Goal: Task Accomplishment & Management: Complete application form

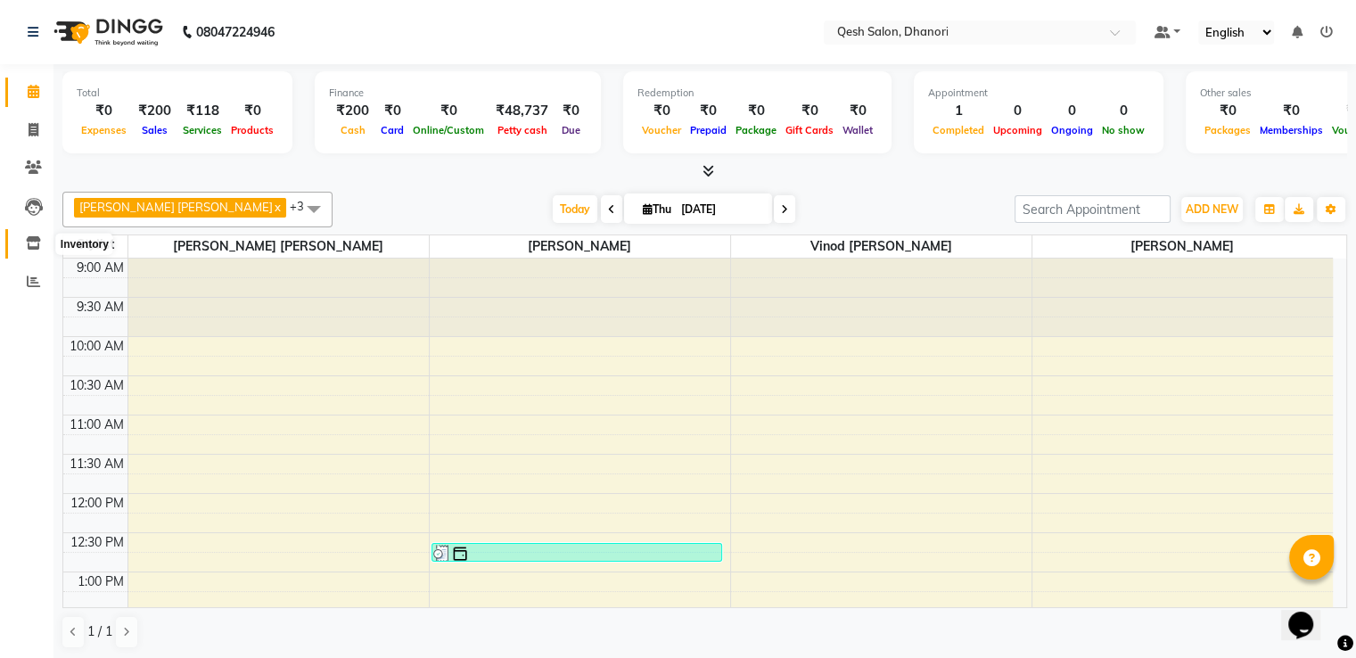
click at [29, 239] on icon at bounding box center [33, 242] width 15 height 13
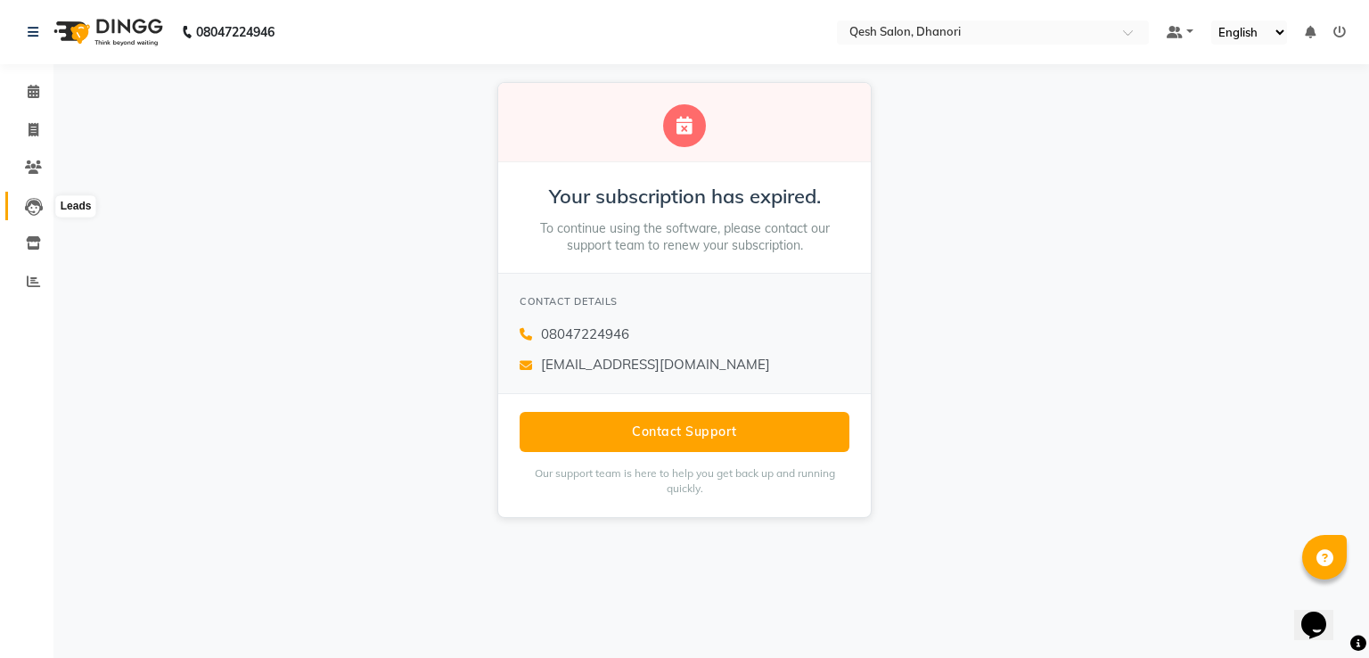
click at [35, 199] on icon at bounding box center [34, 207] width 18 height 18
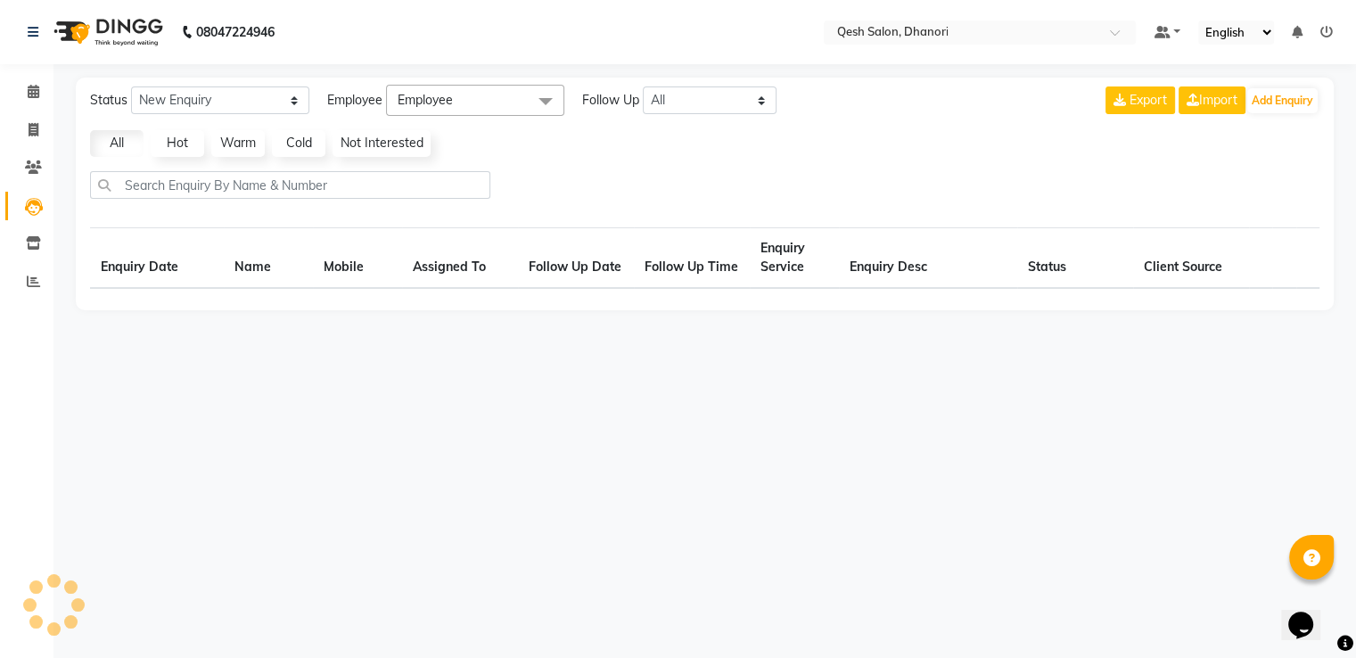
select select "10"
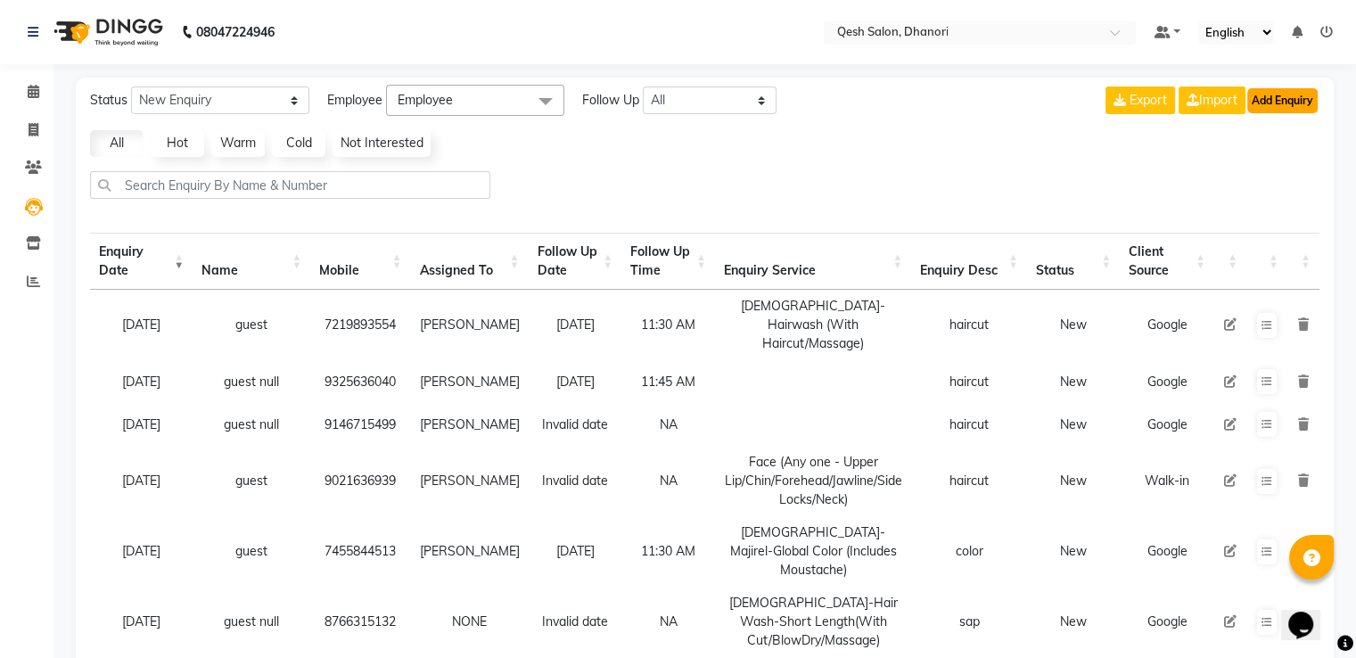
click at [1285, 92] on button "Add Enquiry" at bounding box center [1282, 100] width 70 height 25
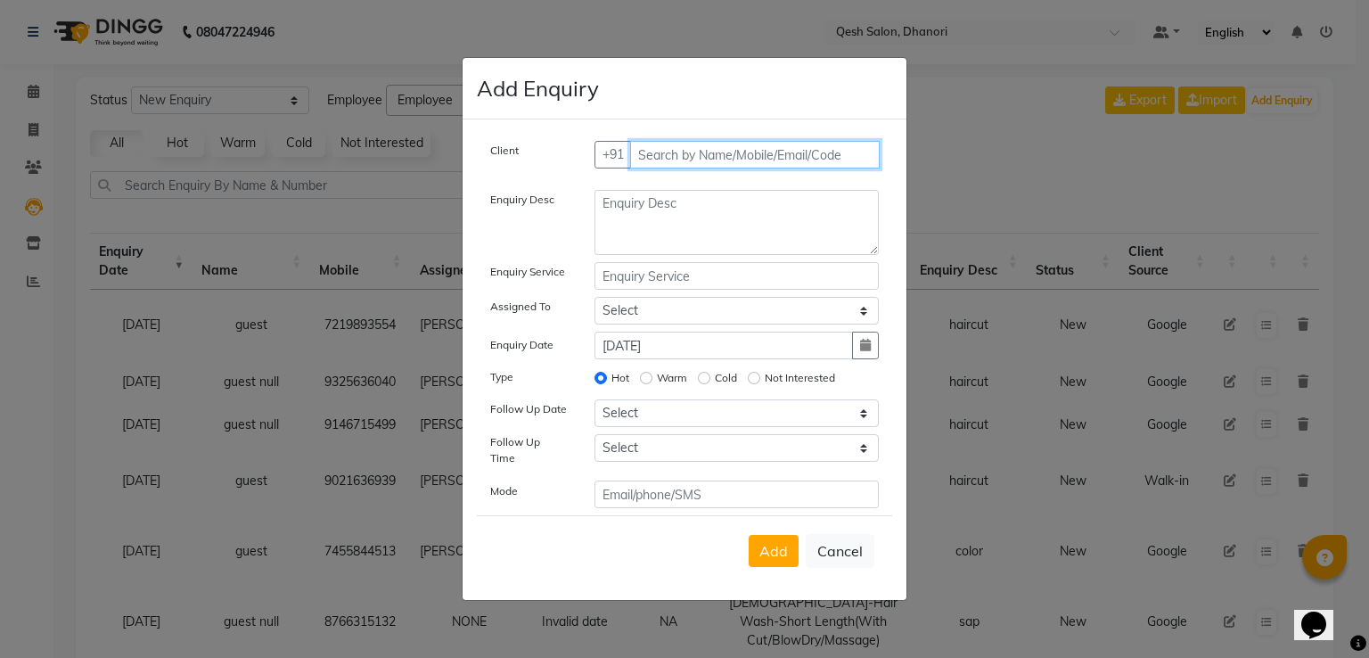
click at [711, 158] on input "text" at bounding box center [755, 155] width 251 height 28
type input "9168085668"
click at [846, 160] on span "Add Client" at bounding box center [842, 154] width 60 height 16
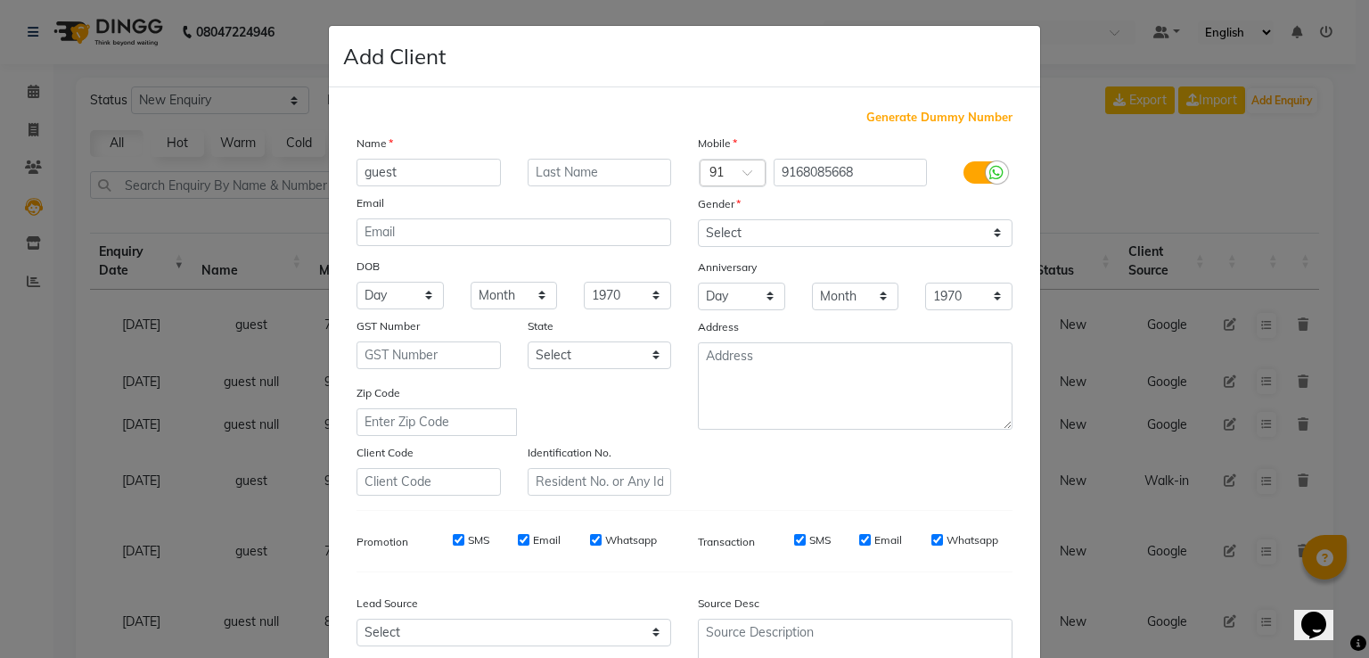
type input "guest"
click at [884, 235] on select "Select [DEMOGRAPHIC_DATA] [DEMOGRAPHIC_DATA] Other Prefer Not To Say" at bounding box center [855, 233] width 315 height 28
select select "[DEMOGRAPHIC_DATA]"
click at [698, 220] on select "Select [DEMOGRAPHIC_DATA] [DEMOGRAPHIC_DATA] Other Prefer Not To Say" at bounding box center [855, 233] width 315 height 28
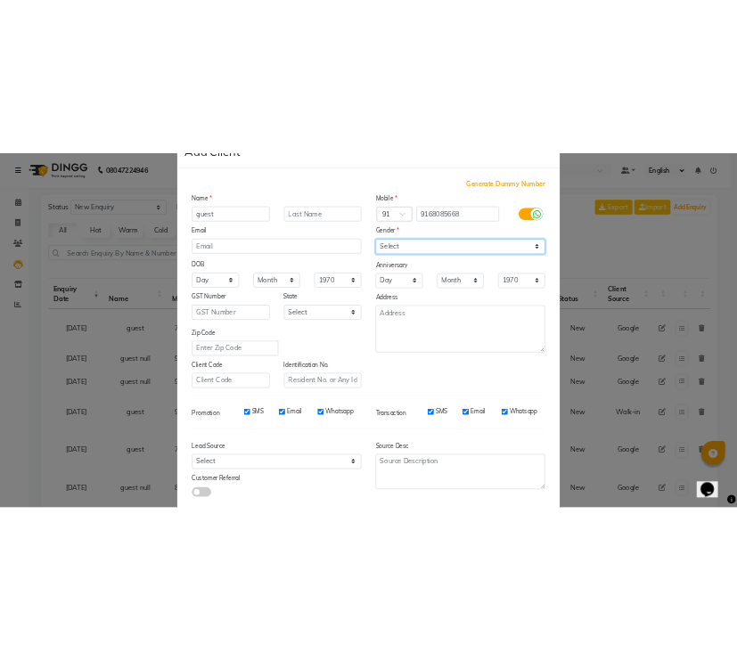
scroll to position [174, 0]
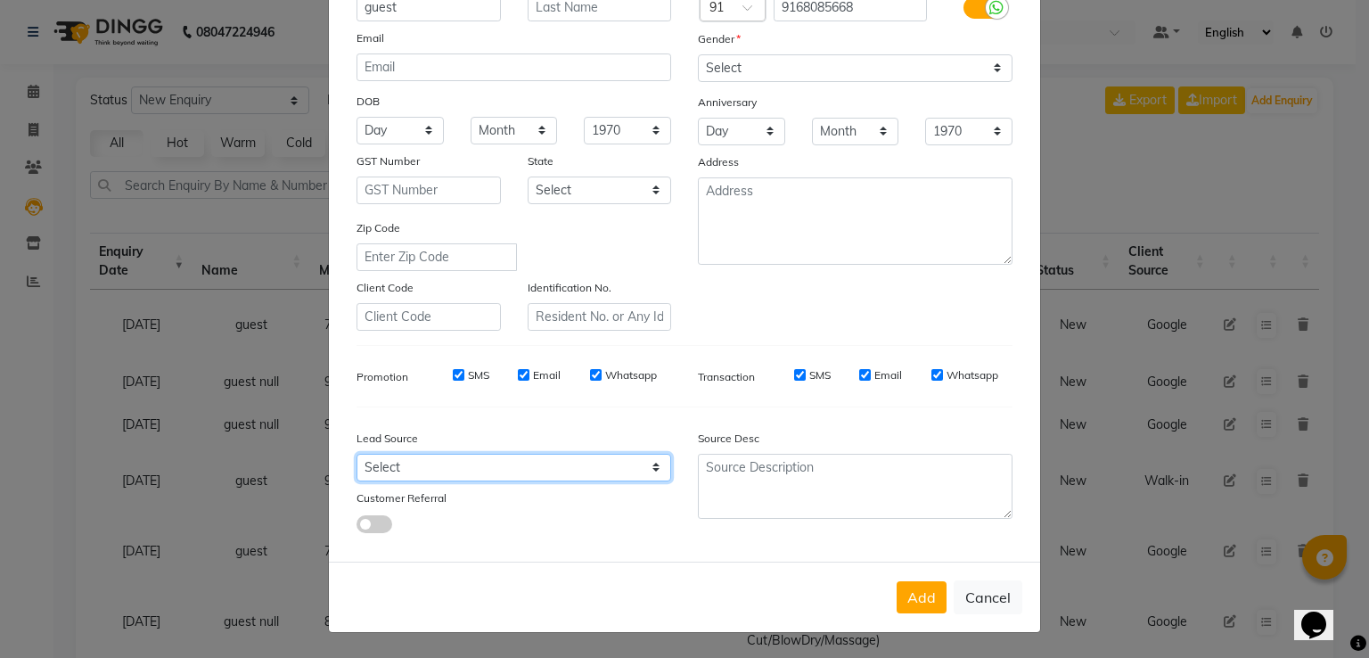
click at [645, 457] on select "Select Walk-in Referral Internet Friend Word of Mouth Advertisement Facebook Ju…" at bounding box center [514, 468] width 315 height 28
select select "51694"
click at [357, 454] on select "Select Walk-in Referral Internet Friend Word of Mouth Advertisement Facebook Ju…" at bounding box center [514, 468] width 315 height 28
click at [927, 599] on button "Add" at bounding box center [922, 597] width 50 height 32
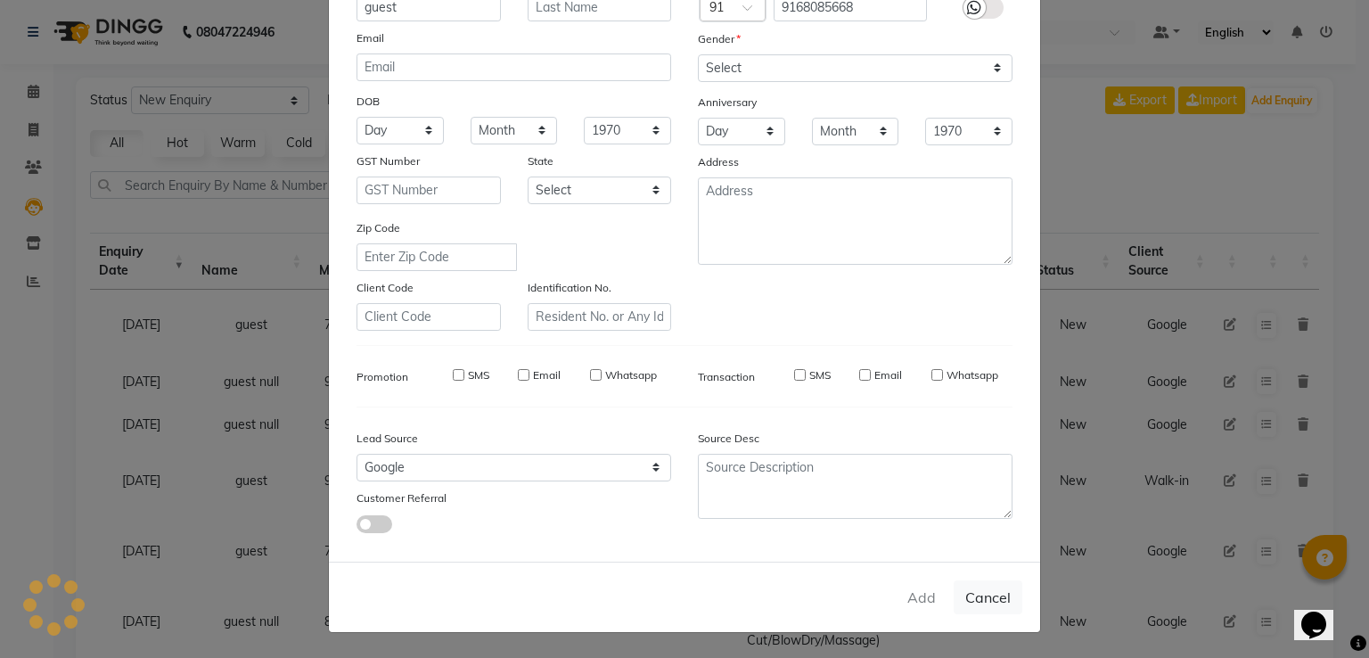
type input "91******68"
select select
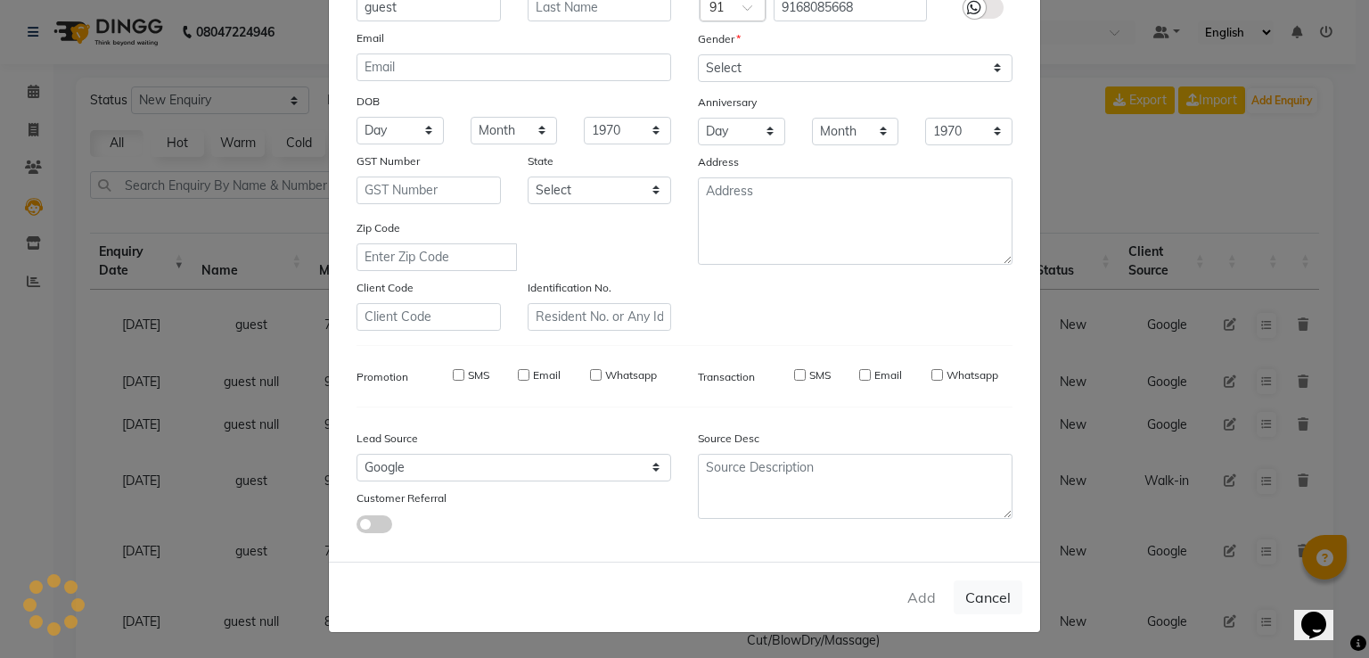
select select
checkbox input "false"
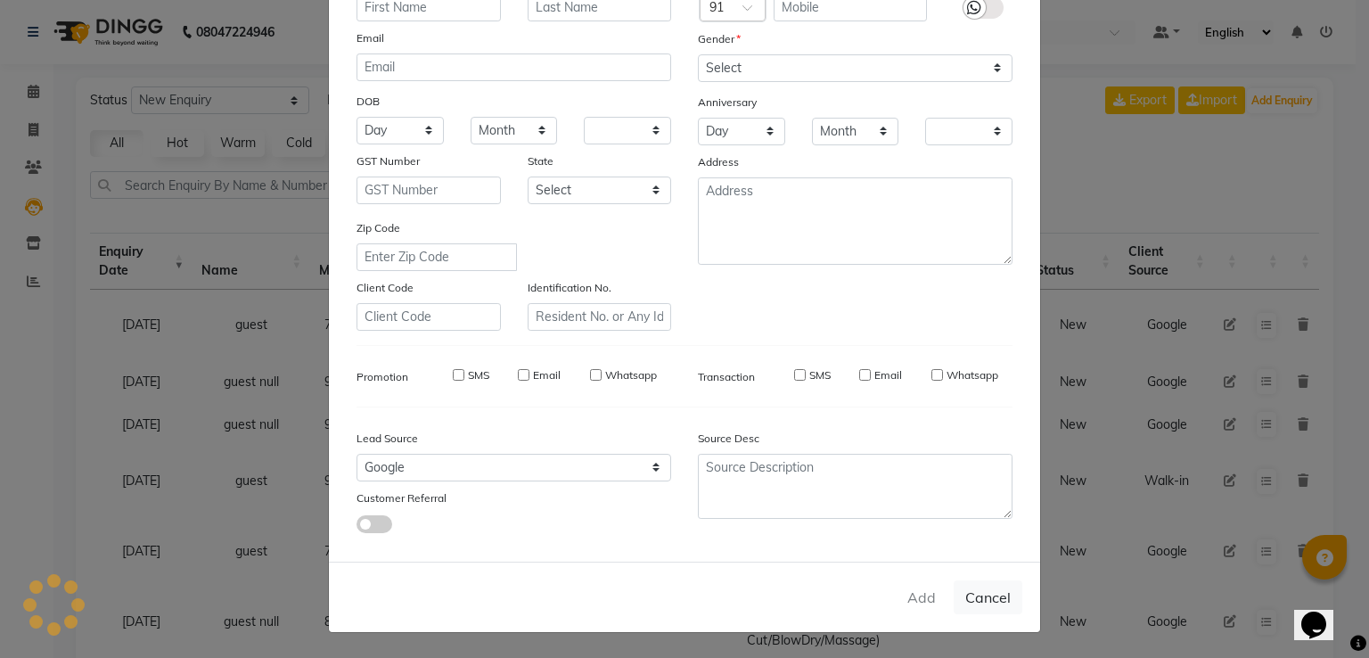
checkbox input "false"
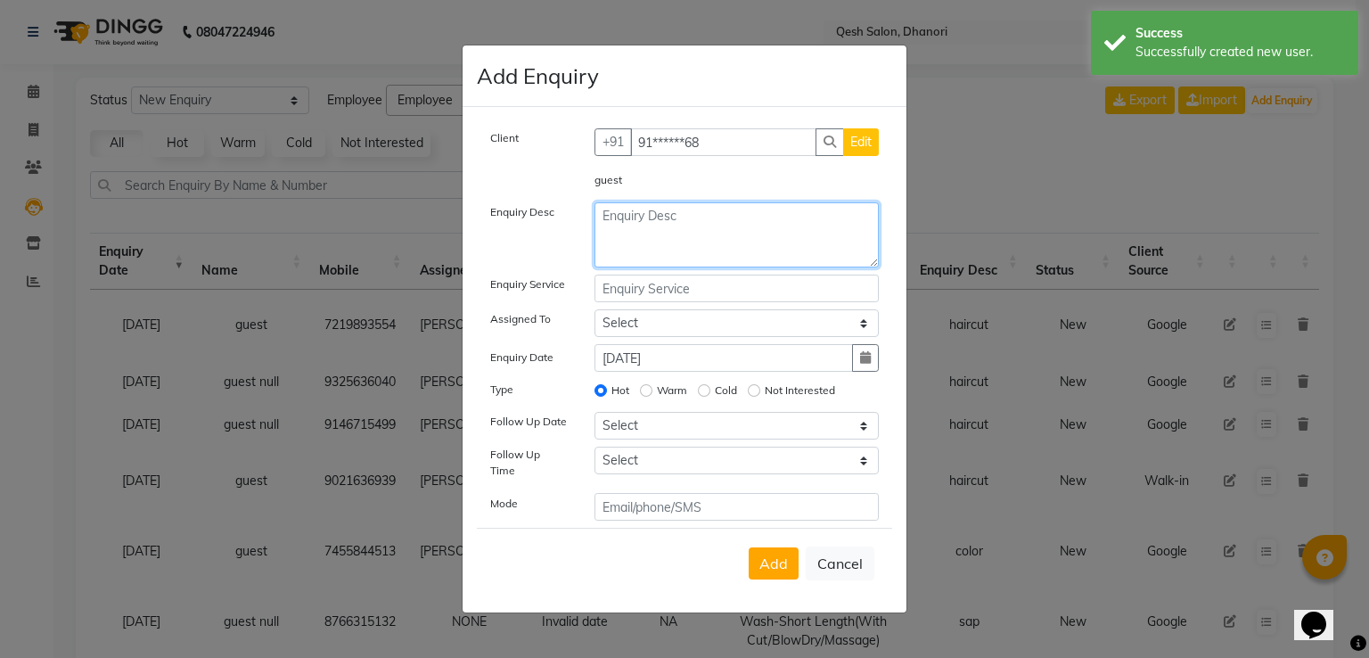
click at [620, 238] on textarea at bounding box center [737, 234] width 285 height 65
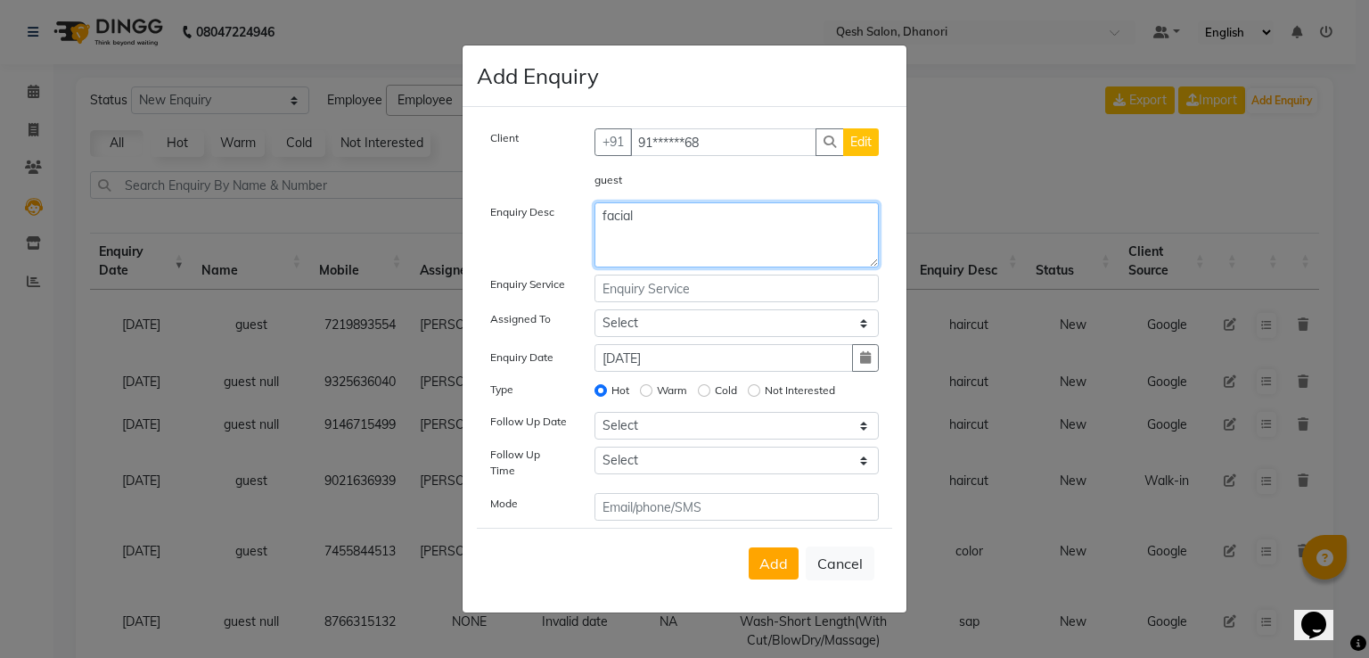
type textarea "facial"
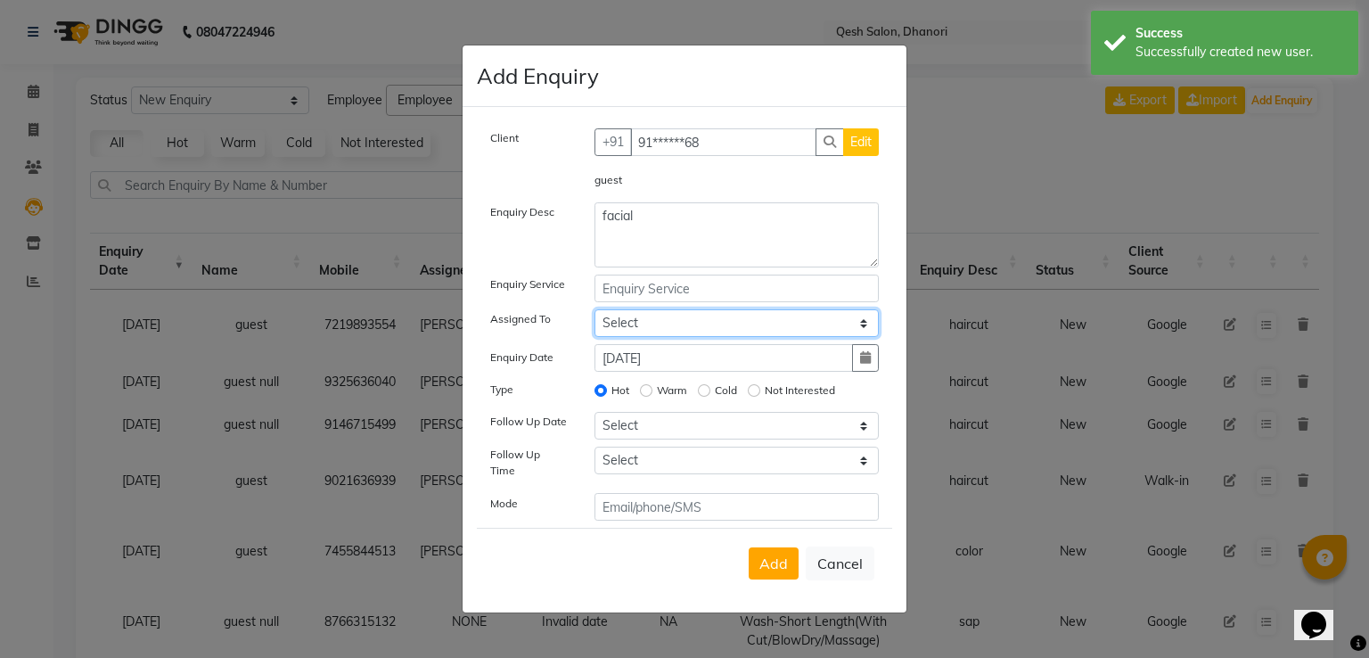
click at [632, 332] on select "Select [PERSON_NAME] [PERSON_NAME] [PERSON_NAME] [PERSON_NAME] [PERSON_NAME] Sa…" at bounding box center [737, 323] width 285 height 28
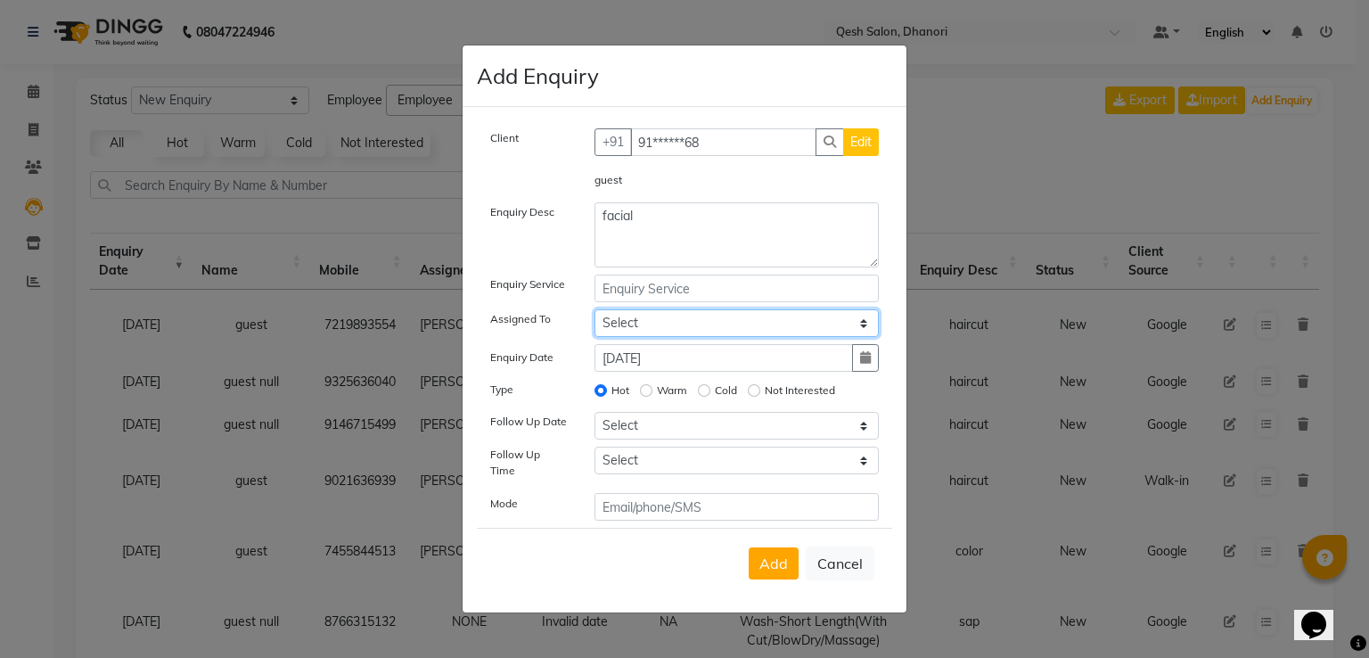
select select "82426"
click at [595, 314] on select "Select [PERSON_NAME] [PERSON_NAME] [PERSON_NAME] [PERSON_NAME] [PERSON_NAME] Sa…" at bounding box center [737, 323] width 285 height 28
click at [645, 394] on input "Warm" at bounding box center [646, 390] width 12 height 12
radio input "true"
radio input "false"
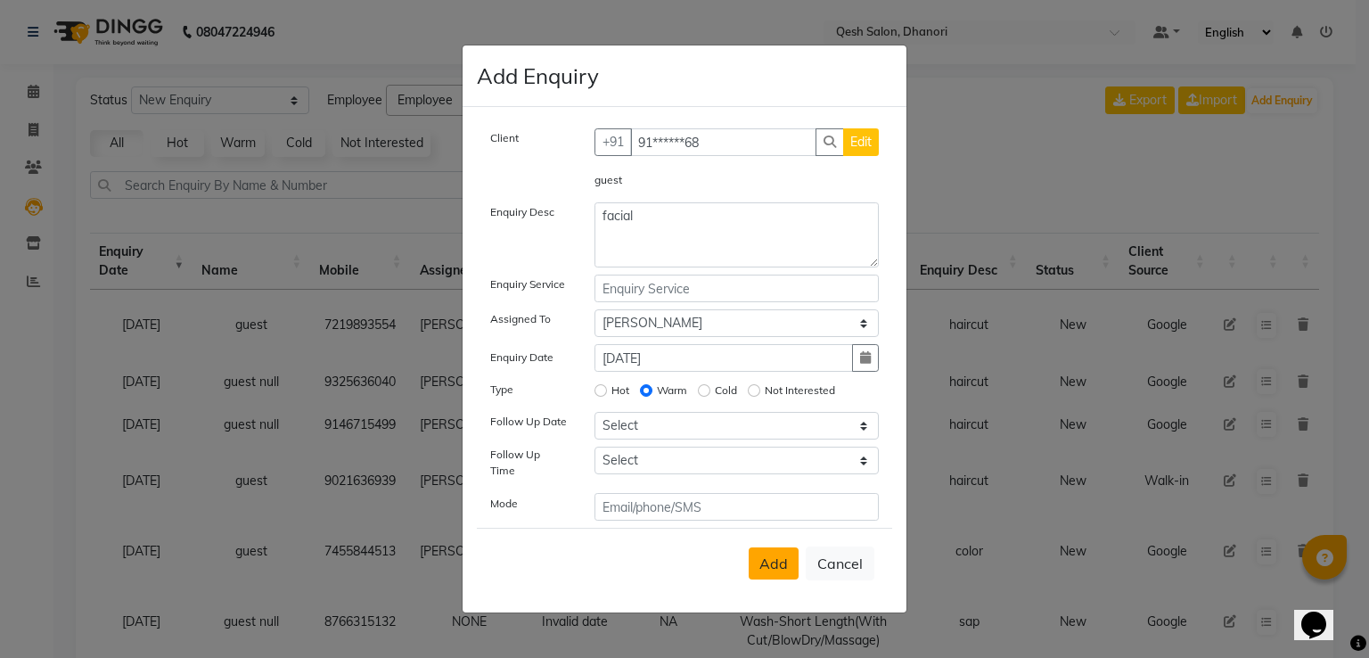
click at [776, 555] on span "Add" at bounding box center [774, 564] width 29 height 18
select select
radio input "false"
select select
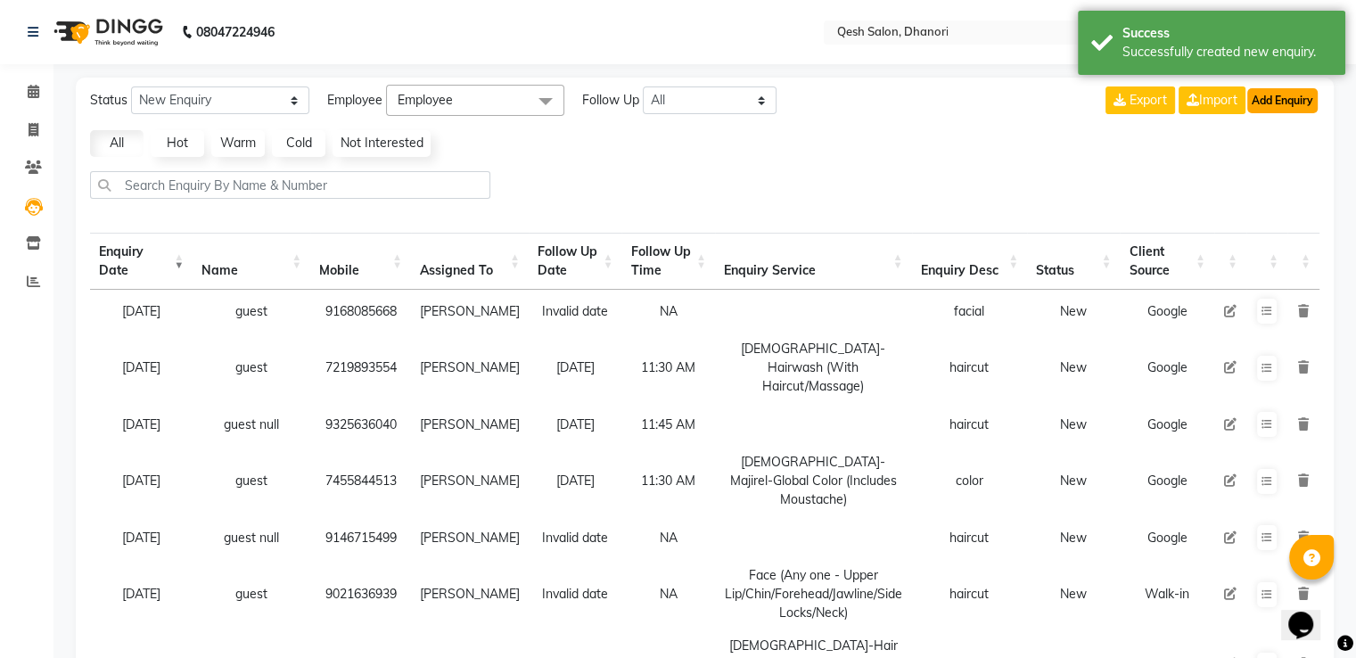
click at [1287, 97] on button "Add Enquiry" at bounding box center [1282, 100] width 70 height 25
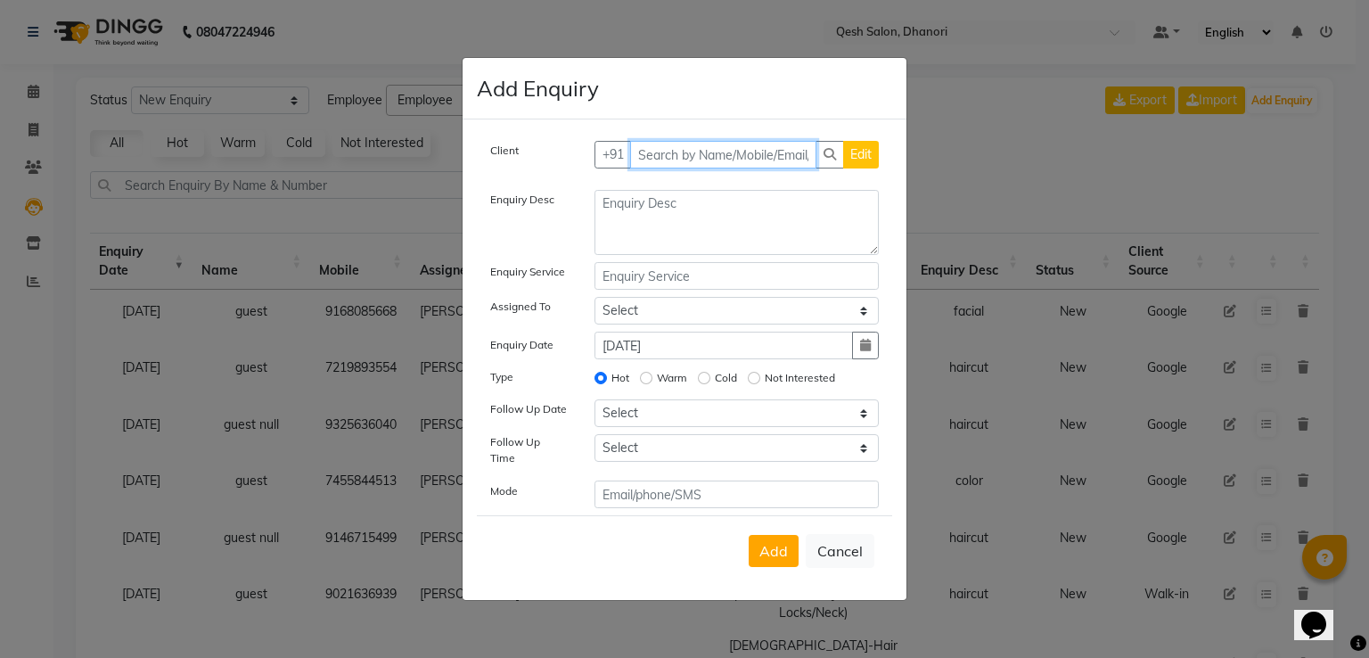
click at [710, 158] on input "text" at bounding box center [723, 155] width 187 height 28
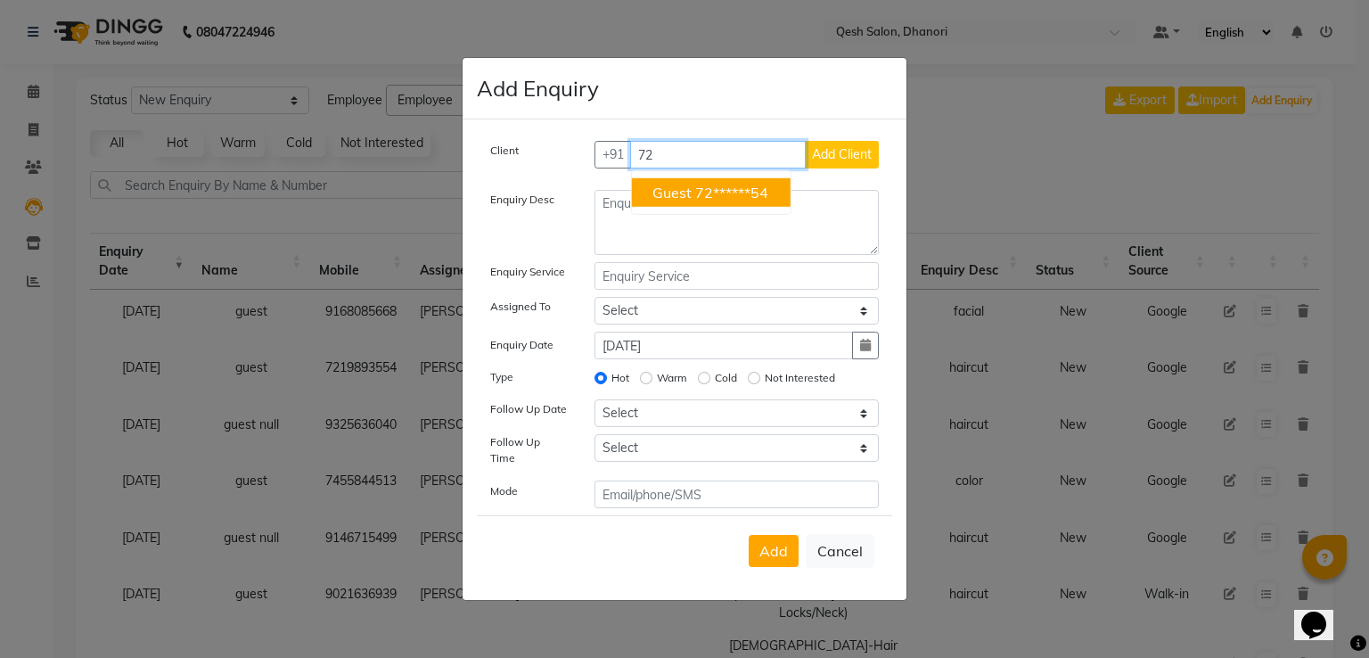
type input "7"
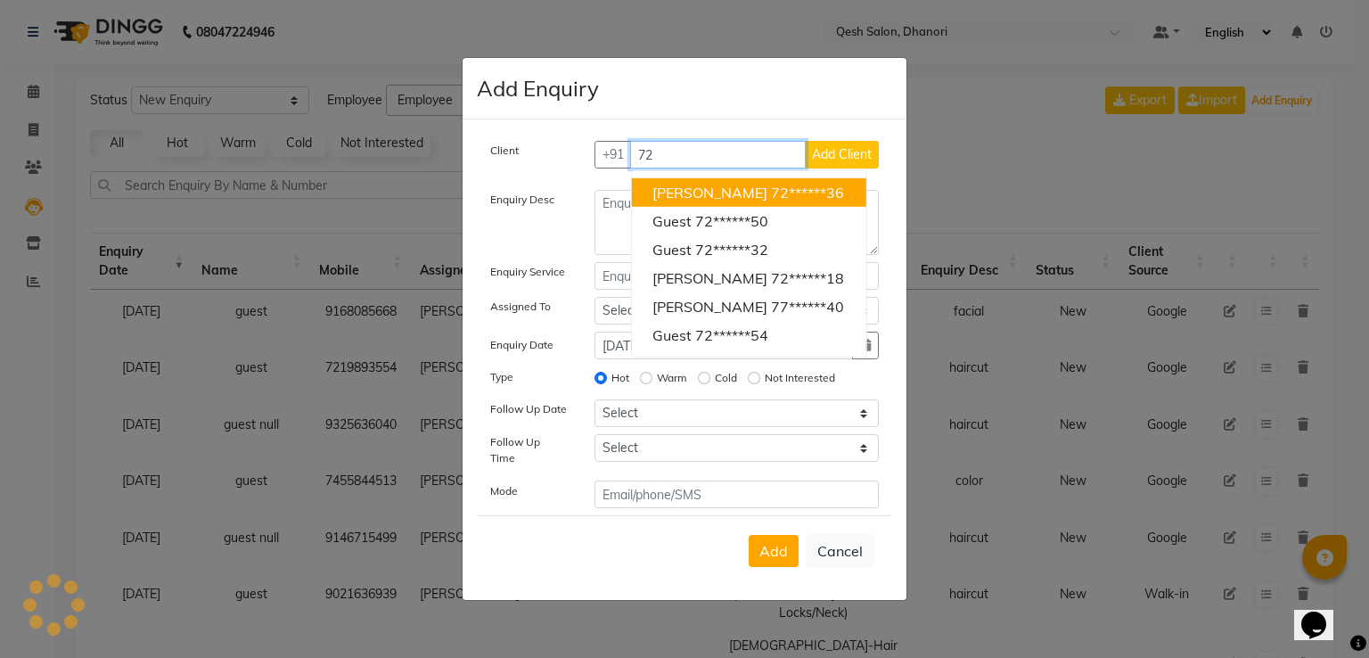
type input "7"
type input "9"
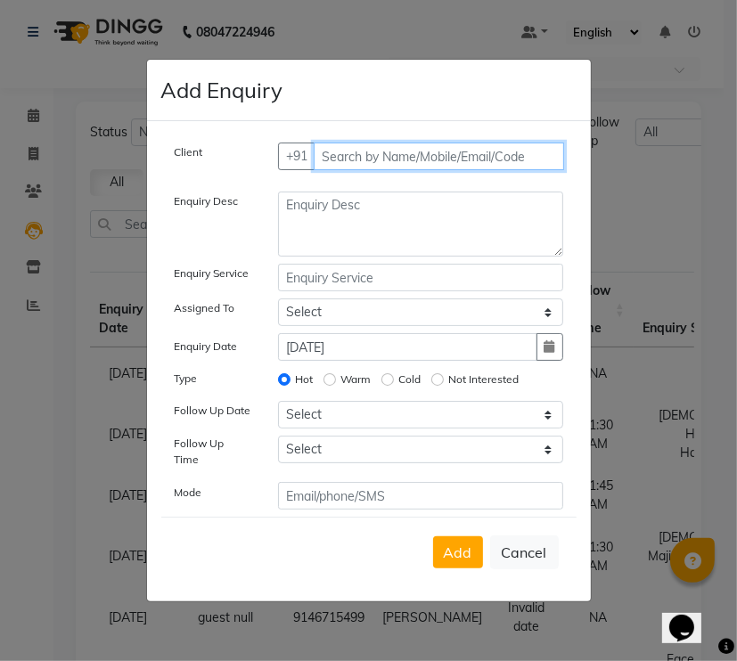
click at [339, 154] on input "text" at bounding box center [439, 157] width 251 height 28
type input "8446305109"
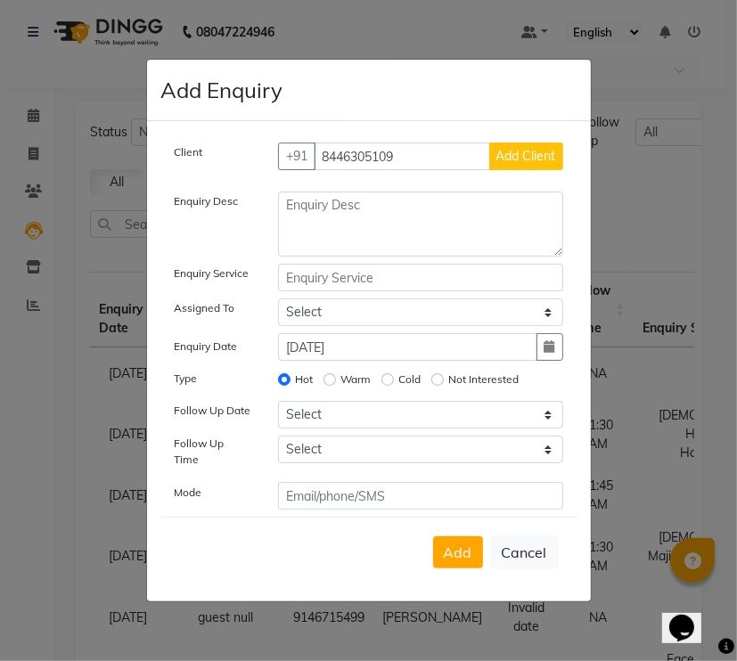
click at [538, 161] on span "Add Client" at bounding box center [527, 156] width 60 height 16
select select "51694"
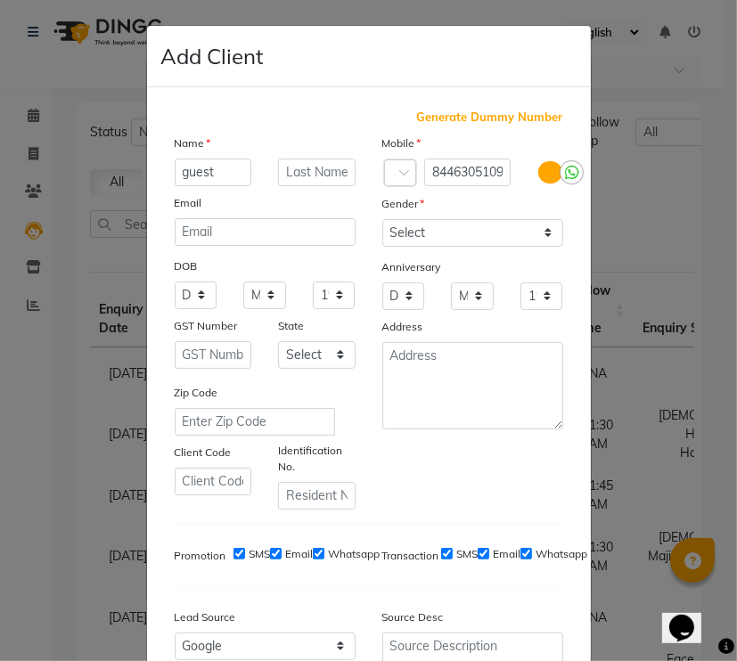
type input "guest"
click at [492, 227] on select "Select [DEMOGRAPHIC_DATA] [DEMOGRAPHIC_DATA] Other Prefer Not To Say" at bounding box center [472, 233] width 181 height 28
select select "prefer_not_to_say"
click at [382, 220] on select "Select [DEMOGRAPHIC_DATA] [DEMOGRAPHIC_DATA] Other Prefer Not To Say" at bounding box center [472, 233] width 181 height 28
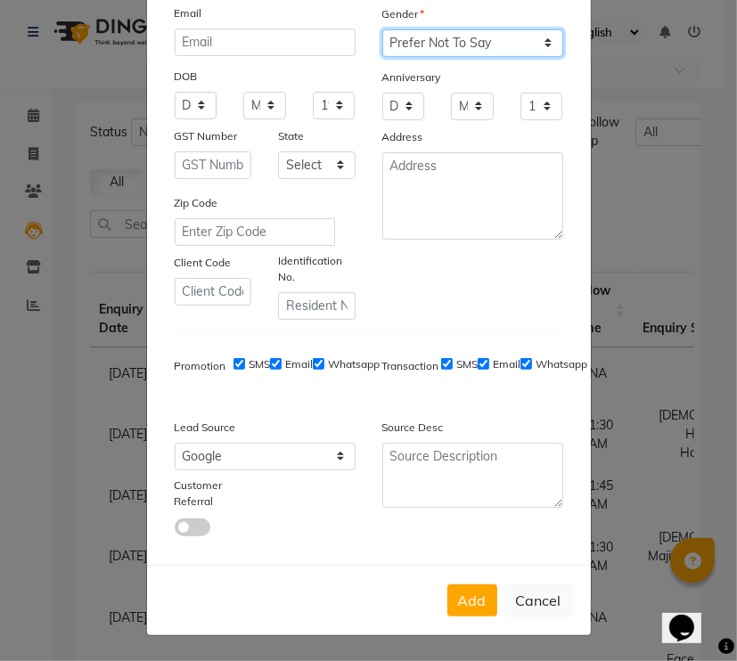
scroll to position [196, 0]
click at [468, 605] on button "Add" at bounding box center [473, 601] width 50 height 32
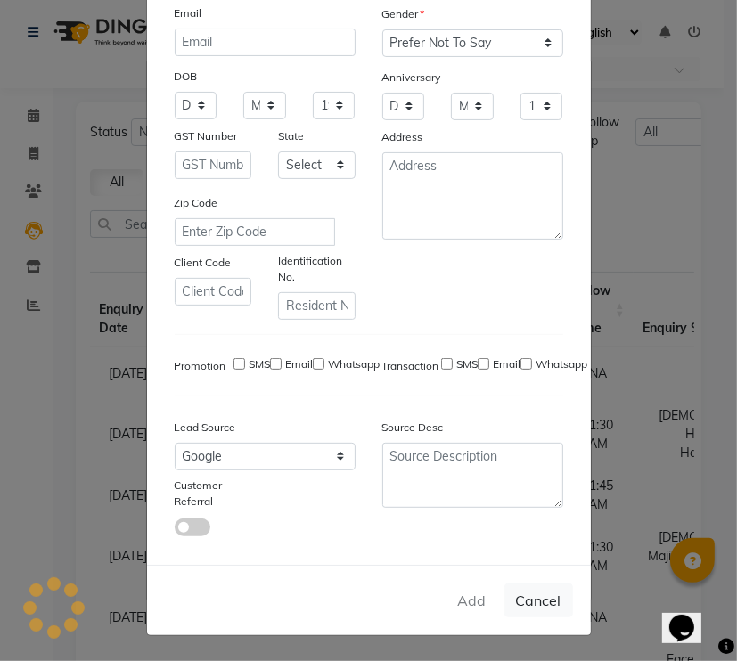
type input "84******09"
select select
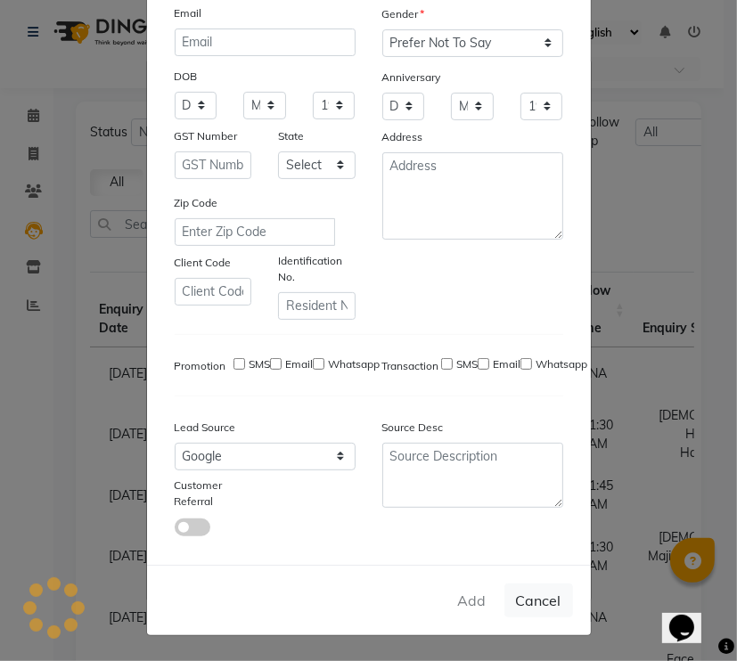
select select
checkbox input "false"
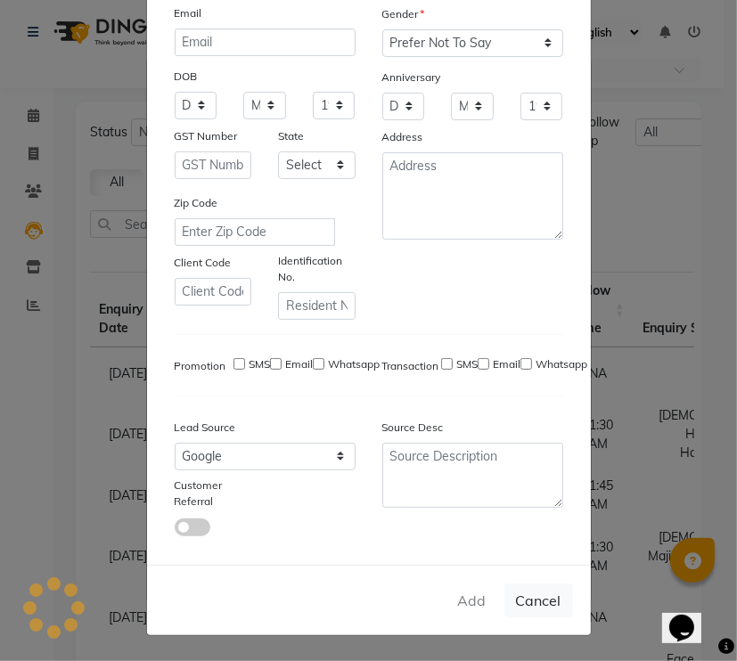
checkbox input "false"
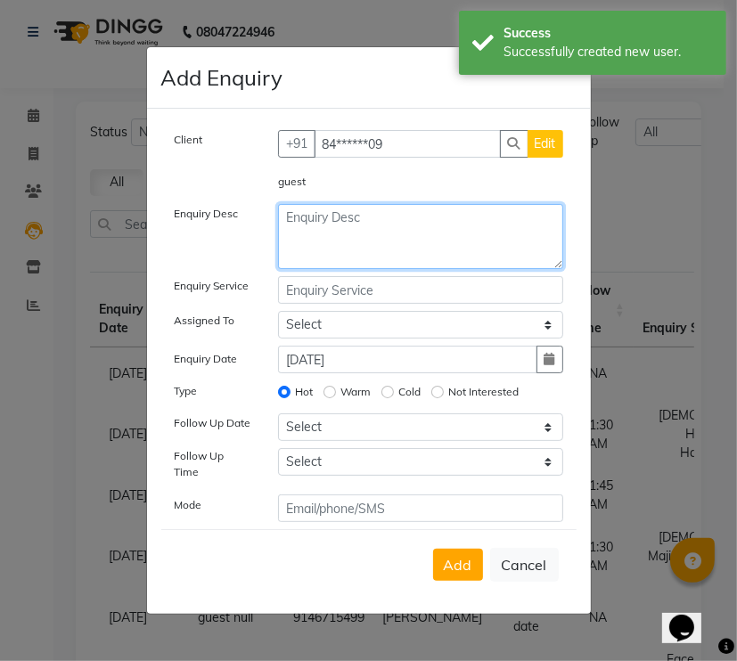
click at [360, 226] on textarea at bounding box center [420, 236] width 285 height 65
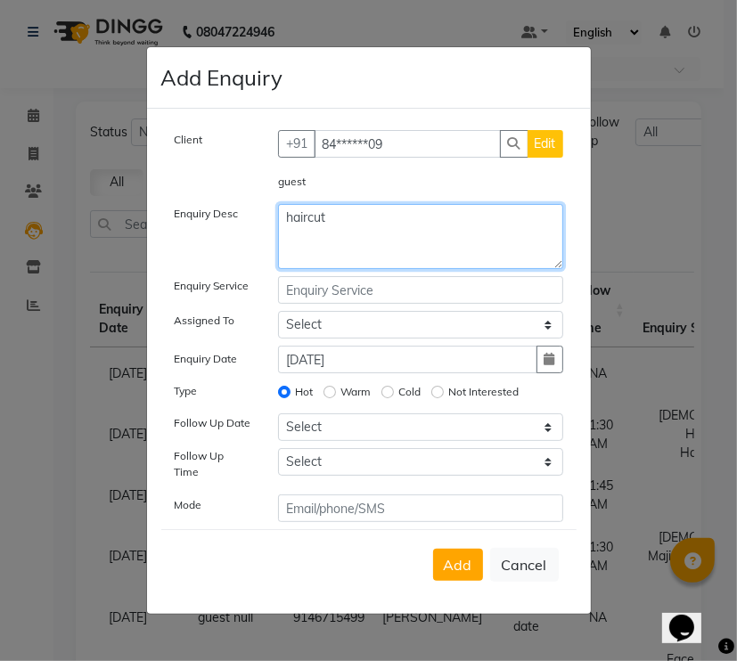
type textarea "haircut"
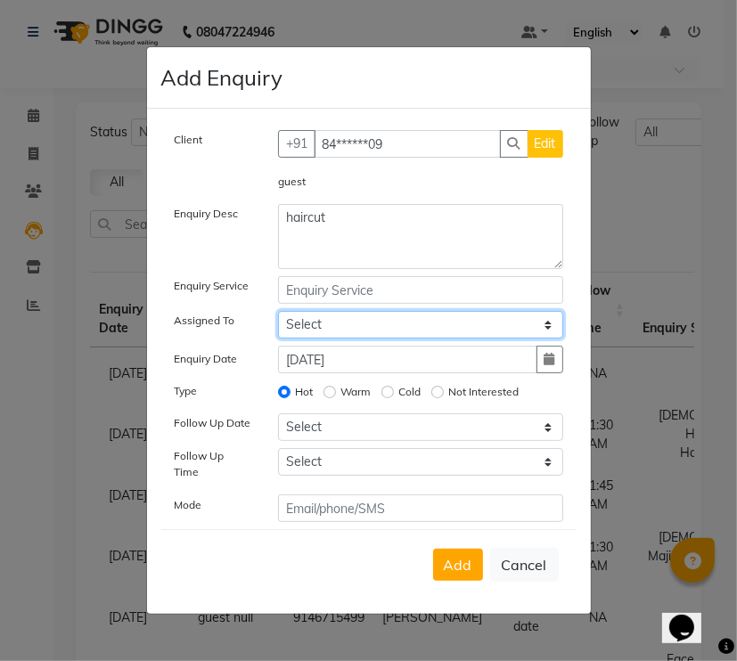
click at [353, 322] on select "Select [PERSON_NAME] [PERSON_NAME] [PERSON_NAME] [PERSON_NAME] [PERSON_NAME] Sa…" at bounding box center [420, 325] width 285 height 28
select select "82426"
click at [278, 316] on select "Select [PERSON_NAME] [PERSON_NAME] [PERSON_NAME] [PERSON_NAME] [PERSON_NAME] Sa…" at bounding box center [420, 325] width 285 height 28
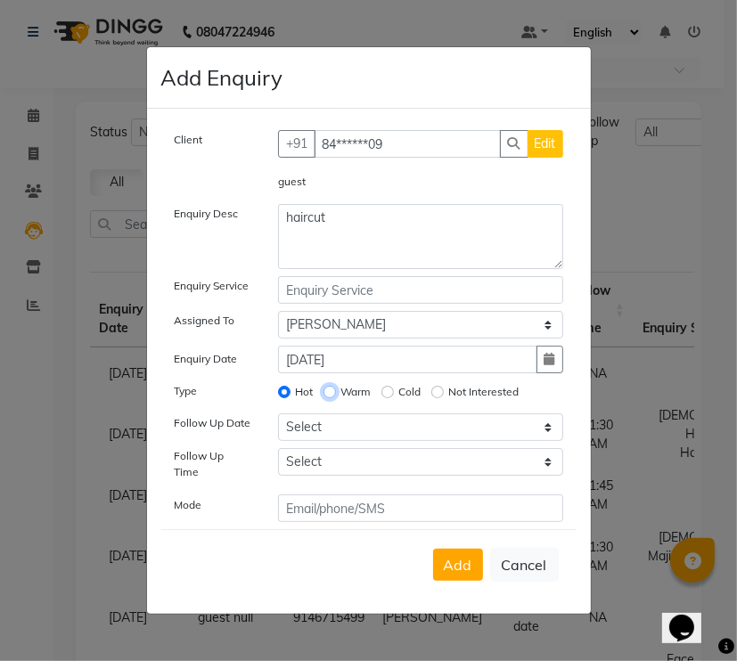
click at [332, 398] on input "Warm" at bounding box center [330, 392] width 12 height 12
radio input "true"
radio input "false"
click at [473, 579] on div "Add Cancel" at bounding box center [368, 565] width 415 height 70
click at [468, 556] on span "Add" at bounding box center [458, 565] width 29 height 18
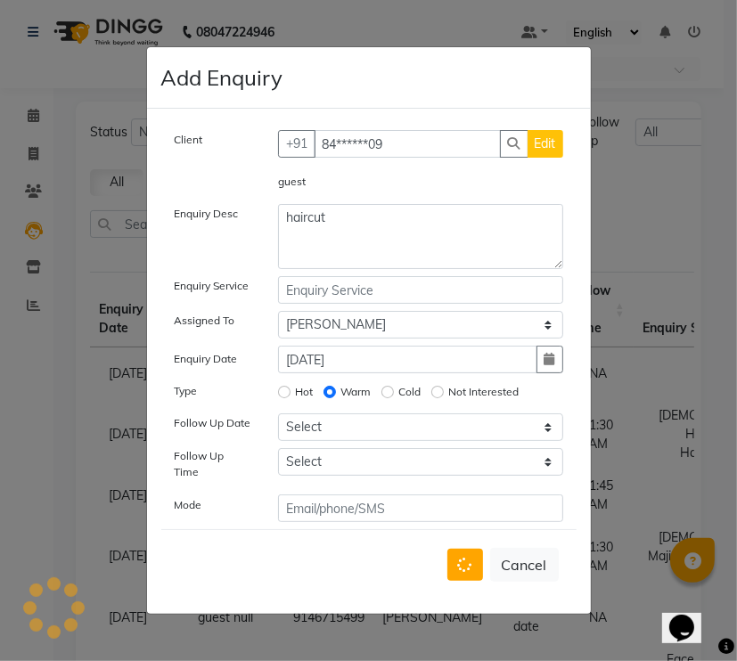
select select
radio input "false"
select select
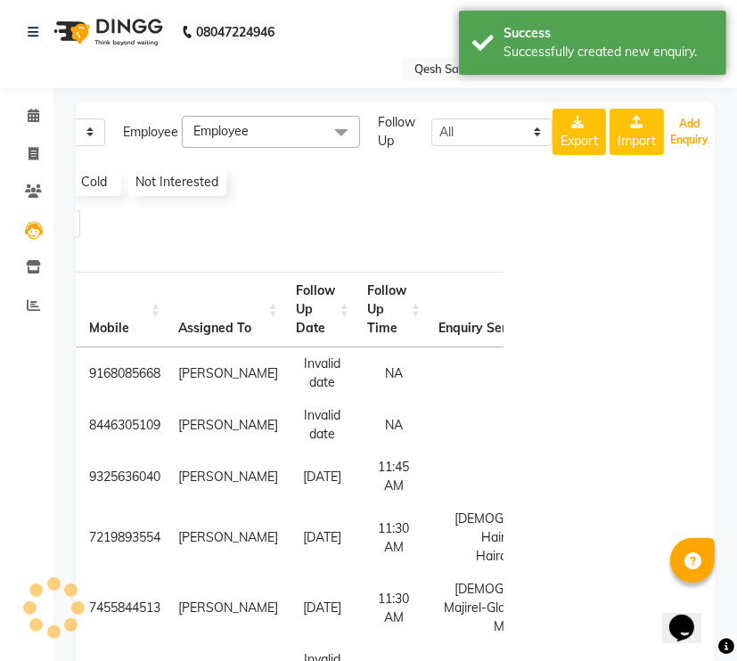
scroll to position [0, 204]
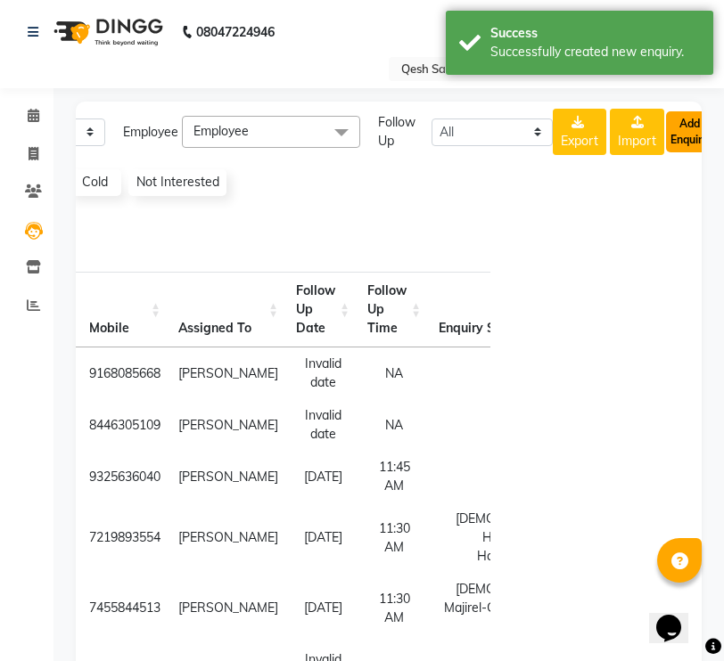
click at [685, 138] on button "Add Enquiry" at bounding box center [689, 131] width 47 height 41
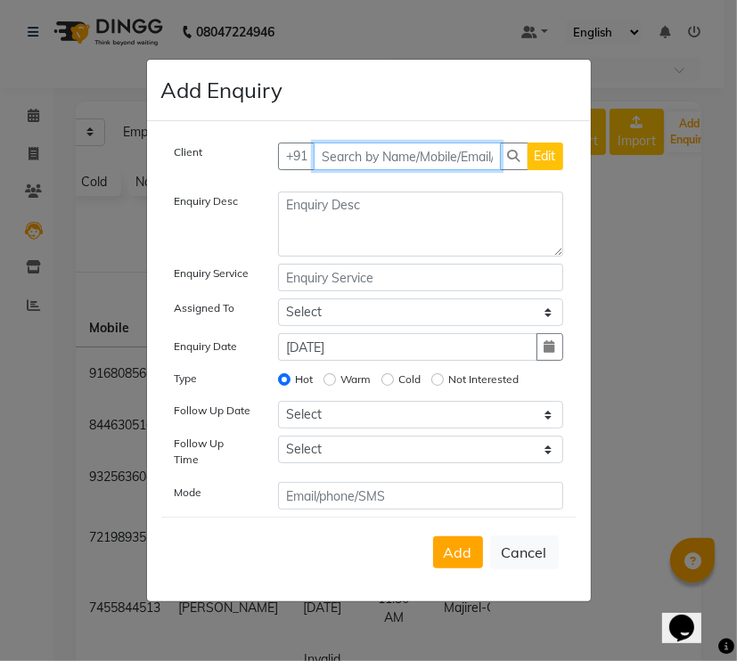
click at [353, 153] on input "text" at bounding box center [407, 157] width 187 height 28
click at [358, 158] on input "text" at bounding box center [407, 157] width 187 height 28
type input "9209036218"
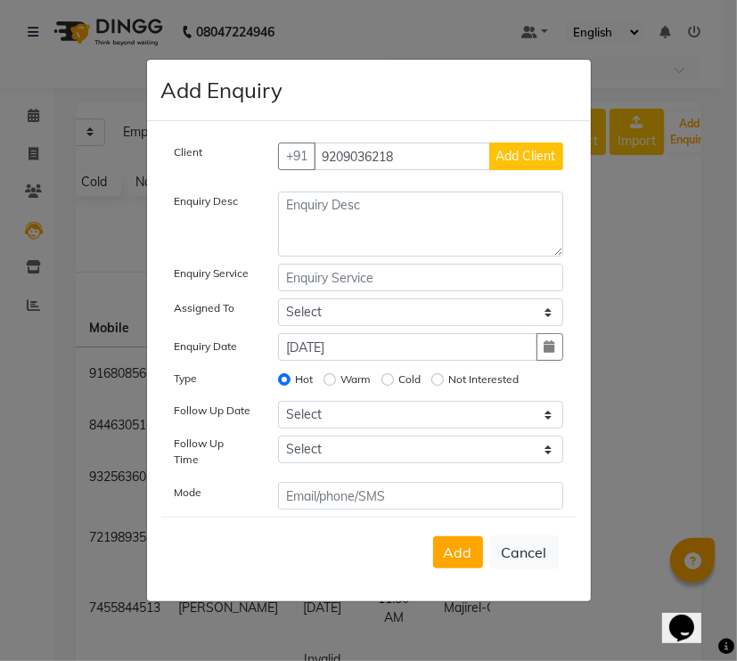
click at [526, 152] on span "Add Client" at bounding box center [527, 156] width 60 height 16
select select "51694"
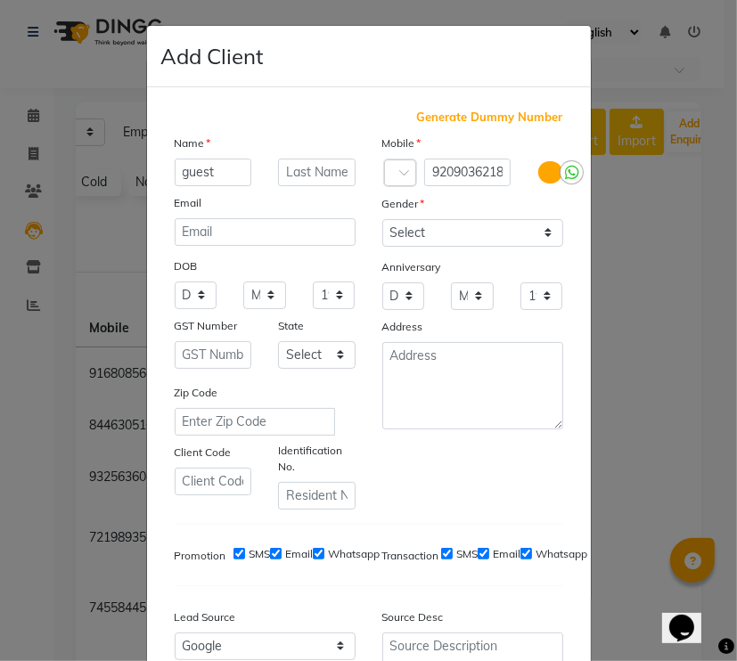
type input "guest"
click at [521, 235] on select "Select [DEMOGRAPHIC_DATA] [DEMOGRAPHIC_DATA] Other Prefer Not To Say" at bounding box center [472, 233] width 181 height 28
select select "prefer_not_to_say"
click at [382, 220] on select "Select [DEMOGRAPHIC_DATA] [DEMOGRAPHIC_DATA] Other Prefer Not To Say" at bounding box center [472, 233] width 181 height 28
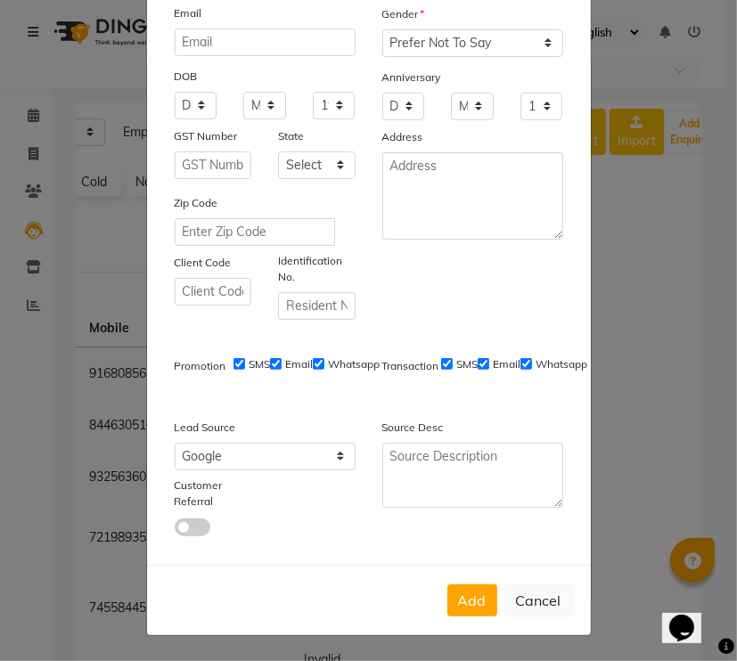
click at [366, 571] on div "Add Cancel" at bounding box center [369, 600] width 444 height 70
click at [474, 596] on button "Add" at bounding box center [473, 601] width 50 height 32
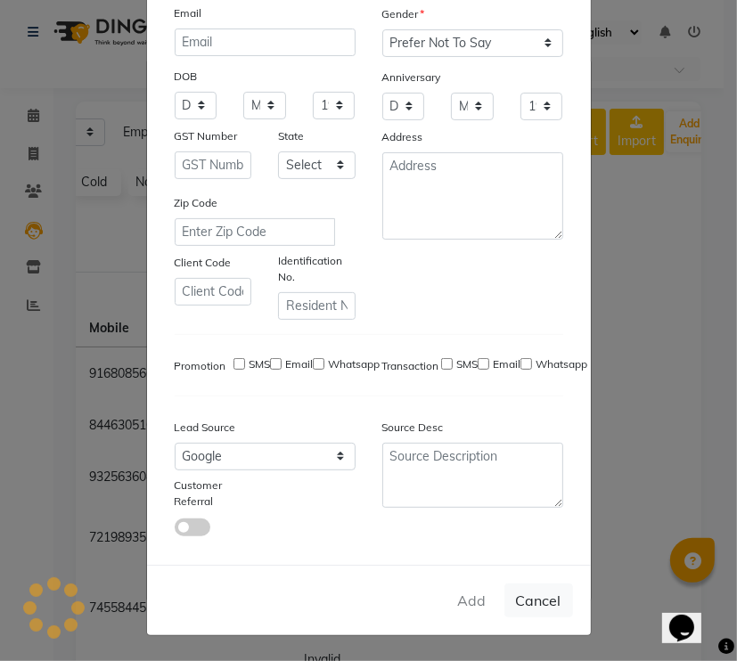
type input "92******18"
select select
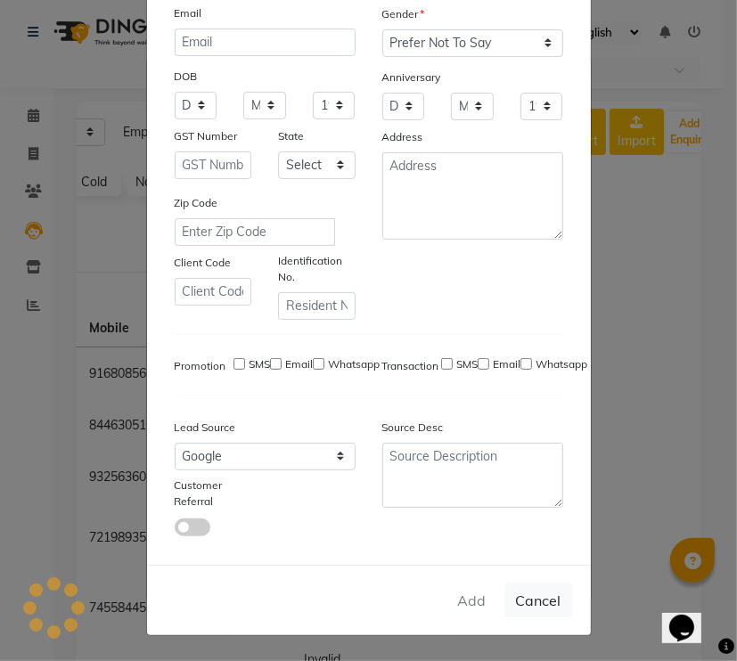
select select
checkbox input "false"
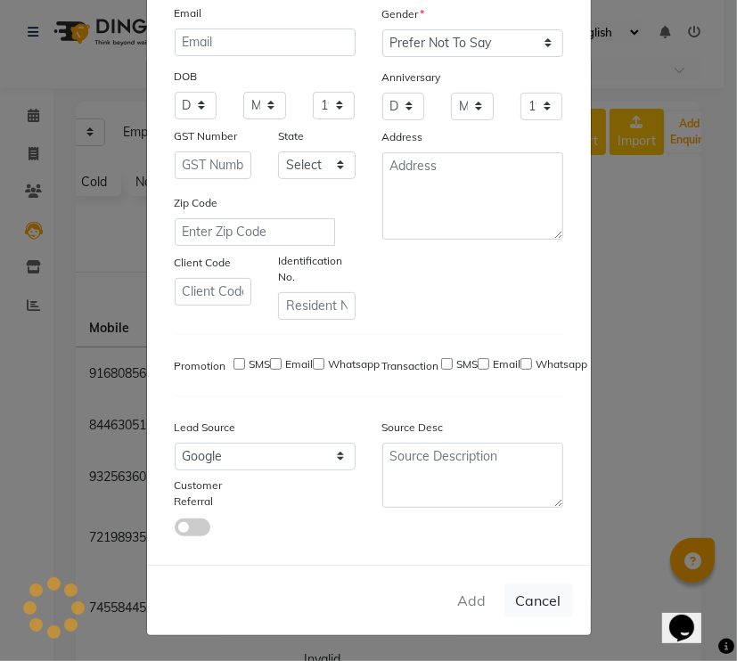
checkbox input "false"
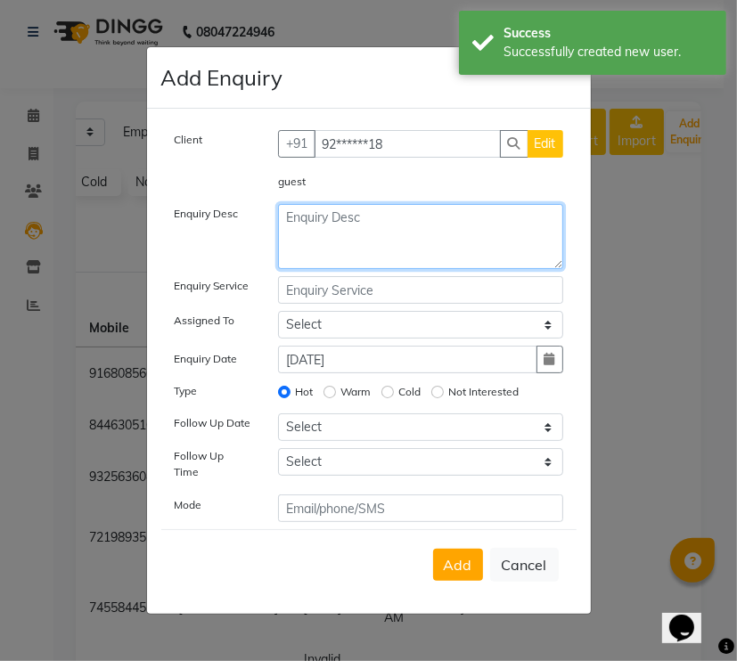
click at [309, 248] on textarea at bounding box center [420, 236] width 285 height 65
type textarea "haircut"
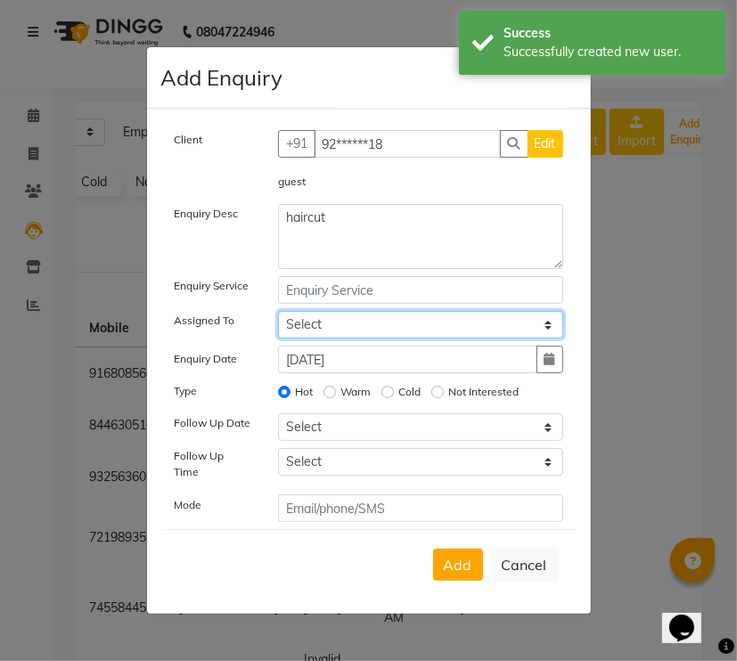
click at [308, 325] on select "Select [PERSON_NAME] [PERSON_NAME] [PERSON_NAME] [PERSON_NAME] [PERSON_NAME] Sa…" at bounding box center [420, 325] width 285 height 28
select select "82426"
click at [278, 316] on select "Select [PERSON_NAME] [PERSON_NAME] [PERSON_NAME] [PERSON_NAME] [PERSON_NAME] Sa…" at bounding box center [420, 325] width 285 height 28
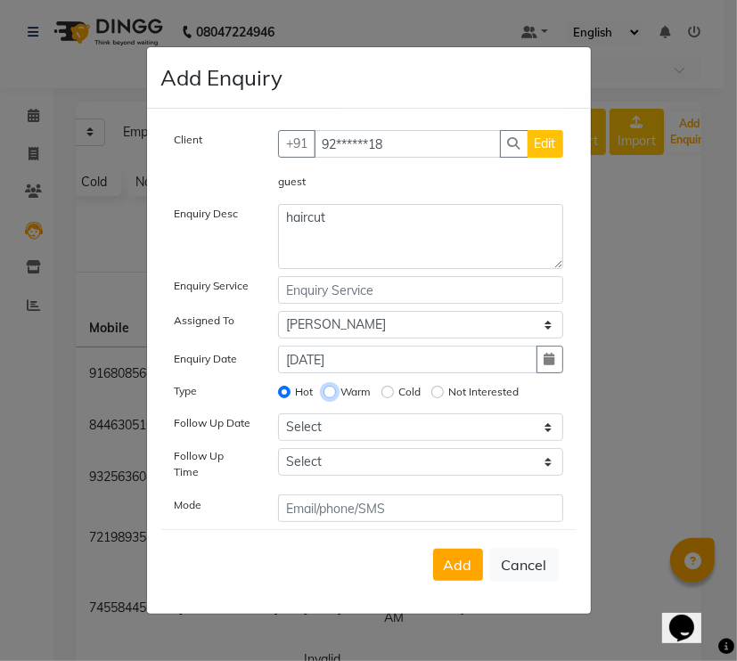
click at [333, 392] on input "Warm" at bounding box center [330, 392] width 12 height 12
radio input "true"
radio input "false"
click at [468, 556] on span "Add" at bounding box center [458, 565] width 29 height 18
select select
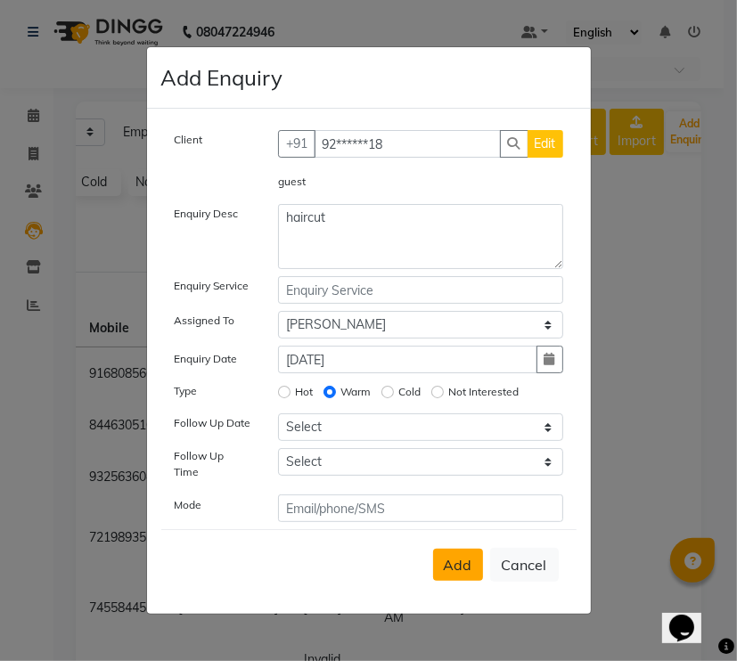
radio input "false"
select select
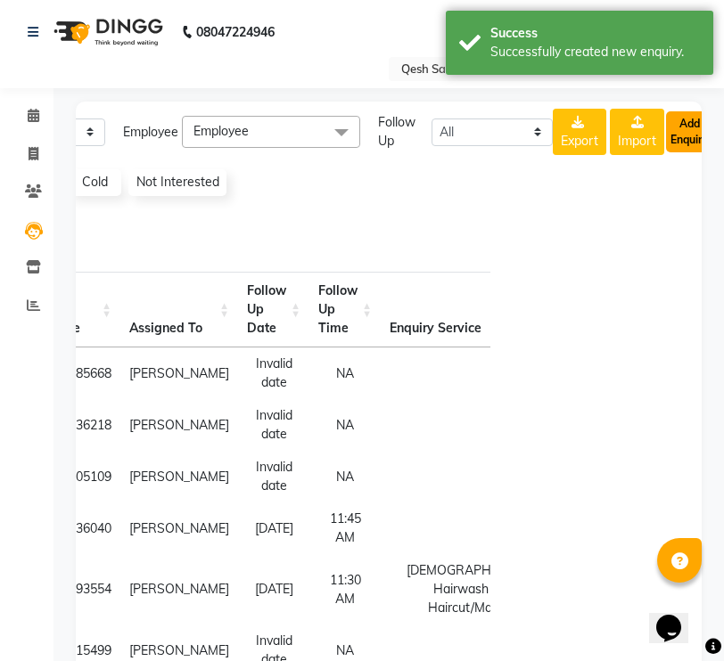
click at [691, 129] on button "Add Enquiry" at bounding box center [689, 131] width 47 height 41
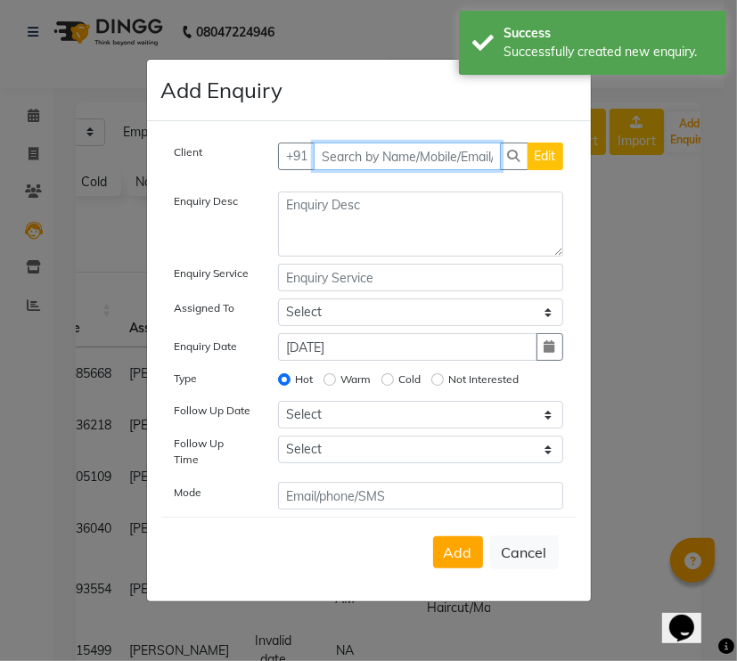
click at [382, 163] on input "text" at bounding box center [407, 157] width 187 height 28
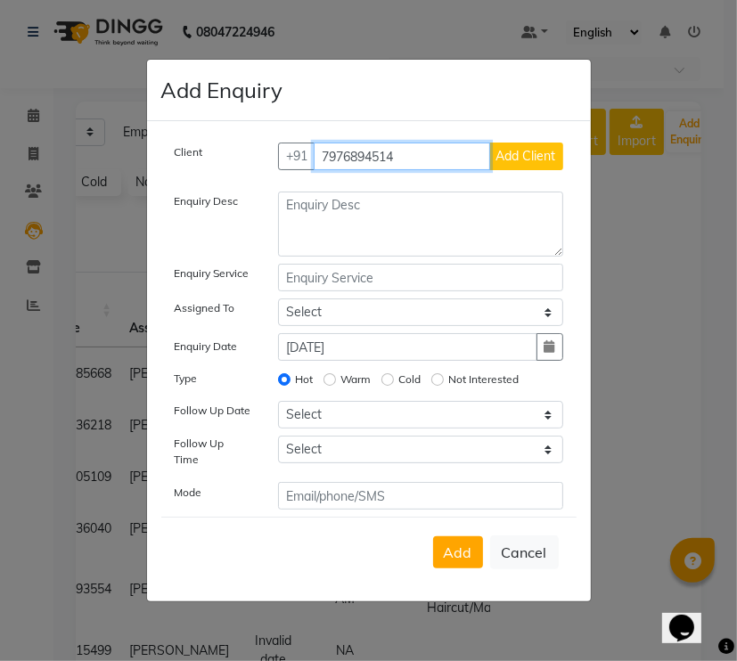
type input "7976894514"
click at [517, 162] on span "Add Client" at bounding box center [527, 156] width 60 height 16
select select "51694"
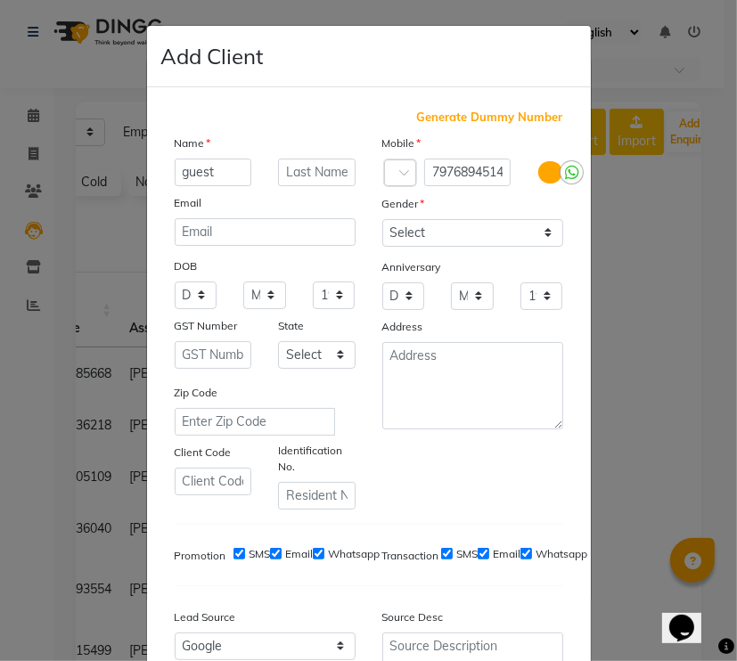
type input "guest"
click at [528, 229] on select "Select [DEMOGRAPHIC_DATA] [DEMOGRAPHIC_DATA] Other Prefer Not To Say" at bounding box center [472, 233] width 181 height 28
select select "prefer_not_to_say"
click at [382, 220] on select "Select [DEMOGRAPHIC_DATA] [DEMOGRAPHIC_DATA] Other Prefer Not To Say" at bounding box center [472, 233] width 181 height 28
drag, startPoint x: 455, startPoint y: 343, endPoint x: 478, endPoint y: 249, distance: 97.3
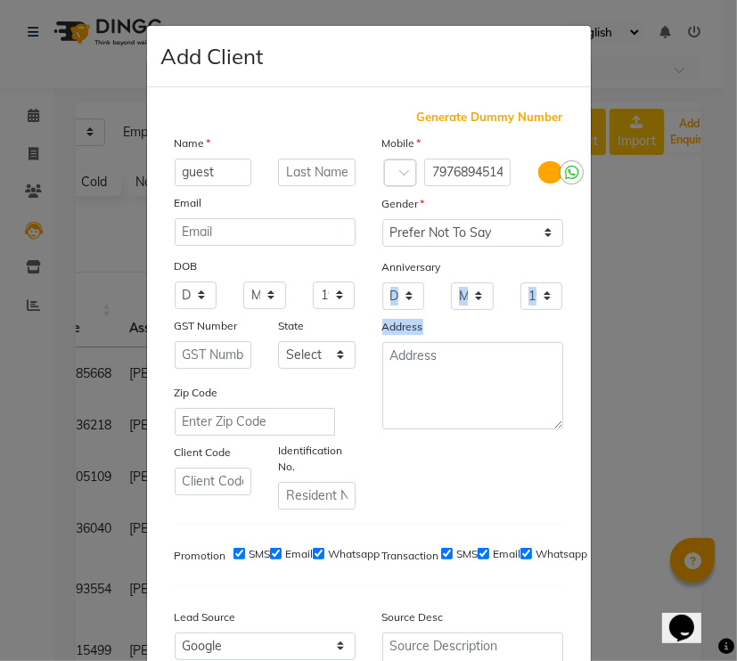
click at [478, 249] on div "Mobile Country Code × 91 7976894514 Gender Select [DEMOGRAPHIC_DATA] [DEMOGRAPH…" at bounding box center [473, 322] width 208 height 376
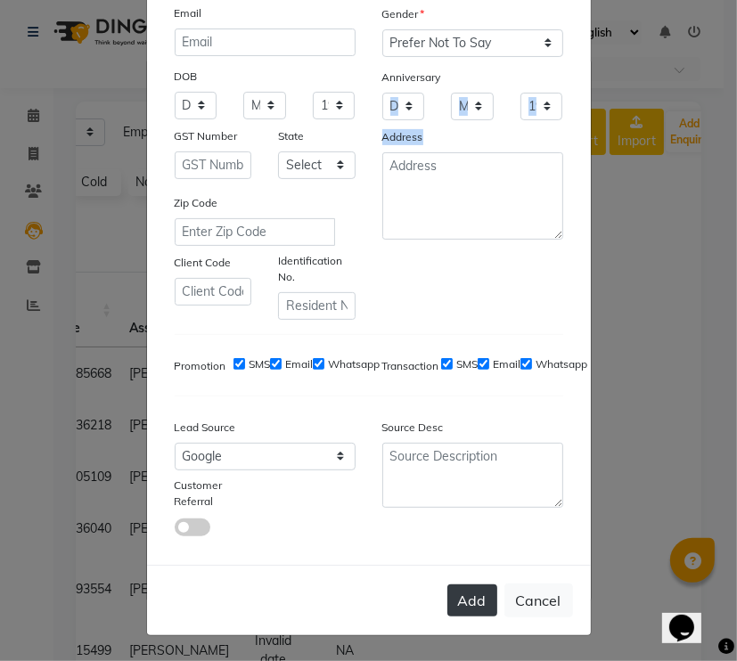
click at [458, 599] on button "Add" at bounding box center [473, 601] width 50 height 32
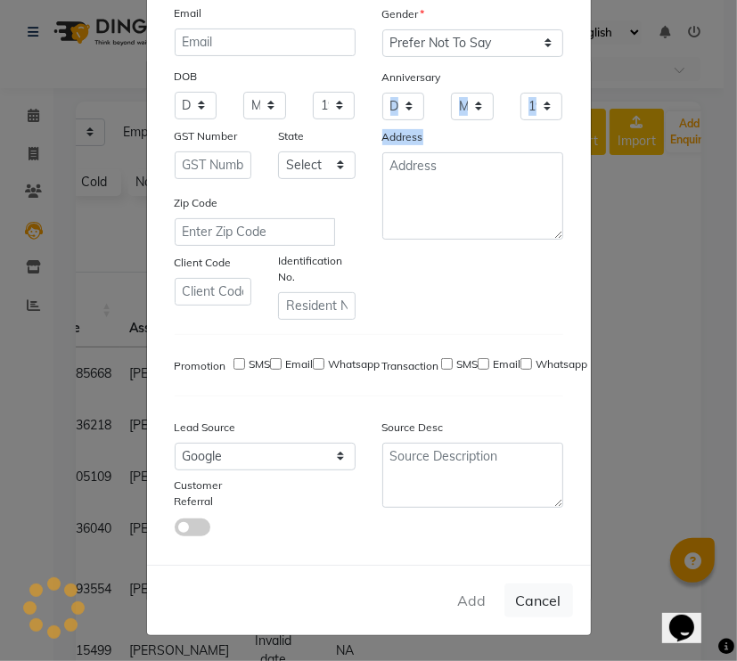
type input "79******14"
select select
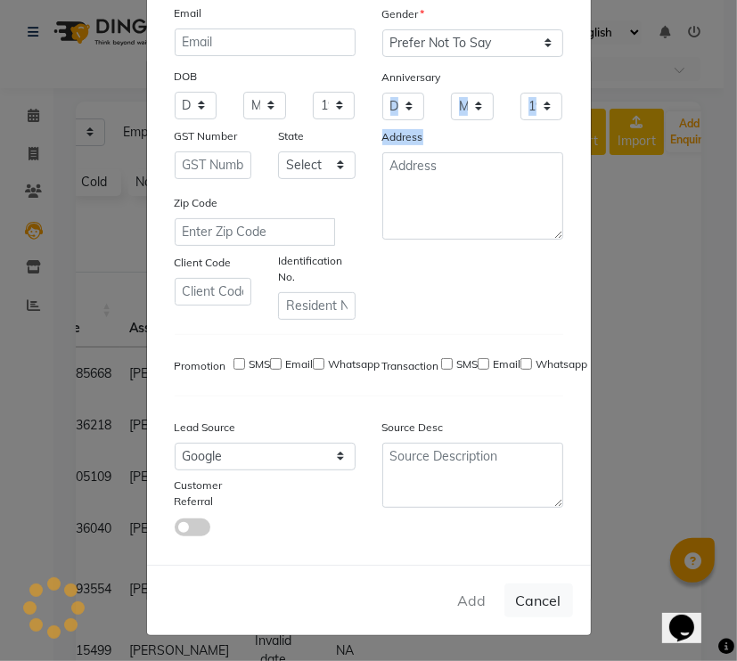
select select
checkbox input "false"
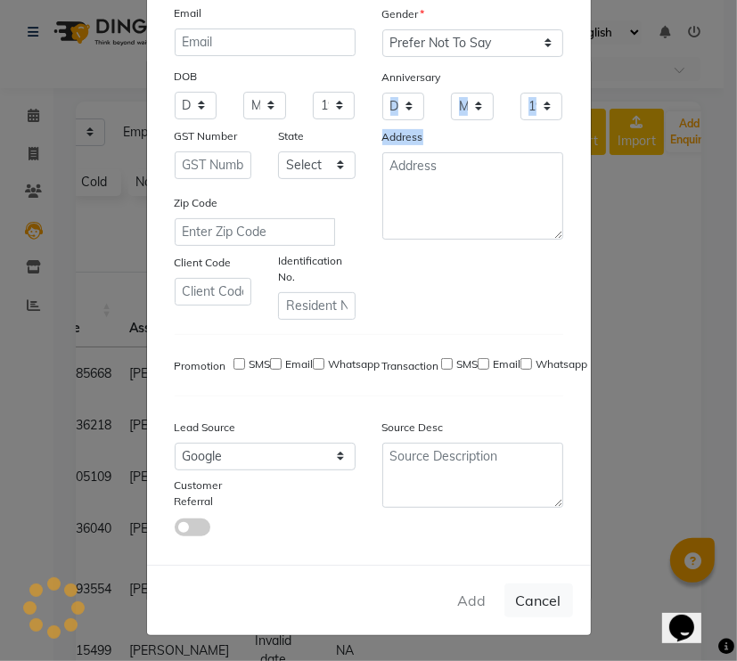
checkbox input "false"
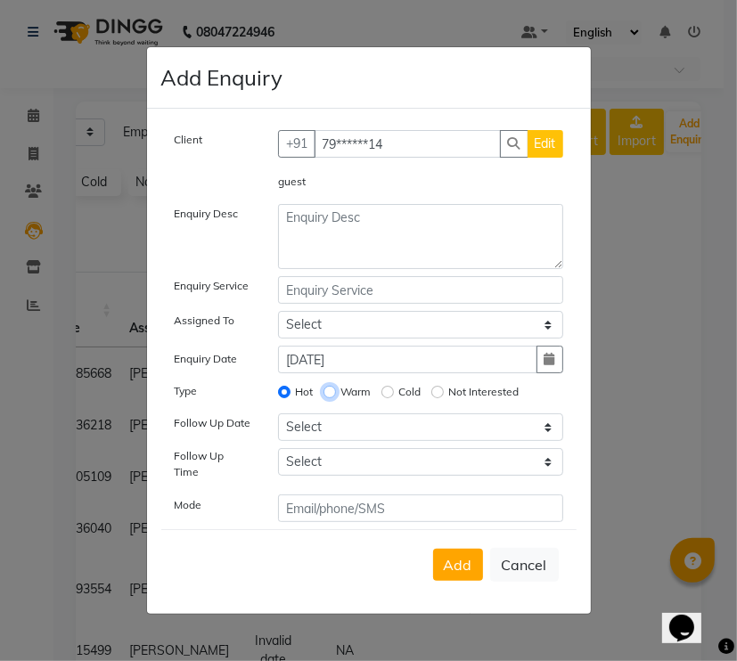
click at [330, 398] on input "Warm" at bounding box center [330, 392] width 12 height 12
radio input "true"
radio input "false"
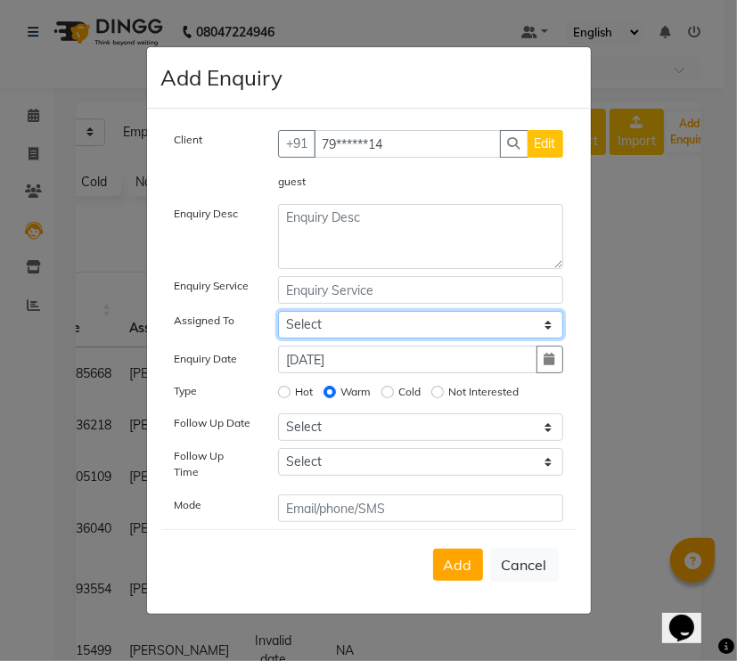
click at [325, 323] on select "Select [PERSON_NAME] [PERSON_NAME] [PERSON_NAME] [PERSON_NAME] [PERSON_NAME] Sa…" at bounding box center [420, 325] width 285 height 28
select select "82426"
click at [278, 316] on select "Select [PERSON_NAME] [PERSON_NAME] [PERSON_NAME] [PERSON_NAME] [PERSON_NAME] Sa…" at bounding box center [420, 325] width 285 height 28
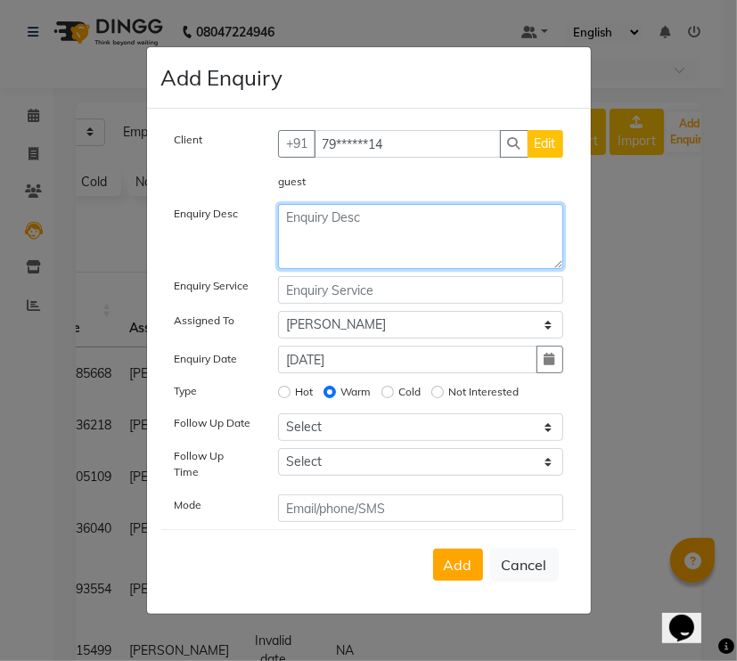
click at [304, 236] on textarea at bounding box center [420, 236] width 285 height 65
type textarea "haircut"
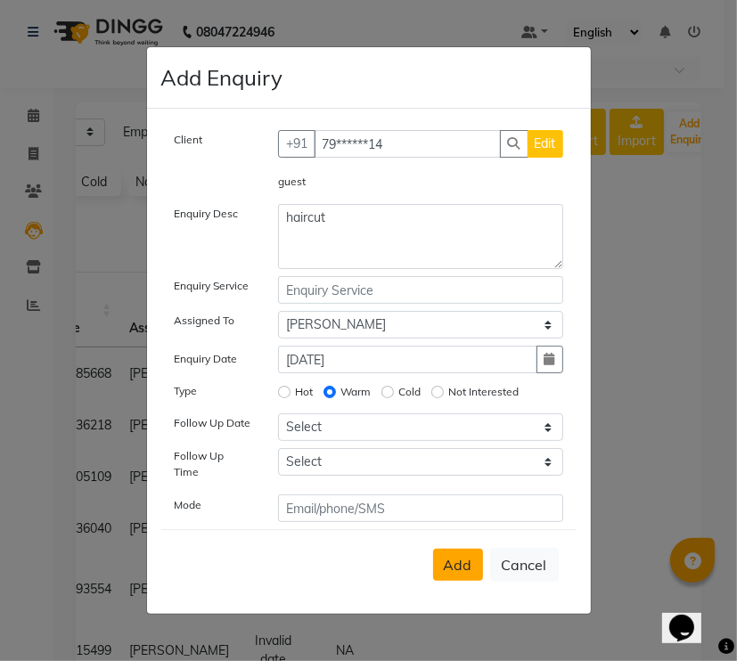
click at [451, 559] on span "Add" at bounding box center [458, 565] width 29 height 18
select select
radio input "false"
select select
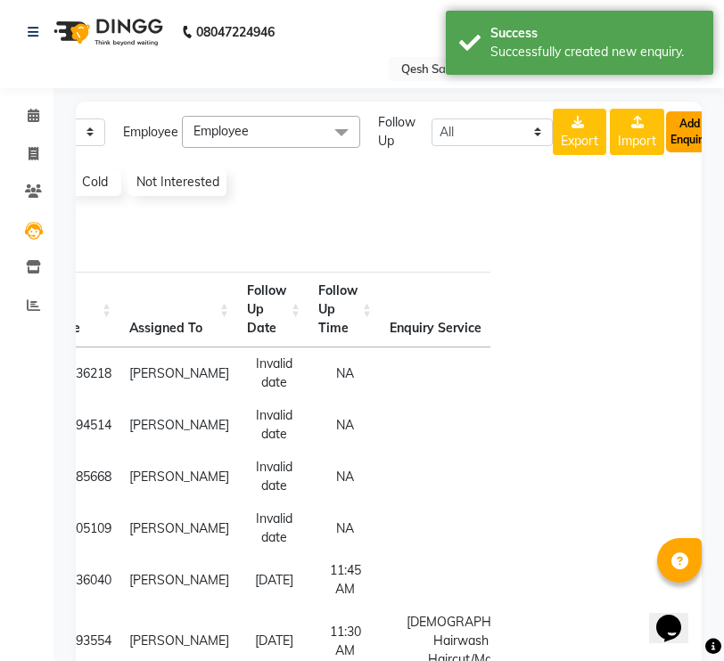
click at [697, 149] on button "Add Enquiry" at bounding box center [689, 131] width 47 height 41
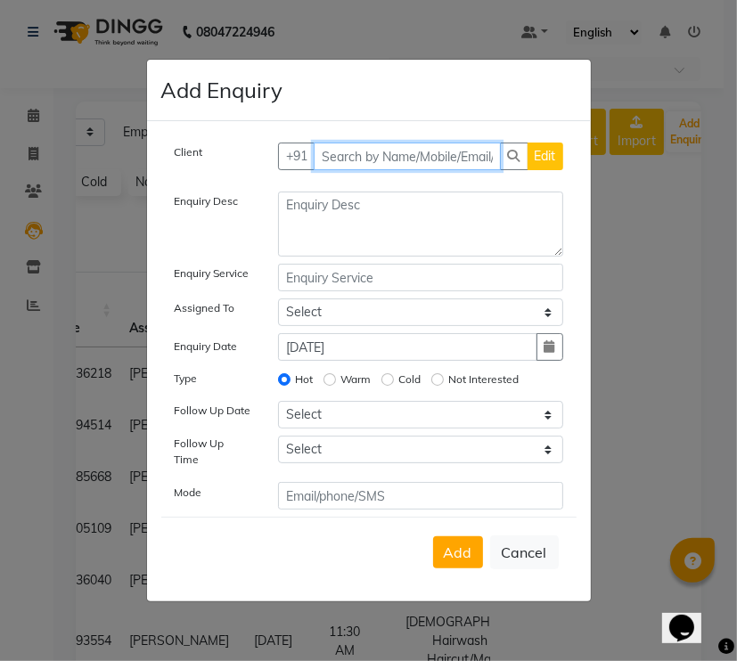
click at [328, 167] on input "text" at bounding box center [407, 157] width 187 height 28
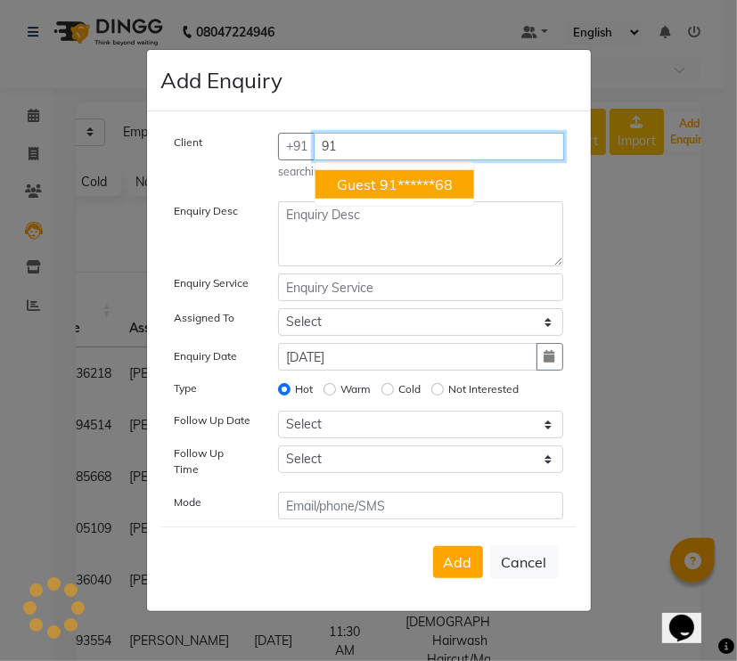
type input "9"
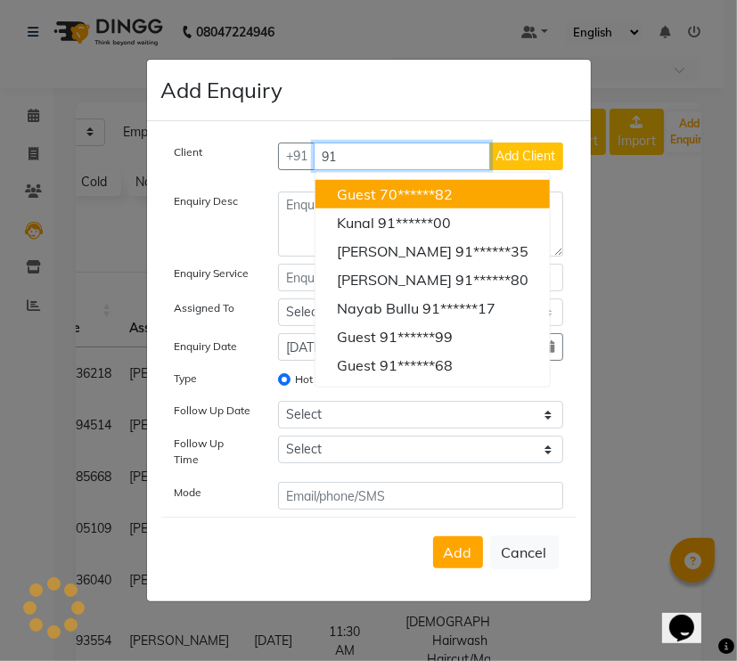
type input "9"
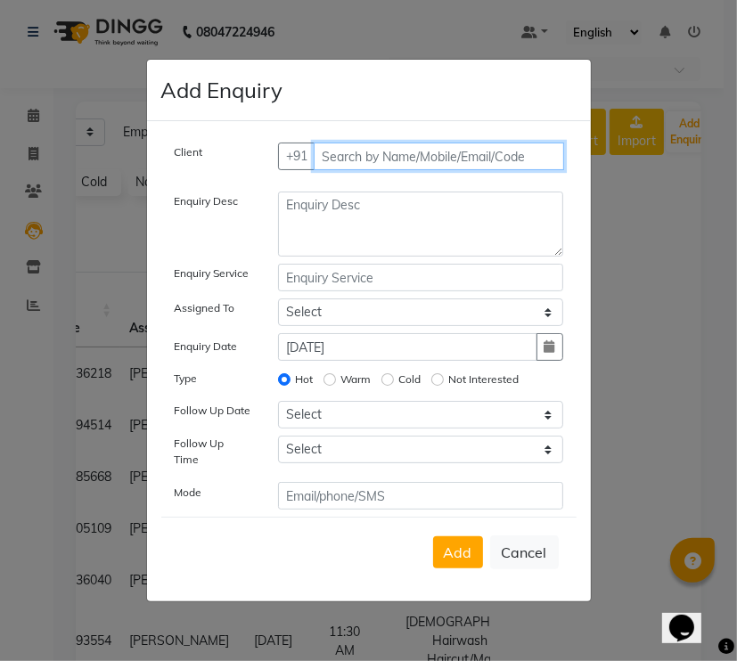
click at [339, 155] on input "text" at bounding box center [439, 157] width 251 height 28
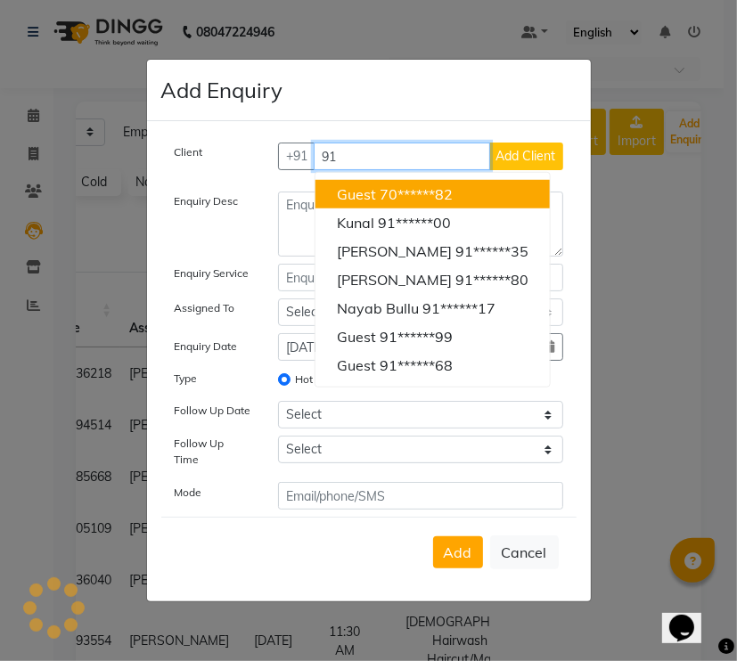
type input "9"
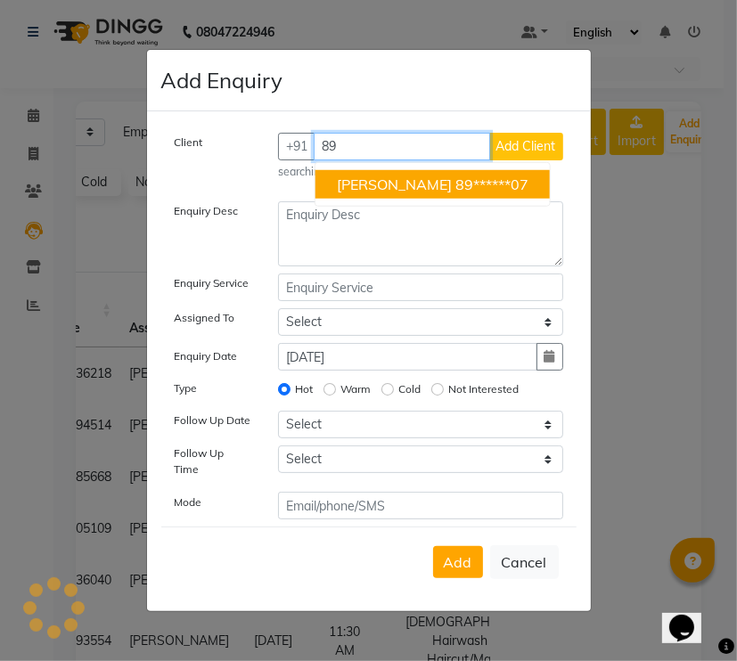
type input "8"
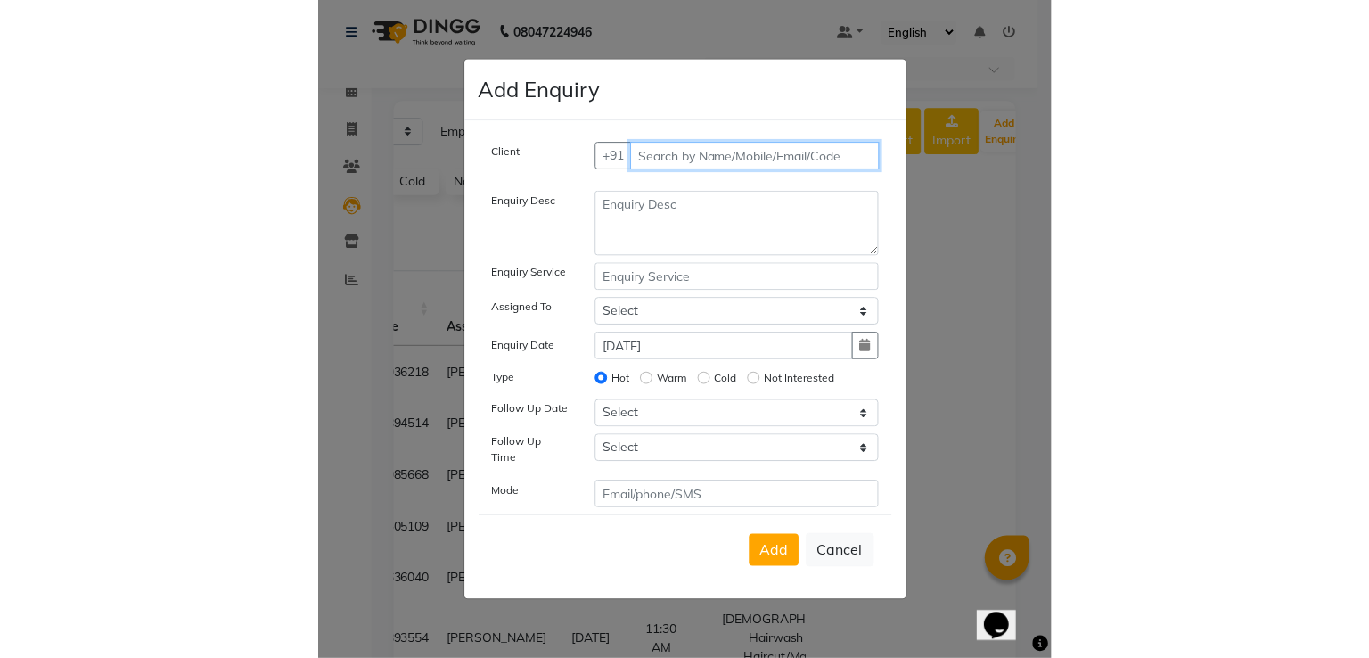
scroll to position [0, 0]
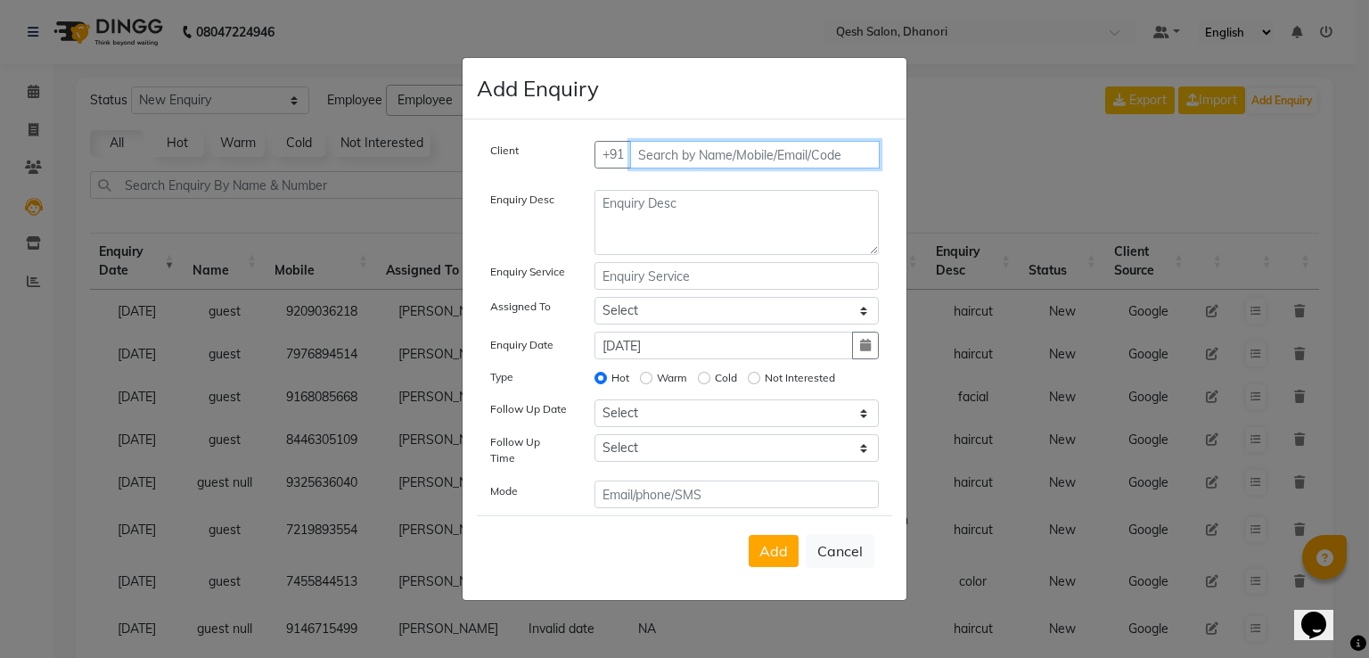
click at [689, 165] on input "text" at bounding box center [755, 155] width 251 height 28
type input "8552985808"
click at [842, 160] on span "Add Client" at bounding box center [842, 154] width 60 height 16
select select "51694"
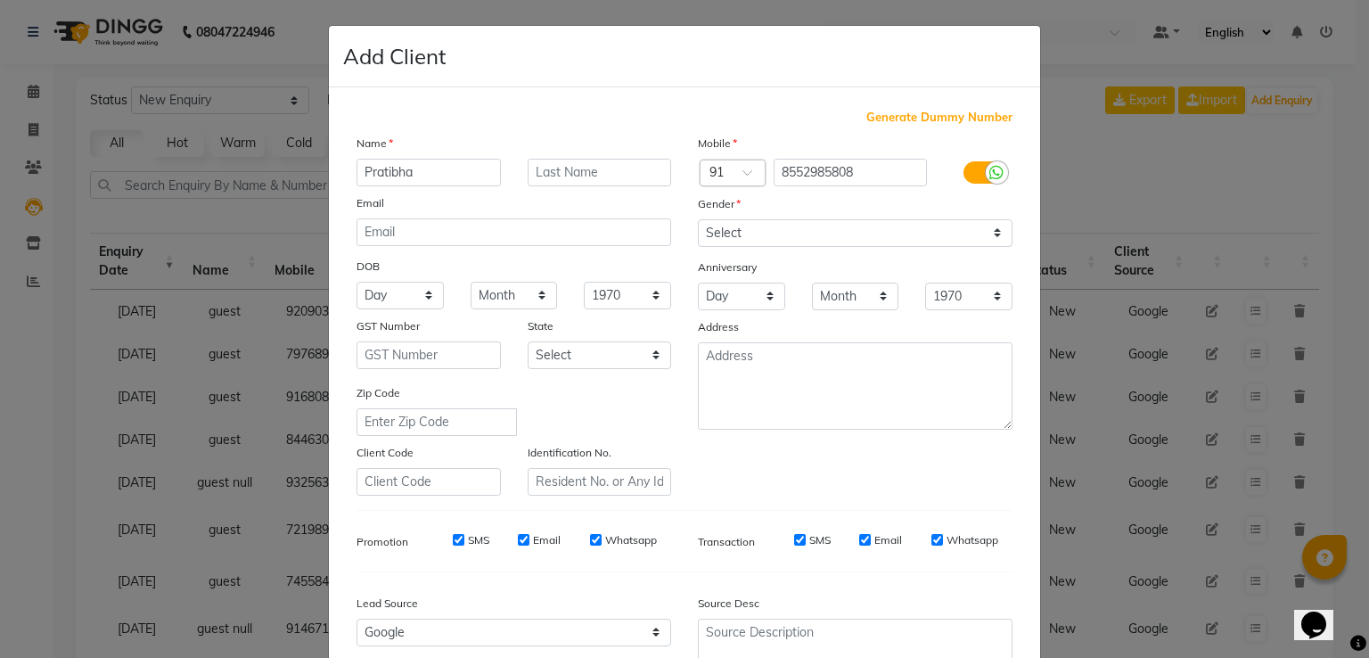
type input "Pratibha"
click at [596, 171] on input "text" at bounding box center [600, 173] width 144 height 28
type input "[PERSON_NAME]"
click at [706, 232] on select "Select [DEMOGRAPHIC_DATA] [DEMOGRAPHIC_DATA] Other Prefer Not To Say" at bounding box center [855, 233] width 315 height 28
select select "[DEMOGRAPHIC_DATA]"
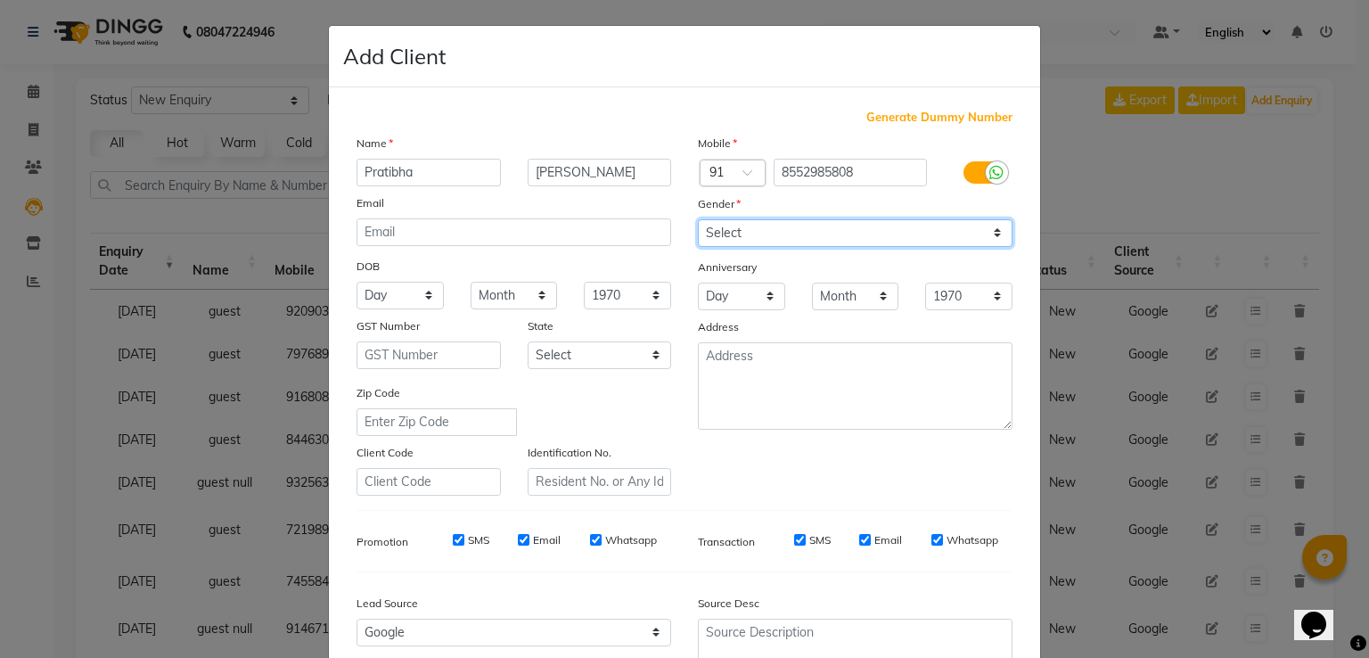
click at [698, 220] on select "Select [DEMOGRAPHIC_DATA] [DEMOGRAPHIC_DATA] Other Prefer Not To Say" at bounding box center [855, 233] width 315 height 28
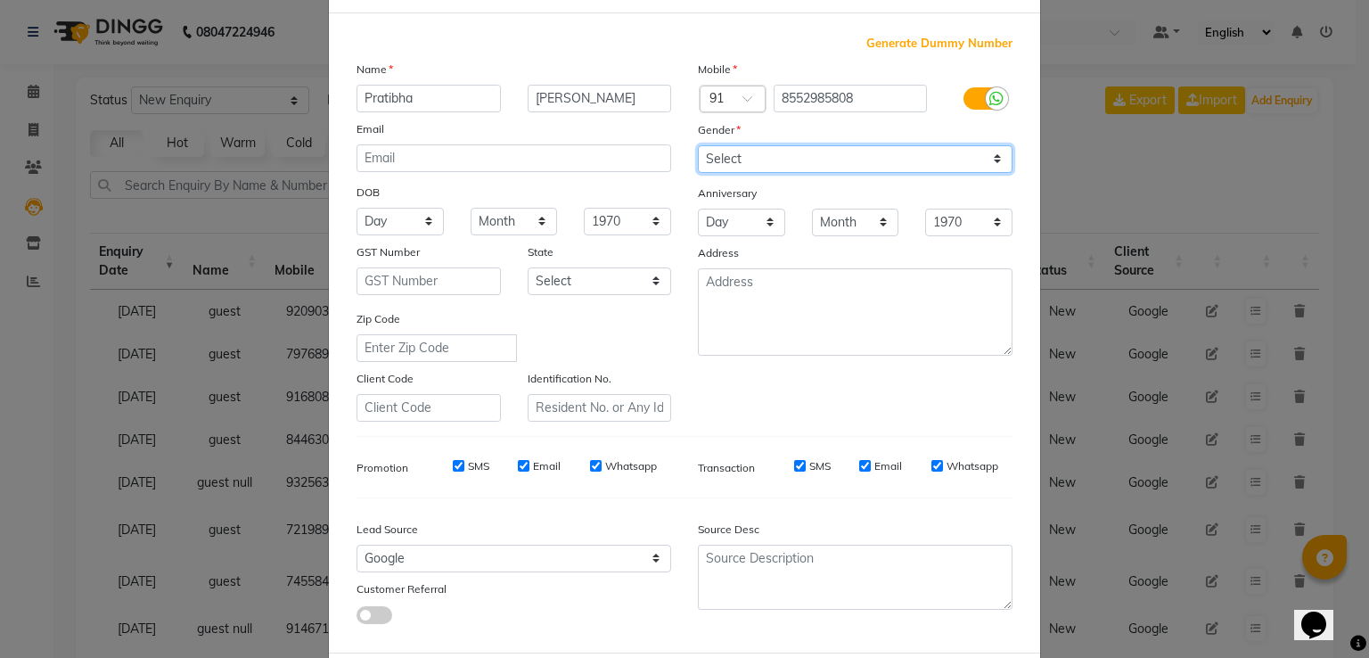
scroll to position [174, 0]
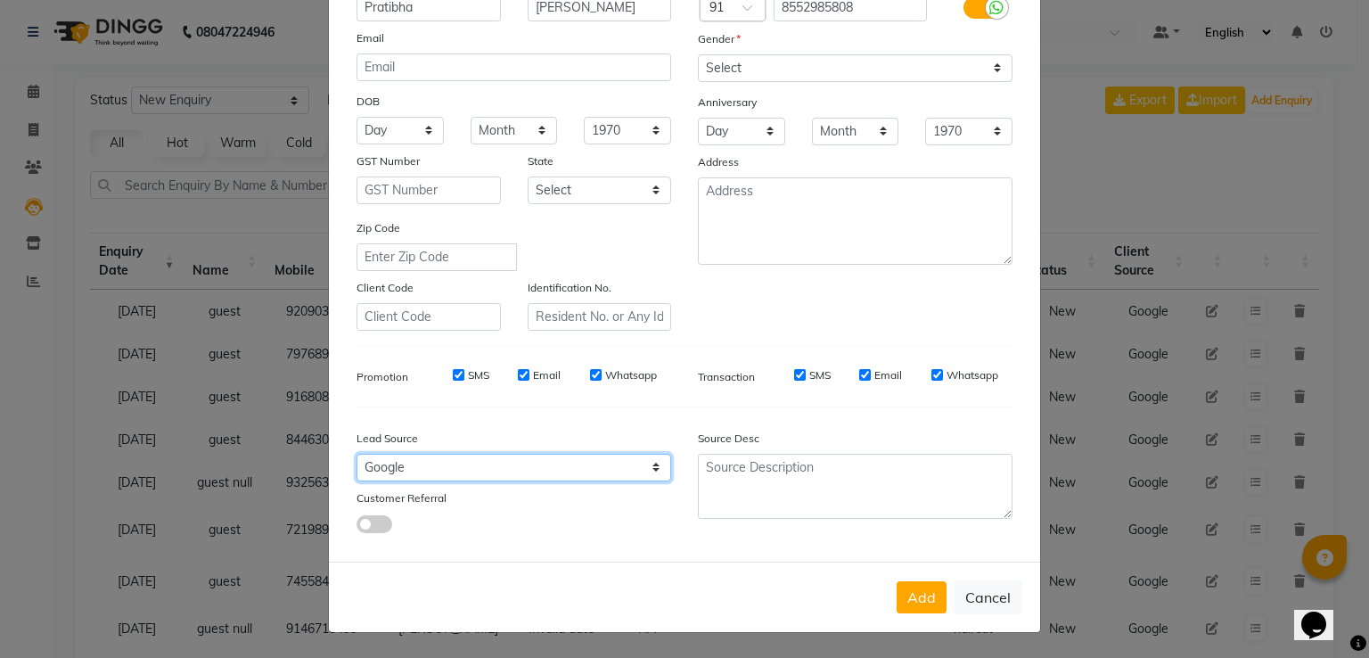
click at [592, 472] on select "Select Walk-in Referral Internet Friend Word of Mouth Advertisement Facebook Ju…" at bounding box center [514, 468] width 315 height 28
select select "51686"
click at [357, 454] on select "Select Walk-in Referral Internet Friend Word of Mouth Advertisement Facebook Ju…" at bounding box center [514, 468] width 315 height 28
click at [919, 594] on button "Add" at bounding box center [922, 597] width 50 height 32
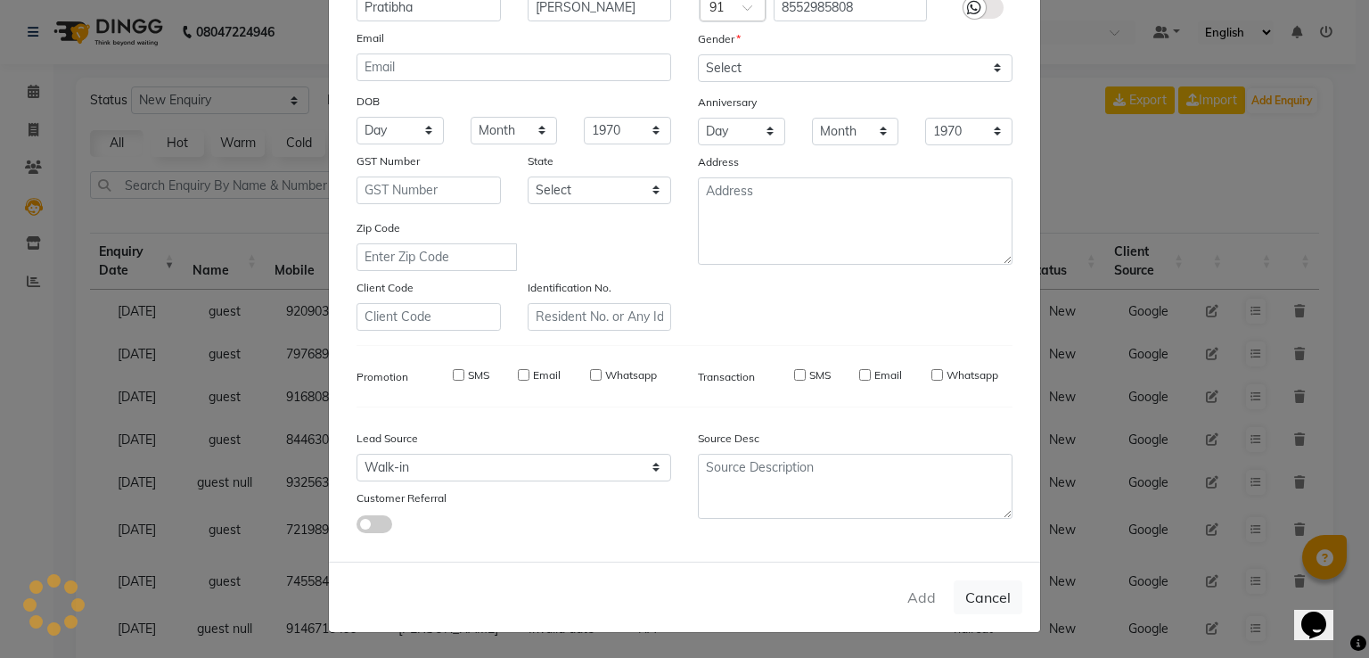
type input "85******08"
select select
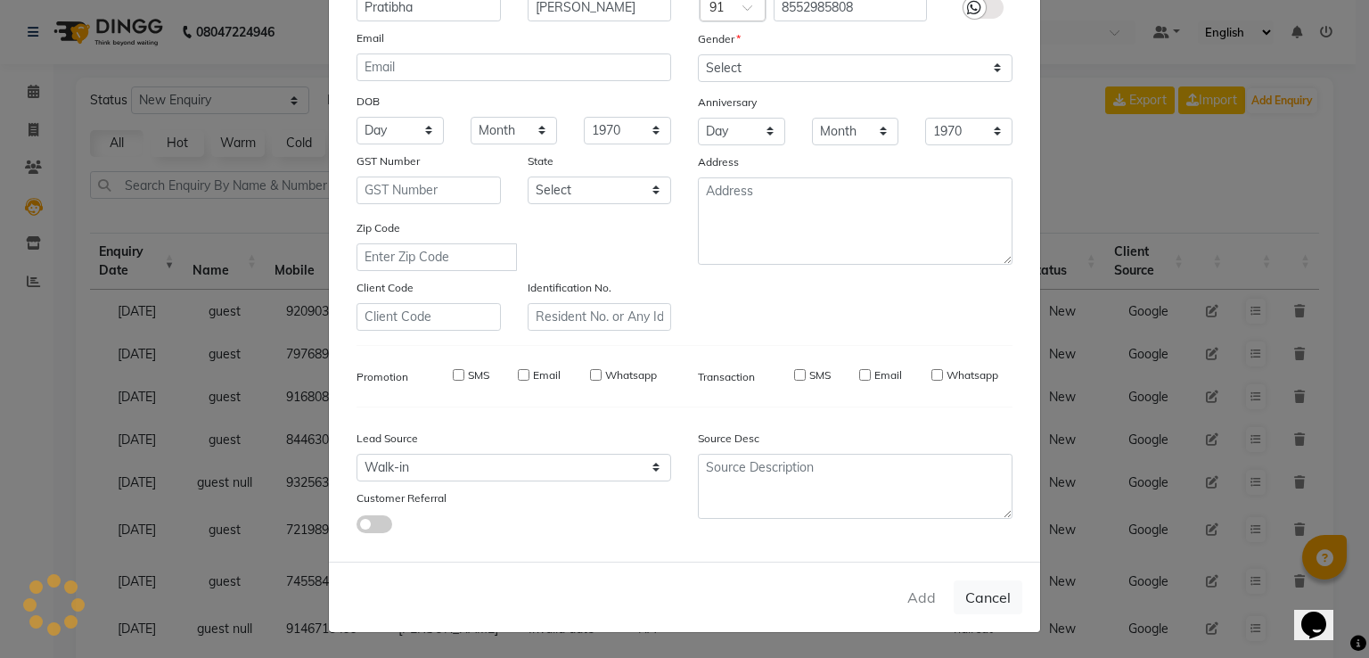
select select
checkbox input "false"
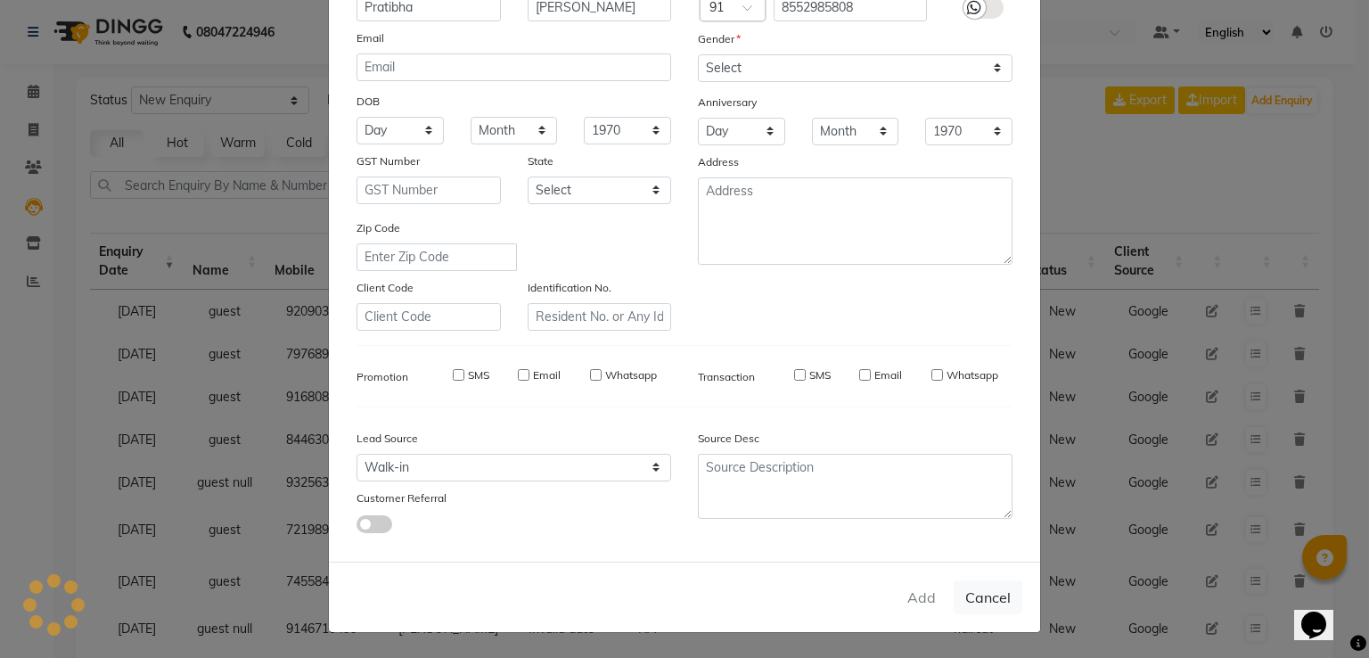
checkbox input "false"
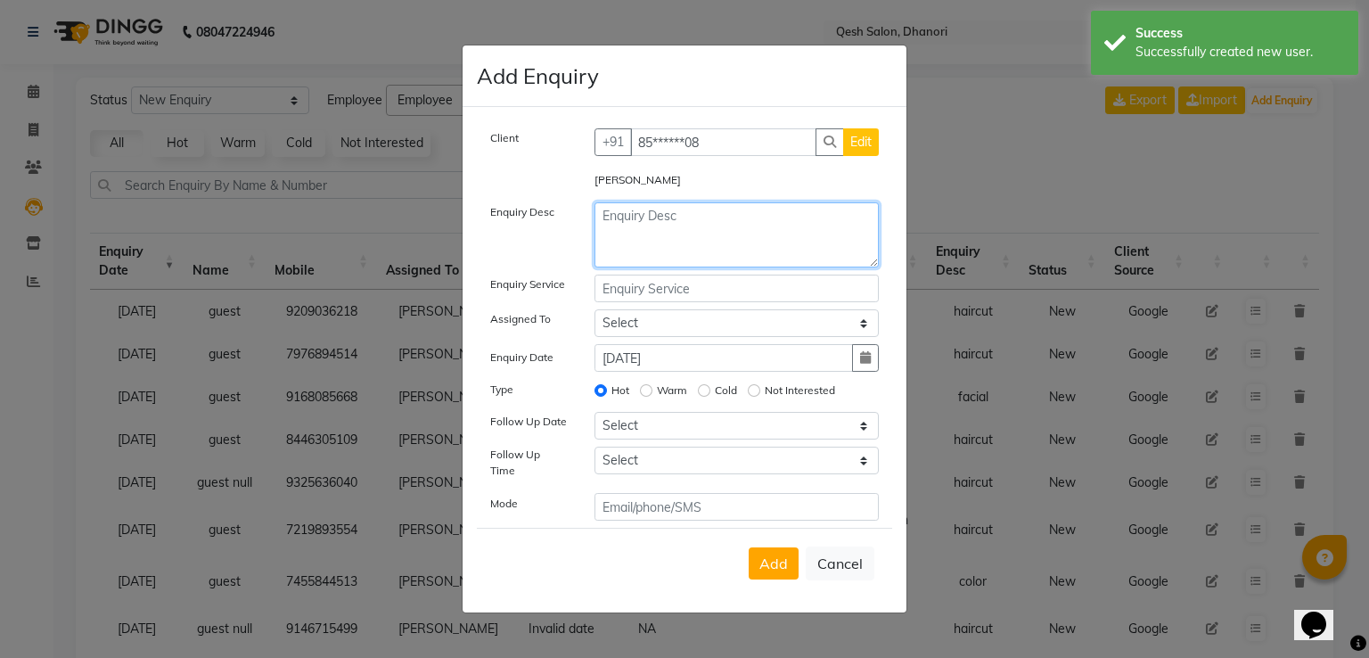
click at [665, 229] on textarea at bounding box center [737, 234] width 285 height 65
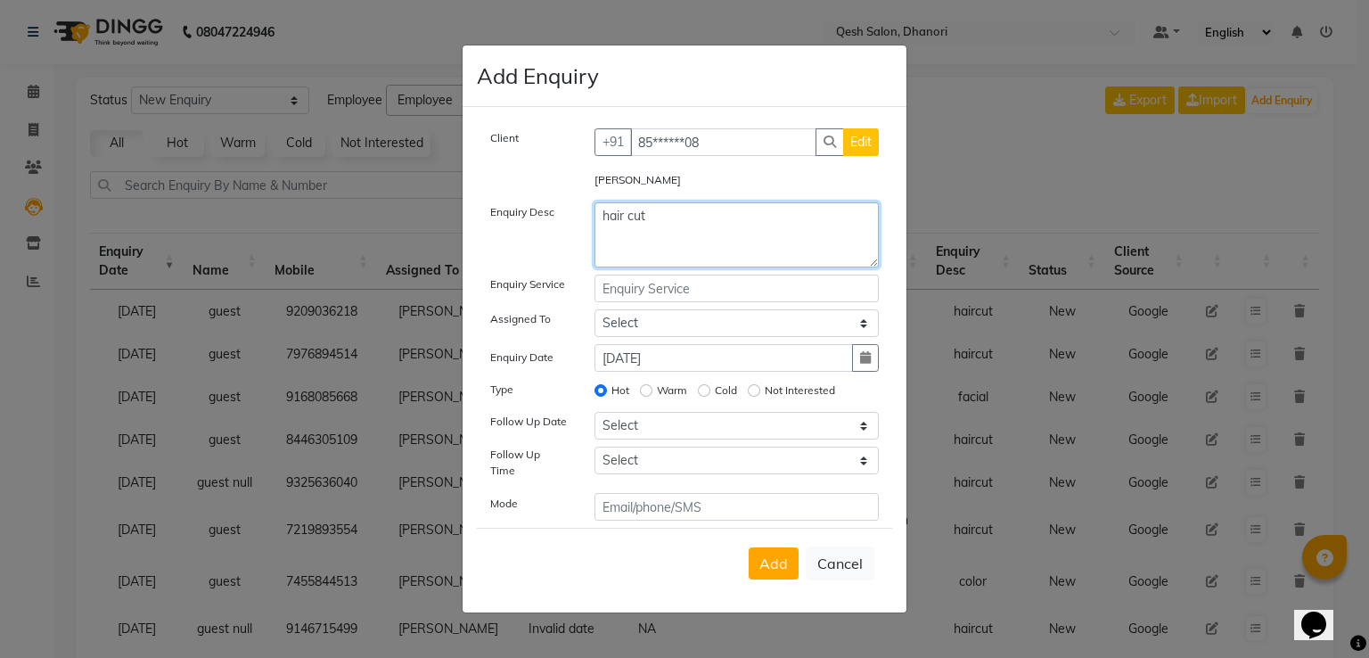
type textarea "hair cut"
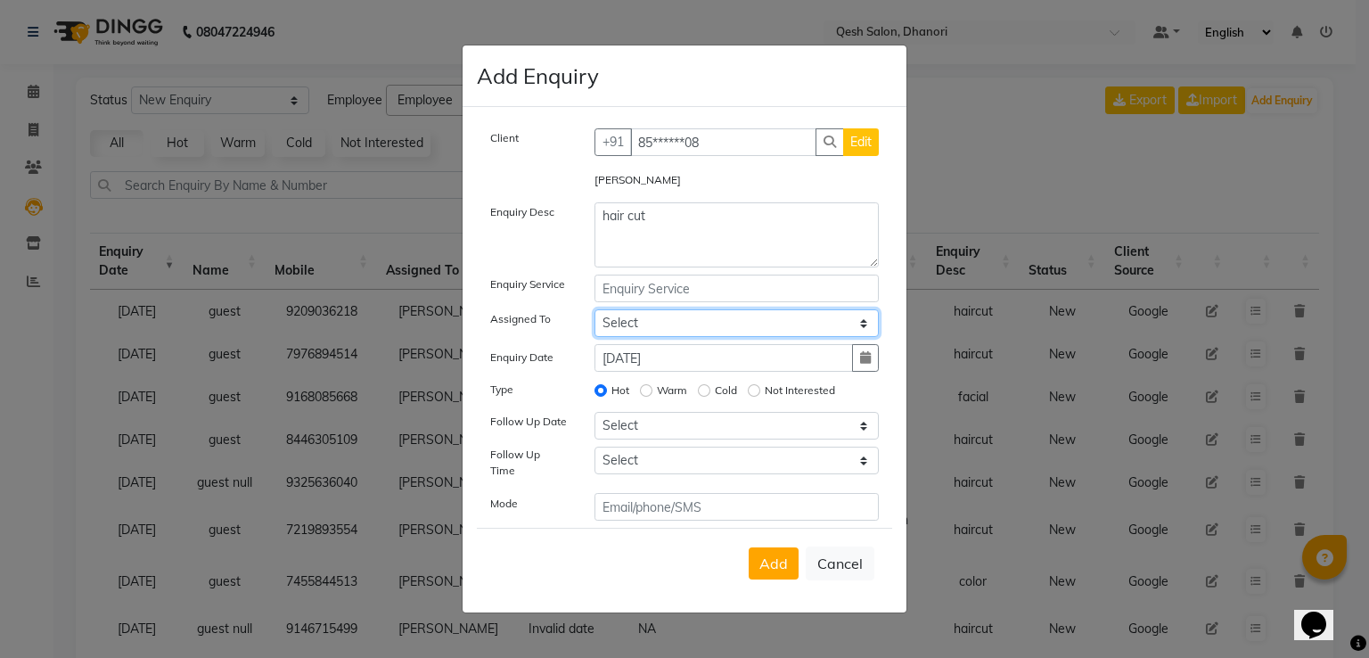
click at [653, 325] on select "Select [PERSON_NAME] [PERSON_NAME] [PERSON_NAME] [PERSON_NAME] [PERSON_NAME] Sa…" at bounding box center [737, 323] width 285 height 28
select select "82426"
click at [595, 314] on select "Select [PERSON_NAME] [PERSON_NAME] [PERSON_NAME] [PERSON_NAME] [PERSON_NAME] Sa…" at bounding box center [737, 323] width 285 height 28
click at [683, 368] on input "[DATE]" at bounding box center [724, 358] width 259 height 28
click at [874, 358] on button "button" at bounding box center [865, 358] width 27 height 28
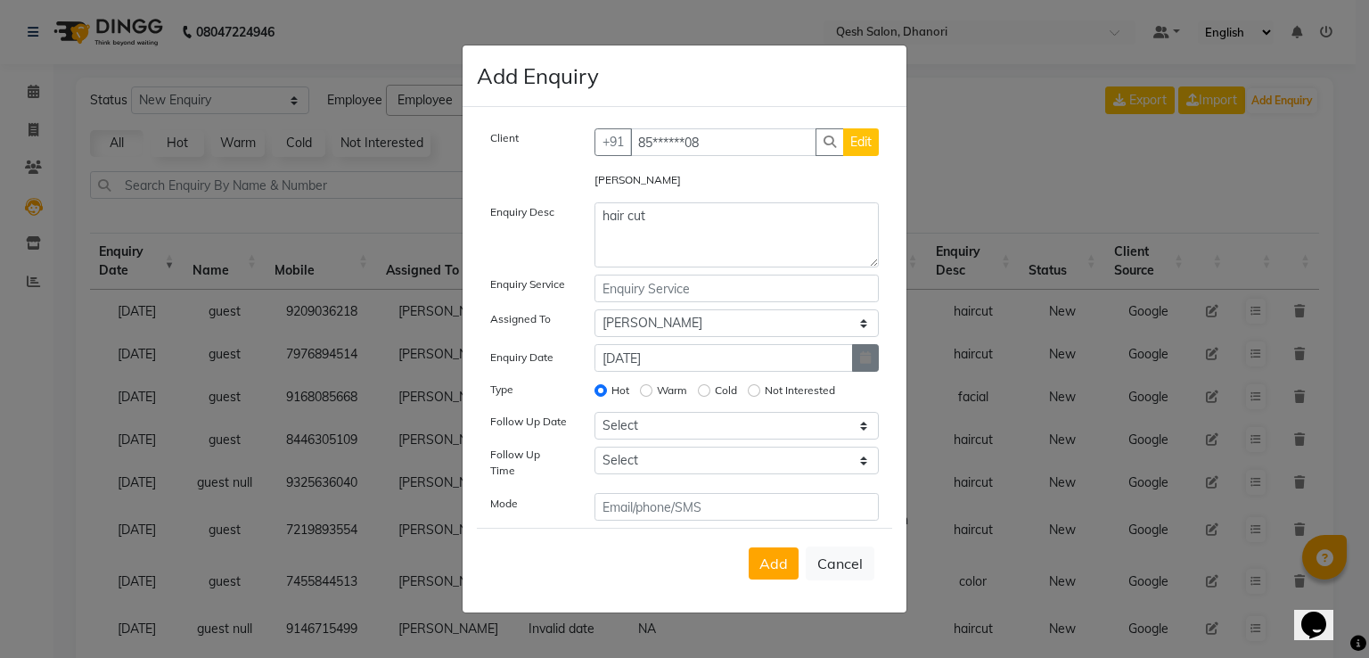
select select "9"
select select "2025"
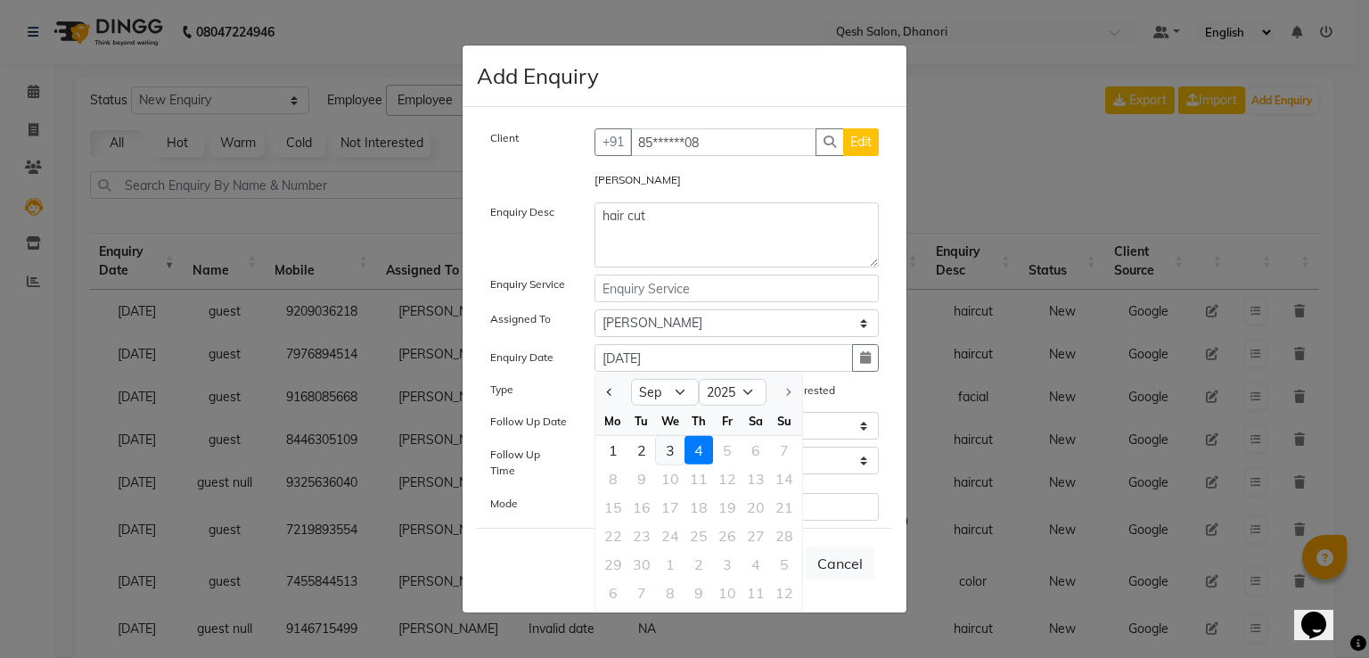
click at [670, 452] on div "3" at bounding box center [670, 450] width 29 height 29
type input "[DATE]"
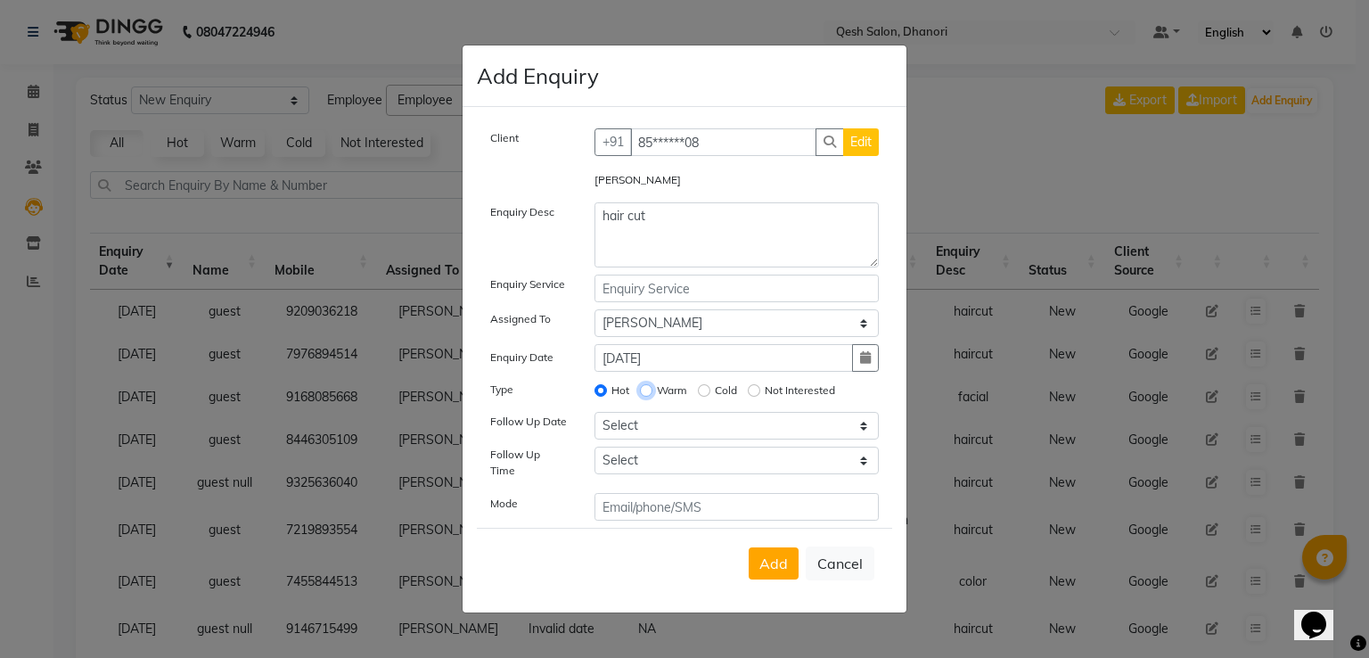
click at [649, 397] on input "Warm" at bounding box center [646, 390] width 12 height 12
radio input "true"
radio input "false"
click at [773, 555] on span "Add" at bounding box center [774, 564] width 29 height 18
select select
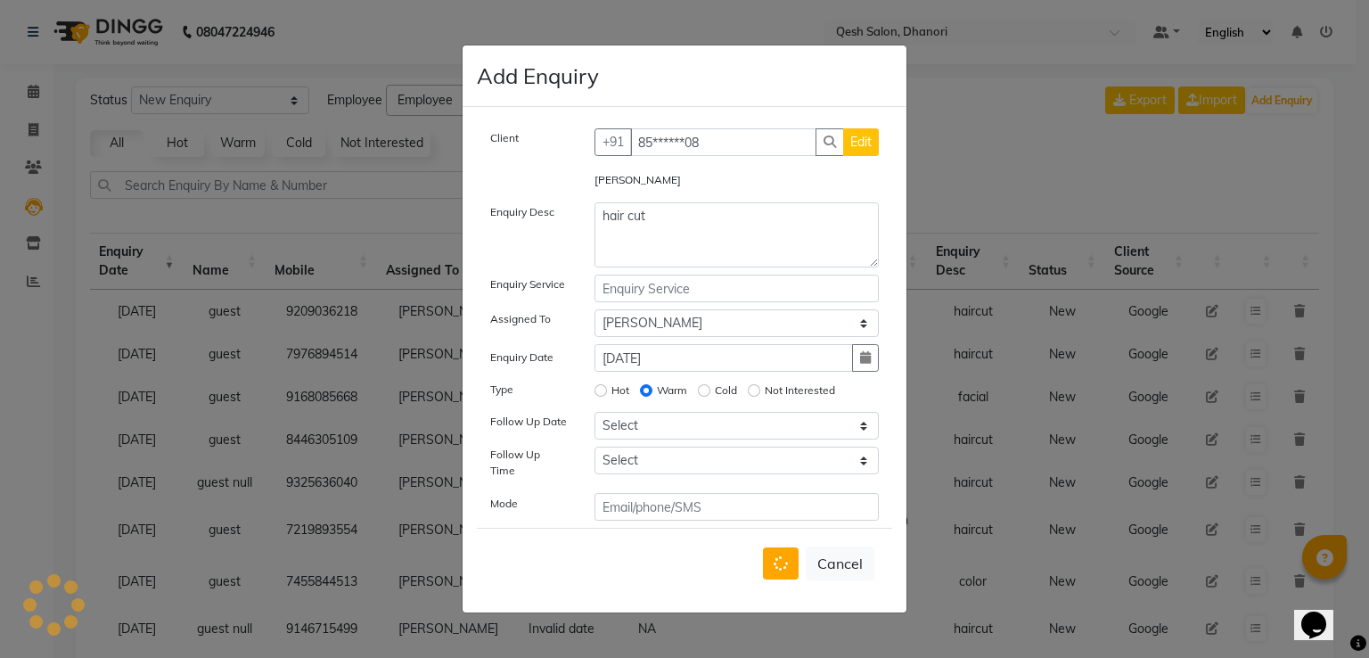
radio input "false"
select select
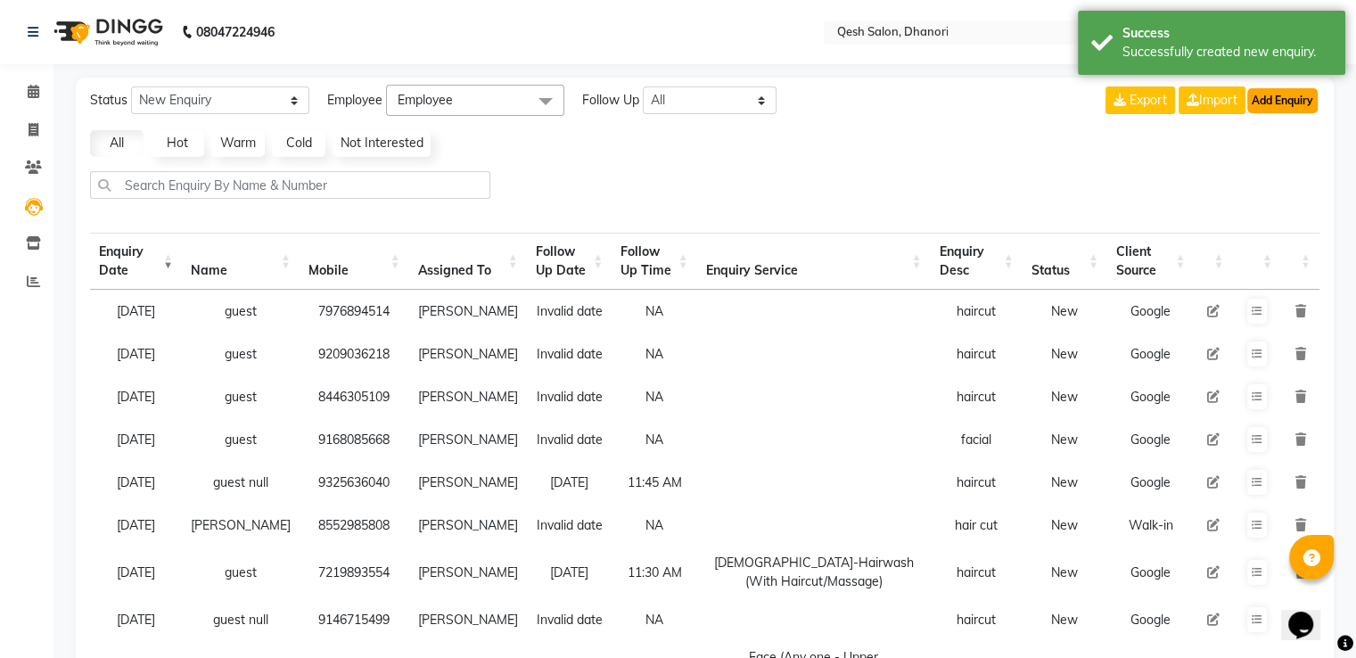
click at [1285, 99] on button "Add Enquiry" at bounding box center [1282, 100] width 70 height 25
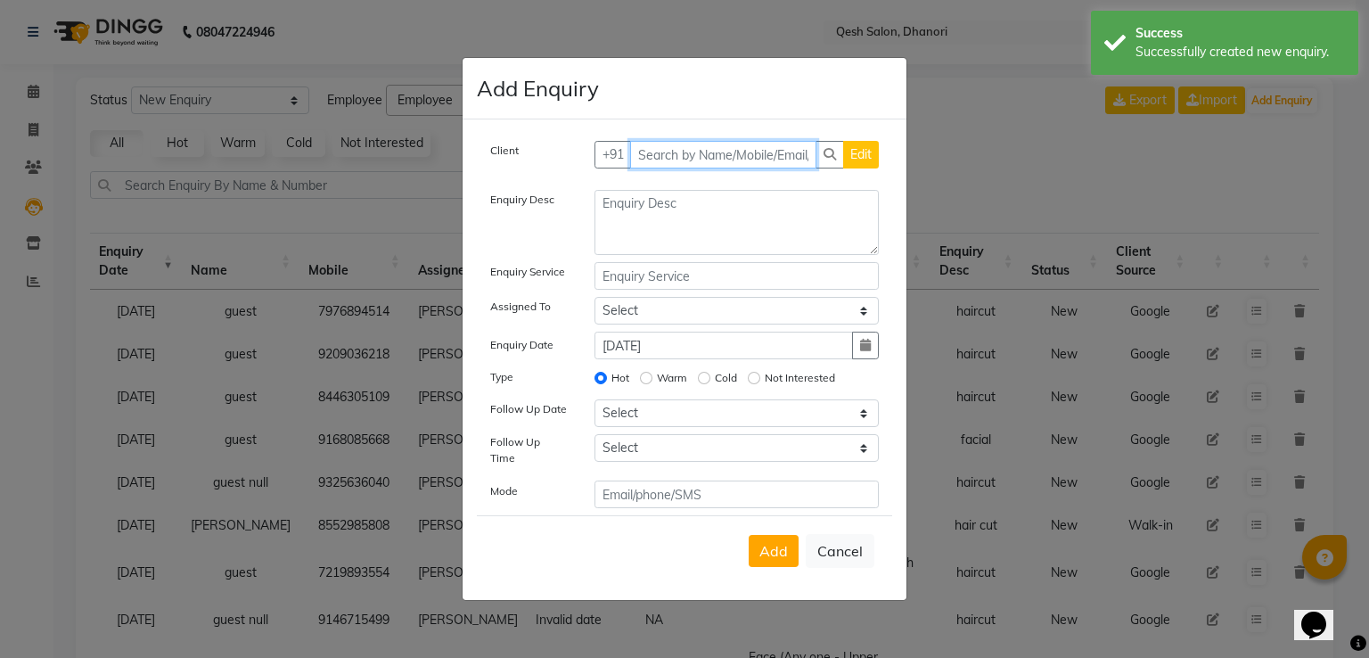
click at [735, 166] on input "text" at bounding box center [723, 155] width 187 height 28
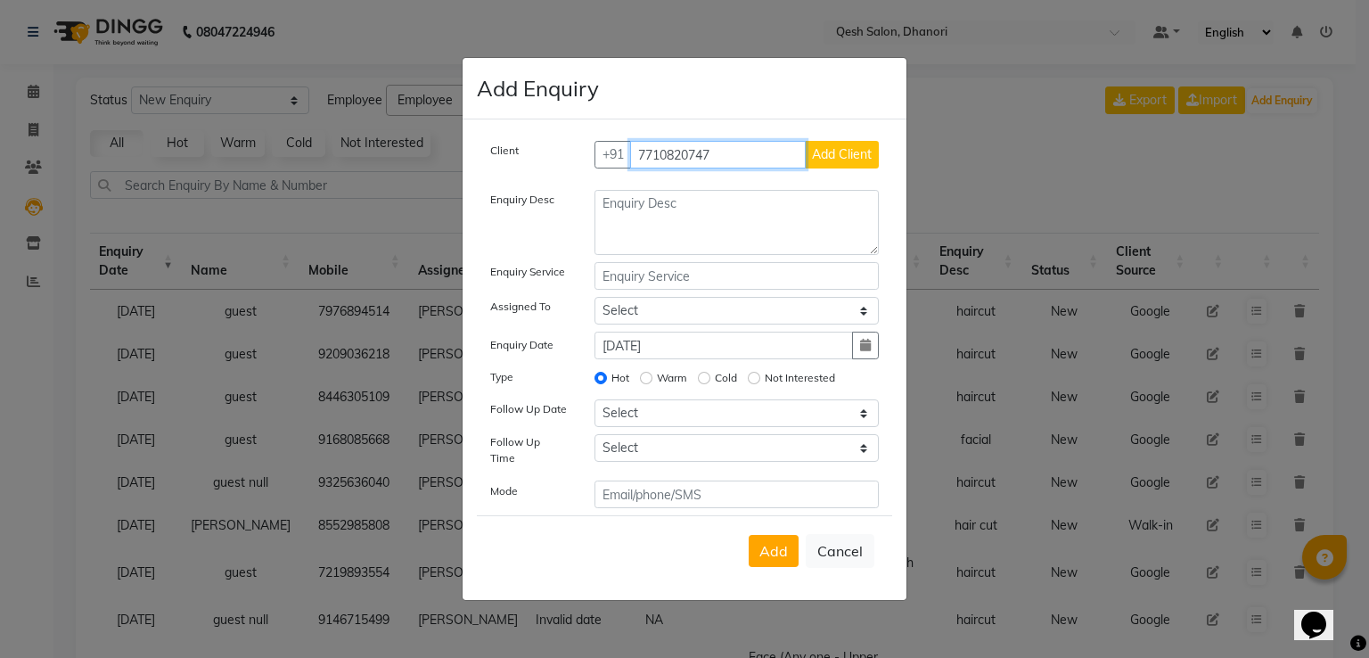
type input "7710820747"
click at [828, 162] on span "Add Client" at bounding box center [842, 154] width 60 height 16
select select "51686"
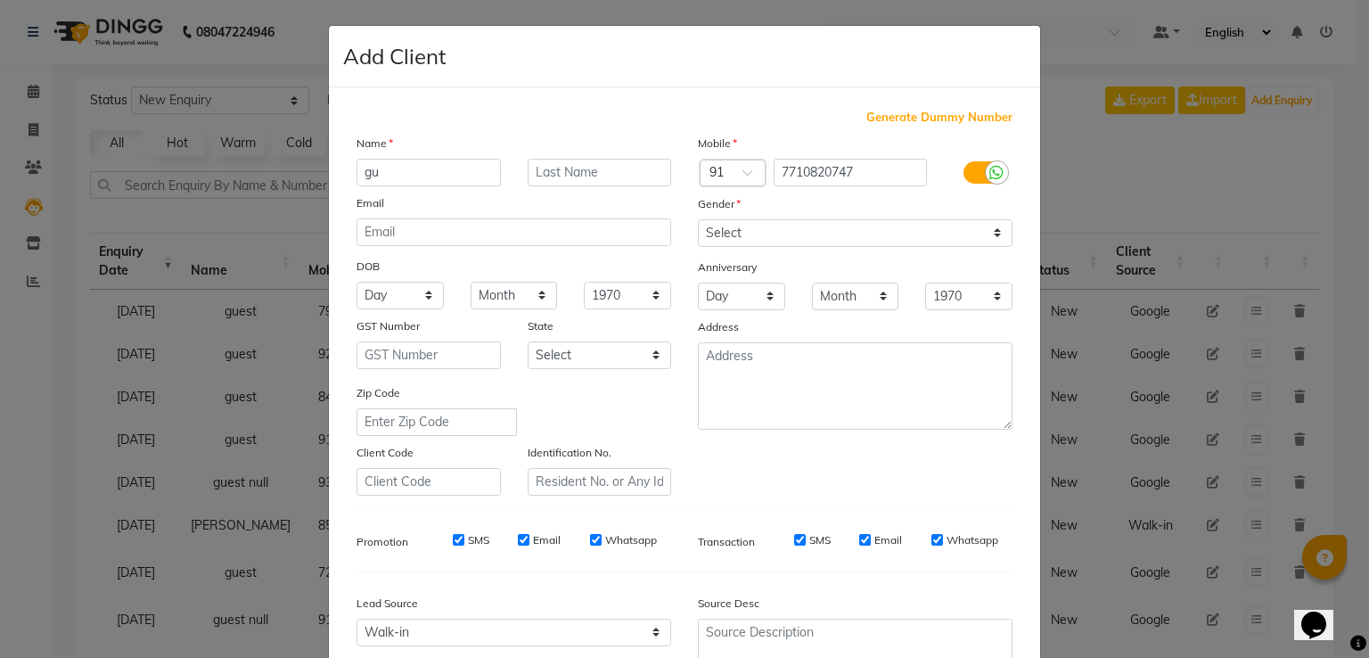
type input "g"
type input "Ankita"
click at [605, 177] on input "text" at bounding box center [600, 173] width 144 height 28
type input "[PERSON_NAME]"
click at [758, 229] on select "Select [DEMOGRAPHIC_DATA] [DEMOGRAPHIC_DATA] Other Prefer Not To Say" at bounding box center [855, 233] width 315 height 28
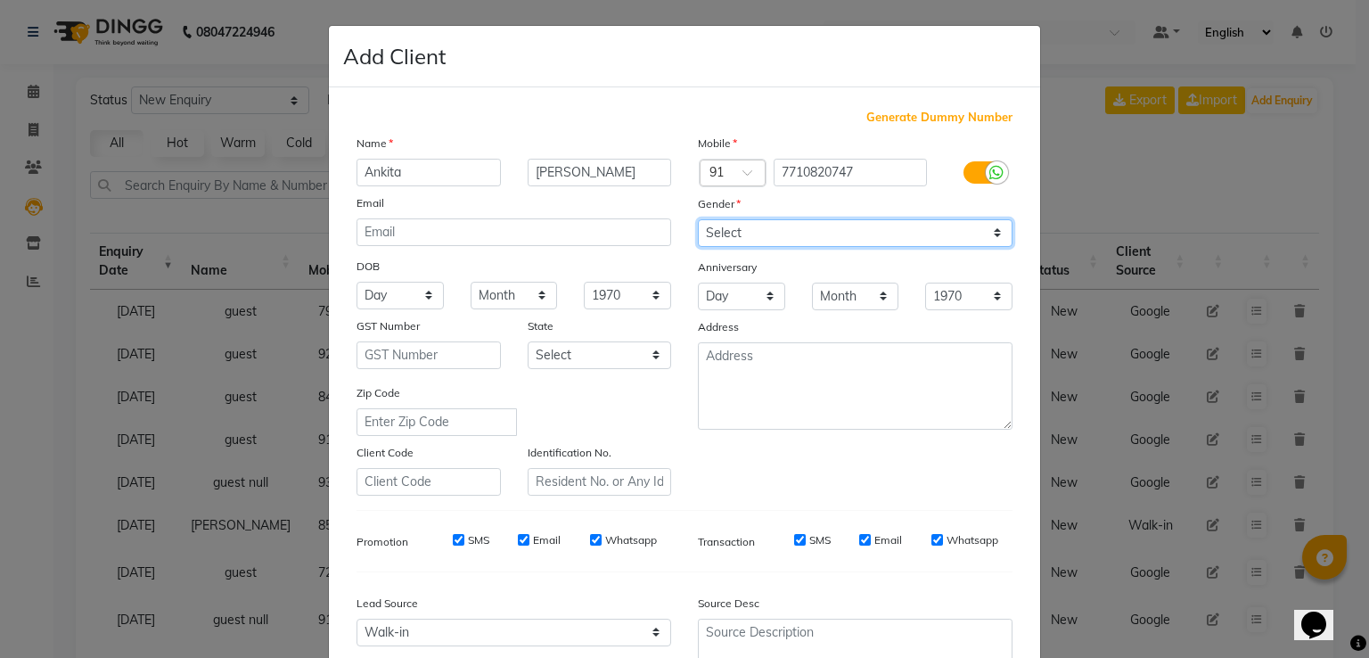
select select "other"
click at [698, 220] on select "Select [DEMOGRAPHIC_DATA] [DEMOGRAPHIC_DATA] Other Prefer Not To Say" at bounding box center [855, 233] width 315 height 28
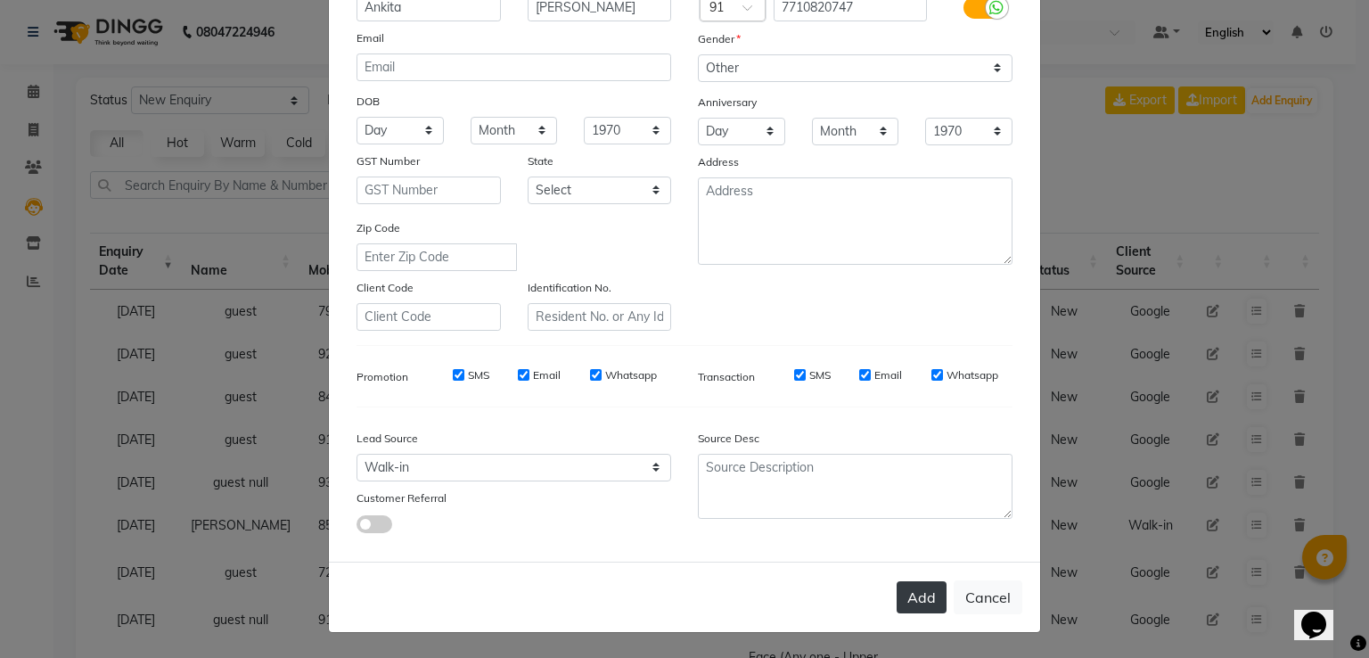
click at [912, 587] on button "Add" at bounding box center [922, 597] width 50 height 32
type input "77******47"
select select
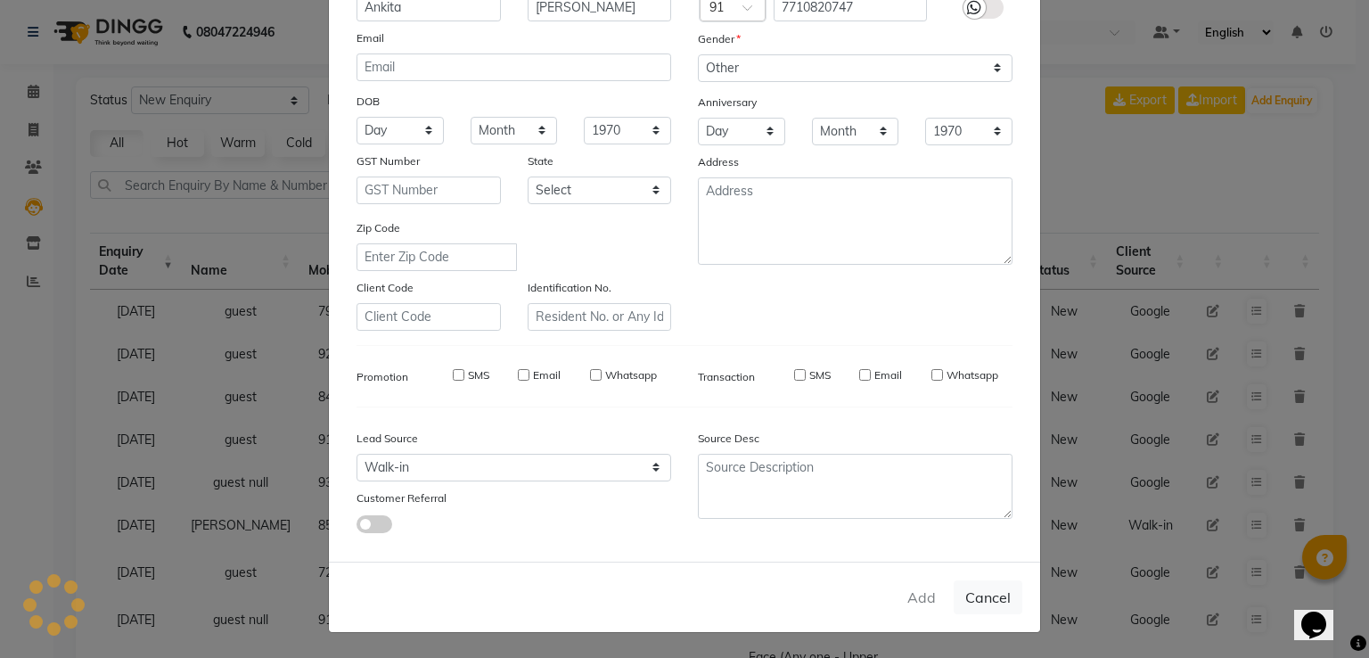
select select
checkbox input "false"
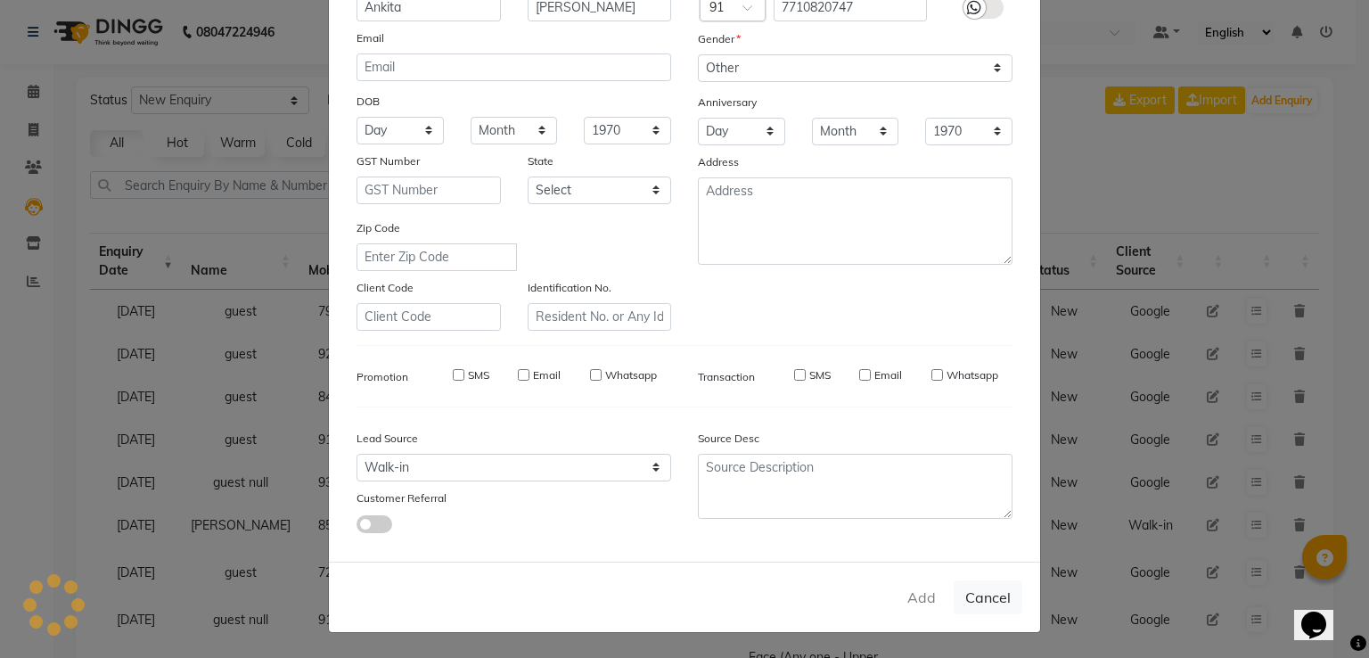
checkbox input "false"
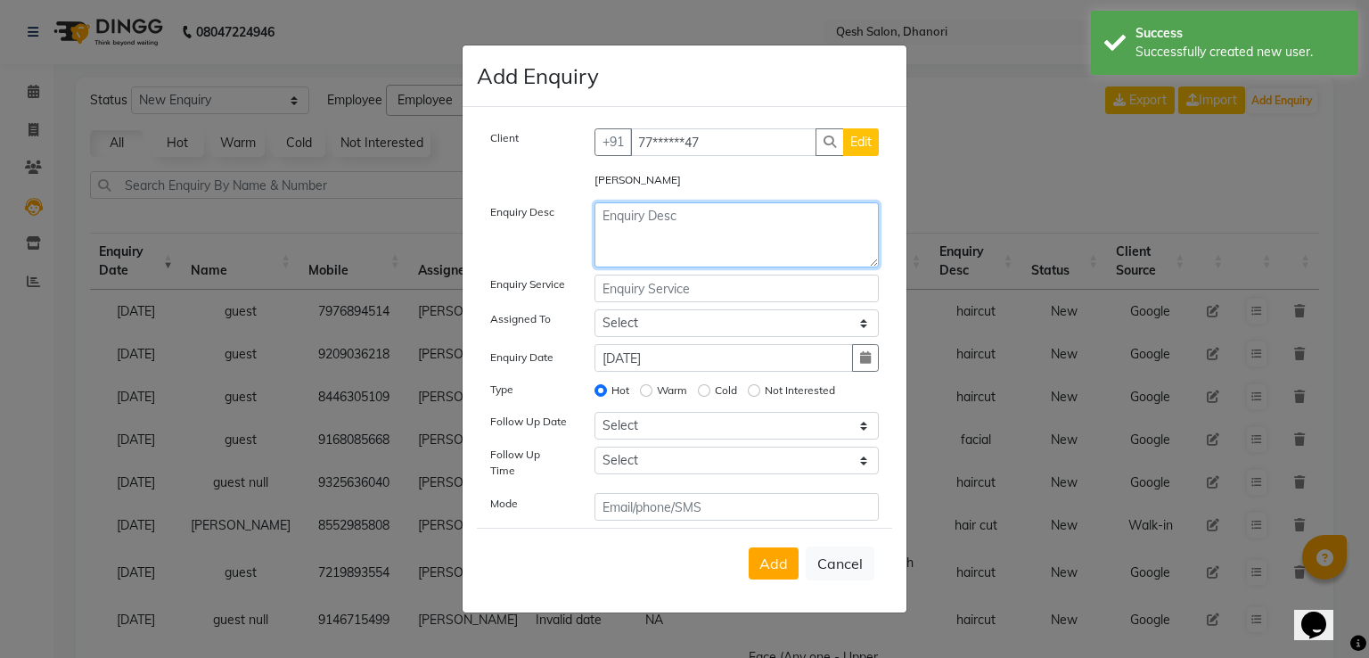
click at [651, 233] on textarea at bounding box center [737, 234] width 285 height 65
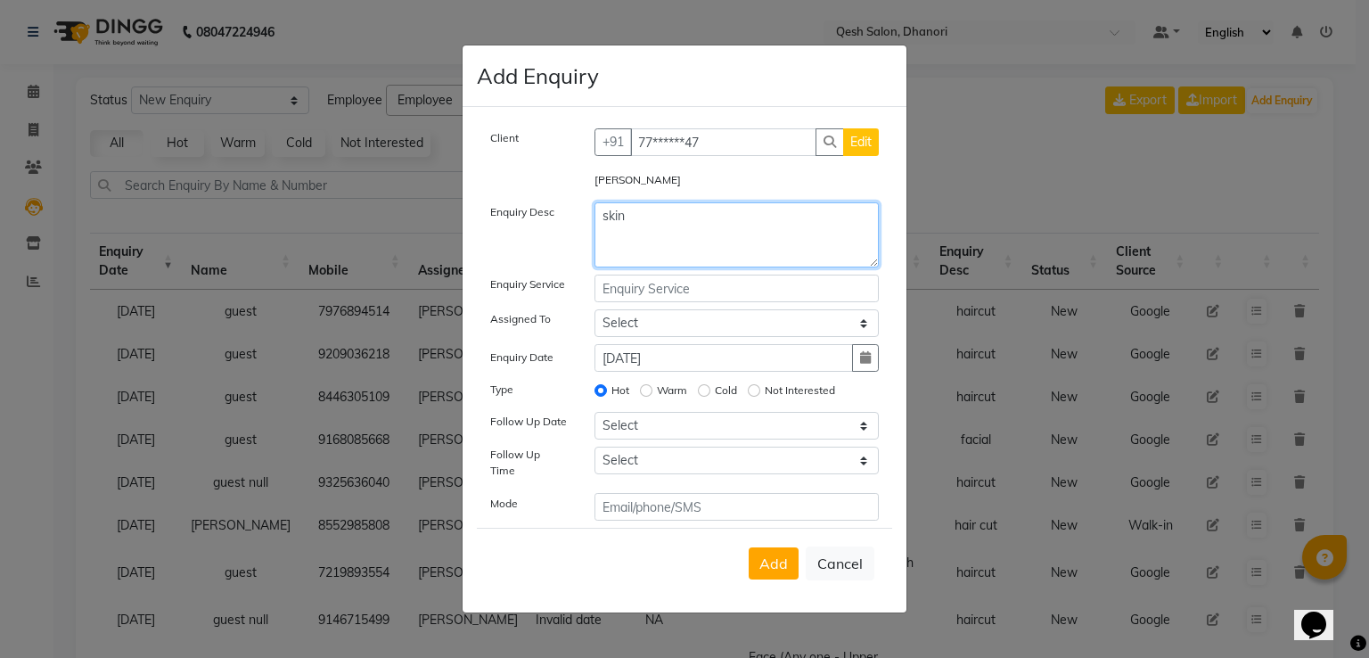
type textarea "skin"
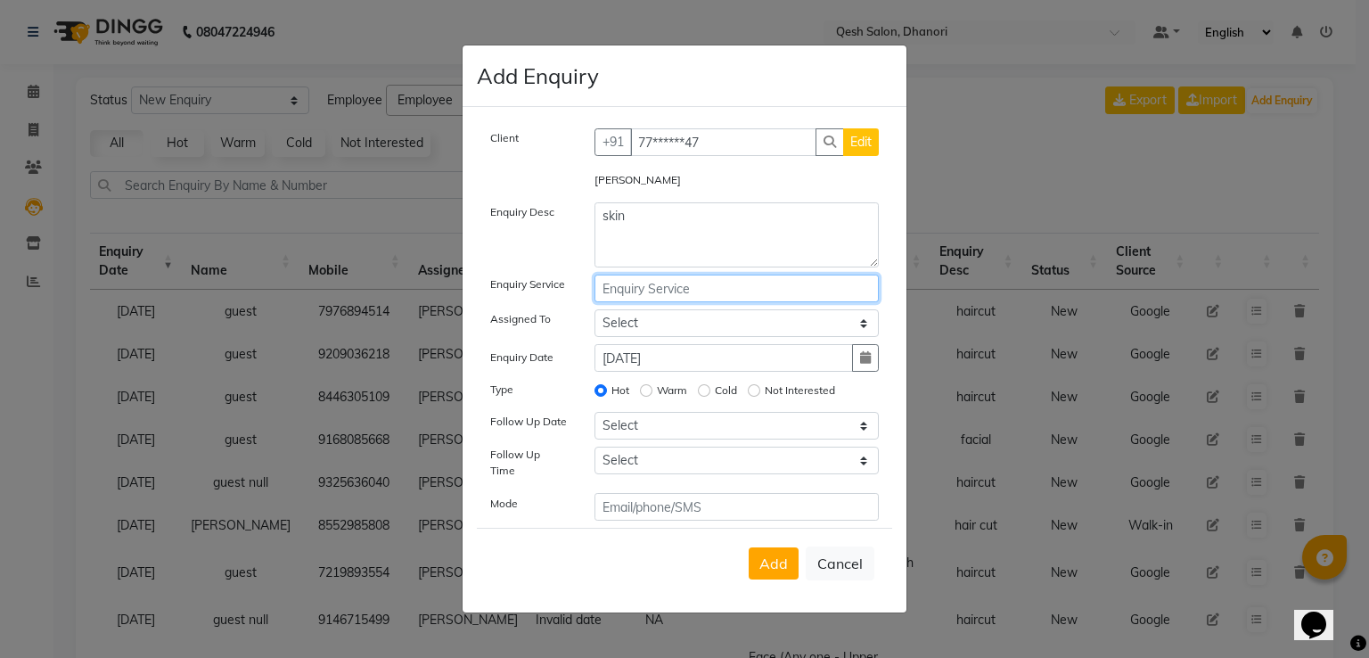
click at [631, 297] on input "text" at bounding box center [737, 289] width 285 height 28
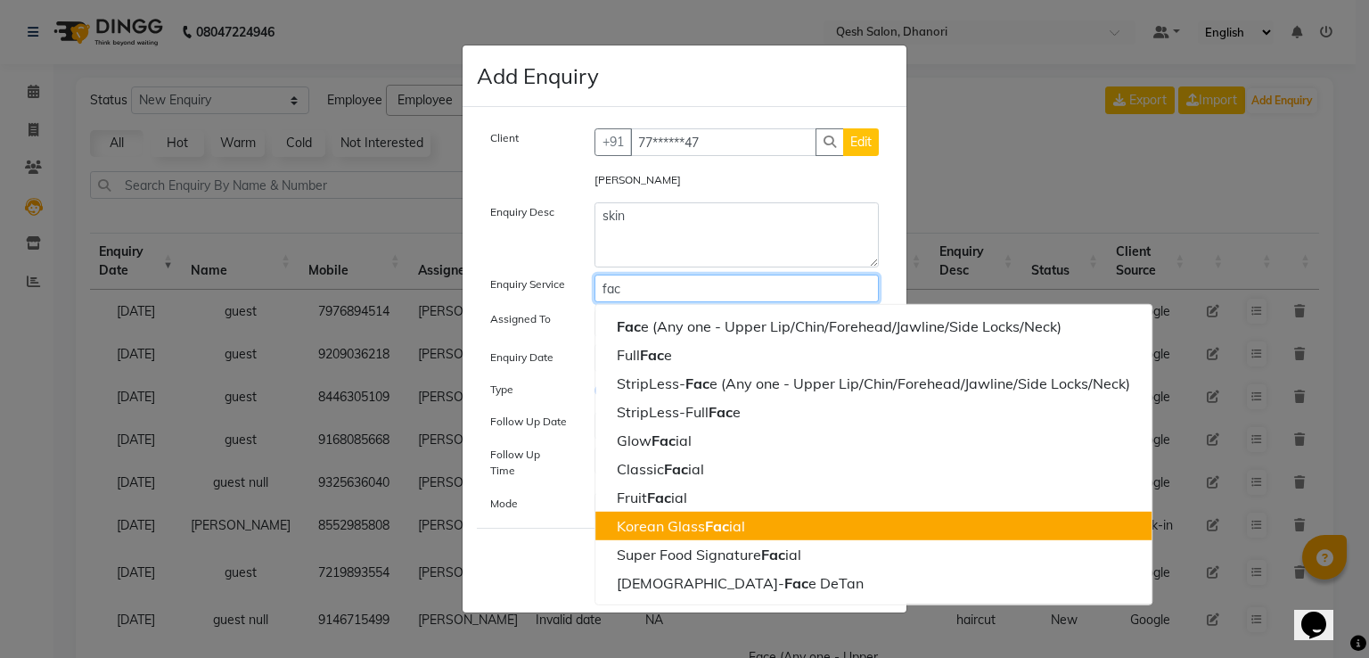
click at [735, 535] on ngb-highlight "Korean Glass Fac ial" at bounding box center [681, 526] width 128 height 18
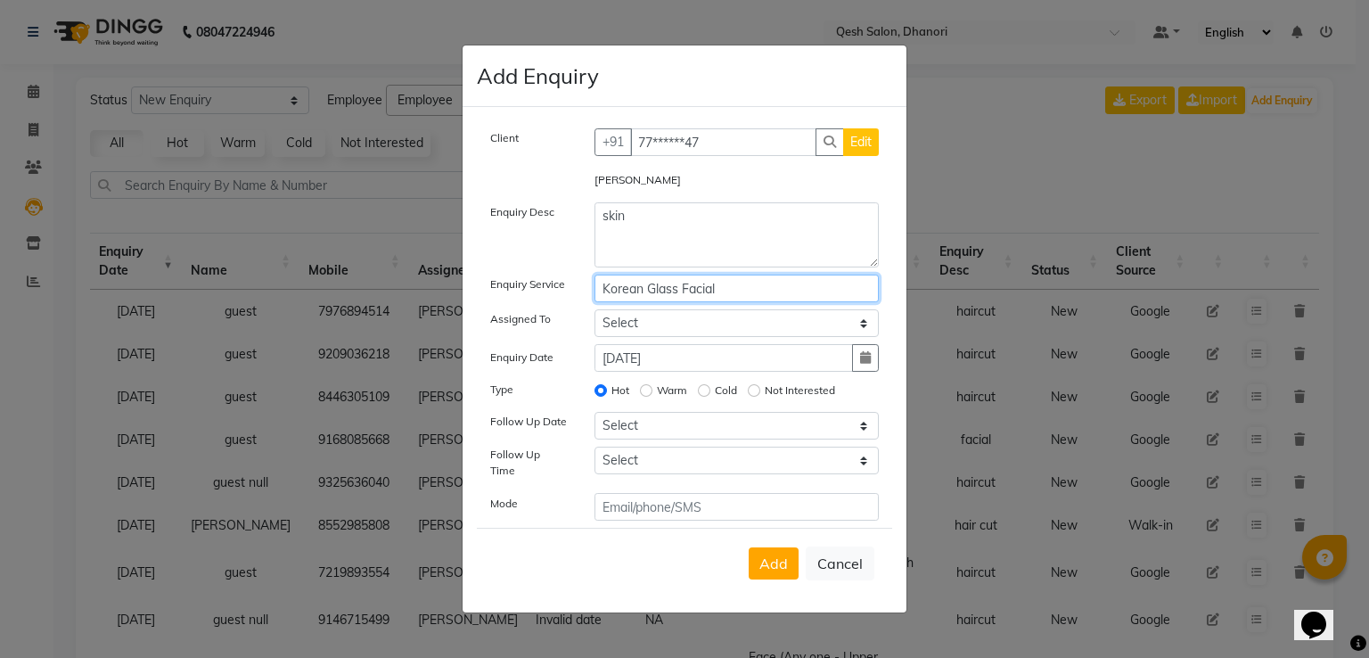
type input "Korean Glass Facial"
click at [649, 391] on input "Warm" at bounding box center [646, 390] width 12 height 12
radio input "true"
radio input "false"
click at [867, 363] on icon "button" at bounding box center [865, 357] width 11 height 12
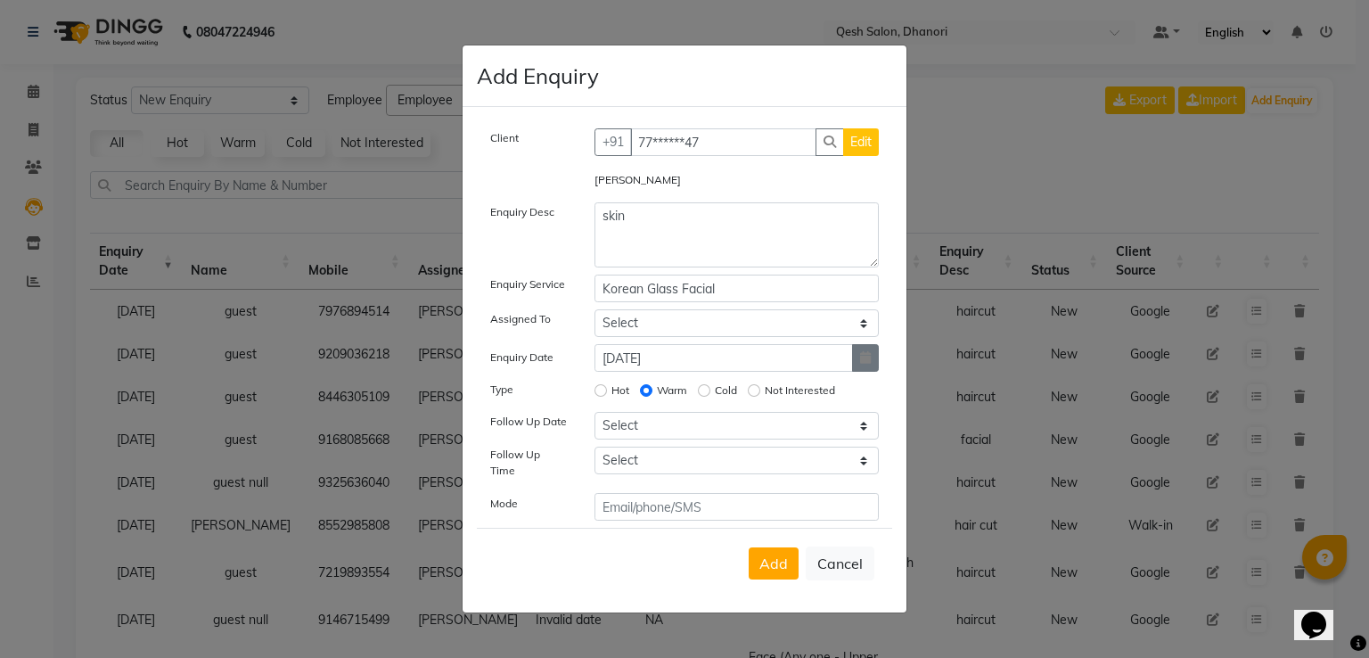
select select "9"
select select "2025"
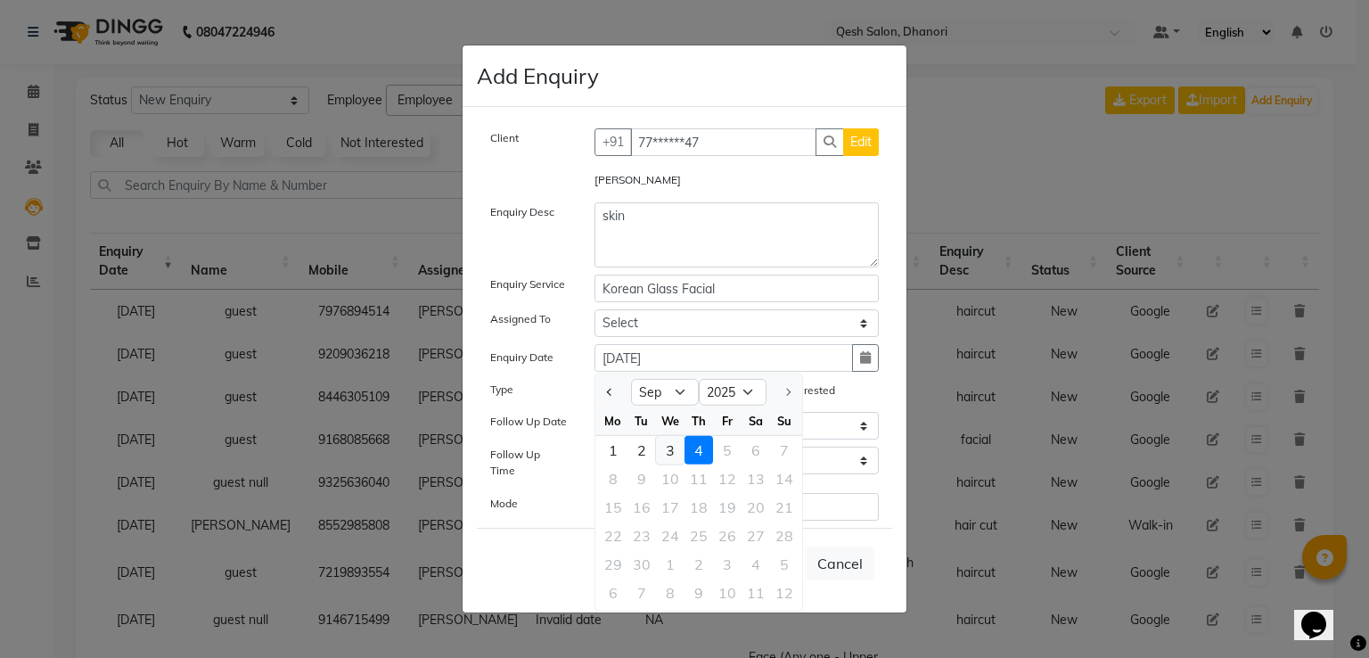
click at [672, 449] on div "3" at bounding box center [670, 450] width 29 height 29
type input "[DATE]"
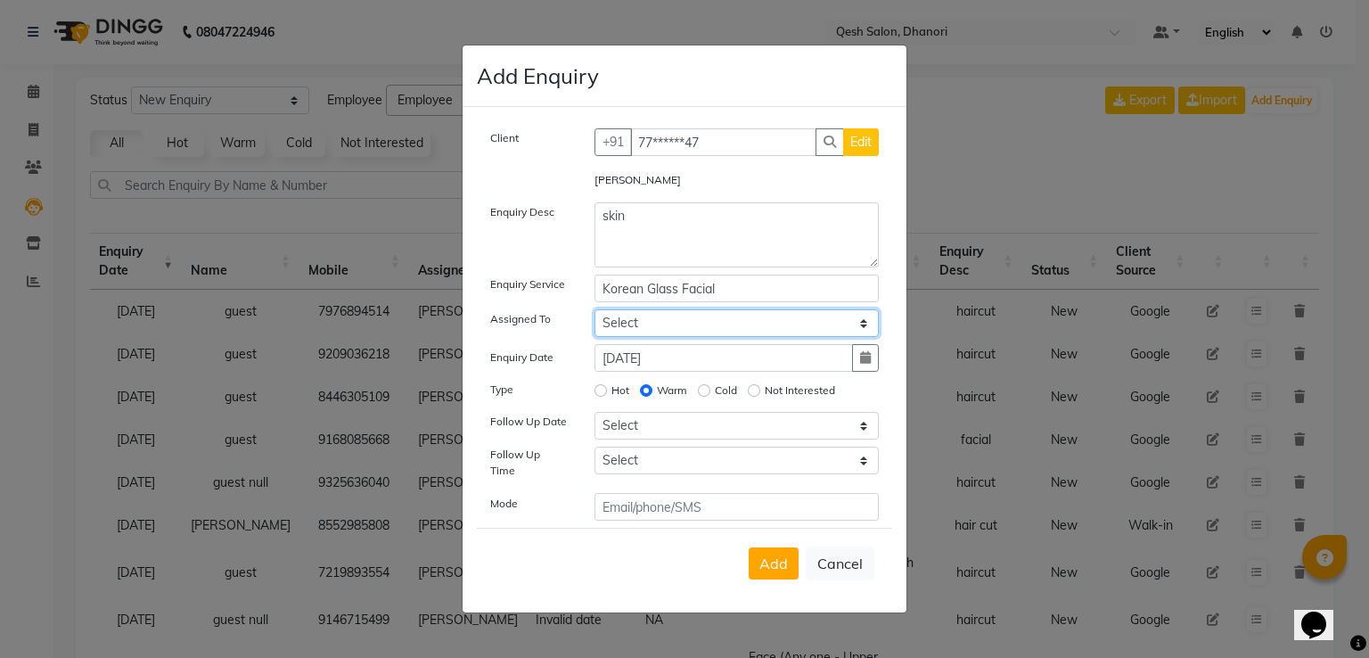
click at [653, 332] on select "Select [PERSON_NAME] [PERSON_NAME] [PERSON_NAME] [PERSON_NAME] [PERSON_NAME] Sa…" at bounding box center [737, 323] width 285 height 28
select select "82426"
click at [595, 314] on select "Select [PERSON_NAME] [PERSON_NAME] [PERSON_NAME] [PERSON_NAME] [PERSON_NAME] Sa…" at bounding box center [737, 323] width 285 height 28
click at [770, 547] on button "Add" at bounding box center [774, 563] width 50 height 32
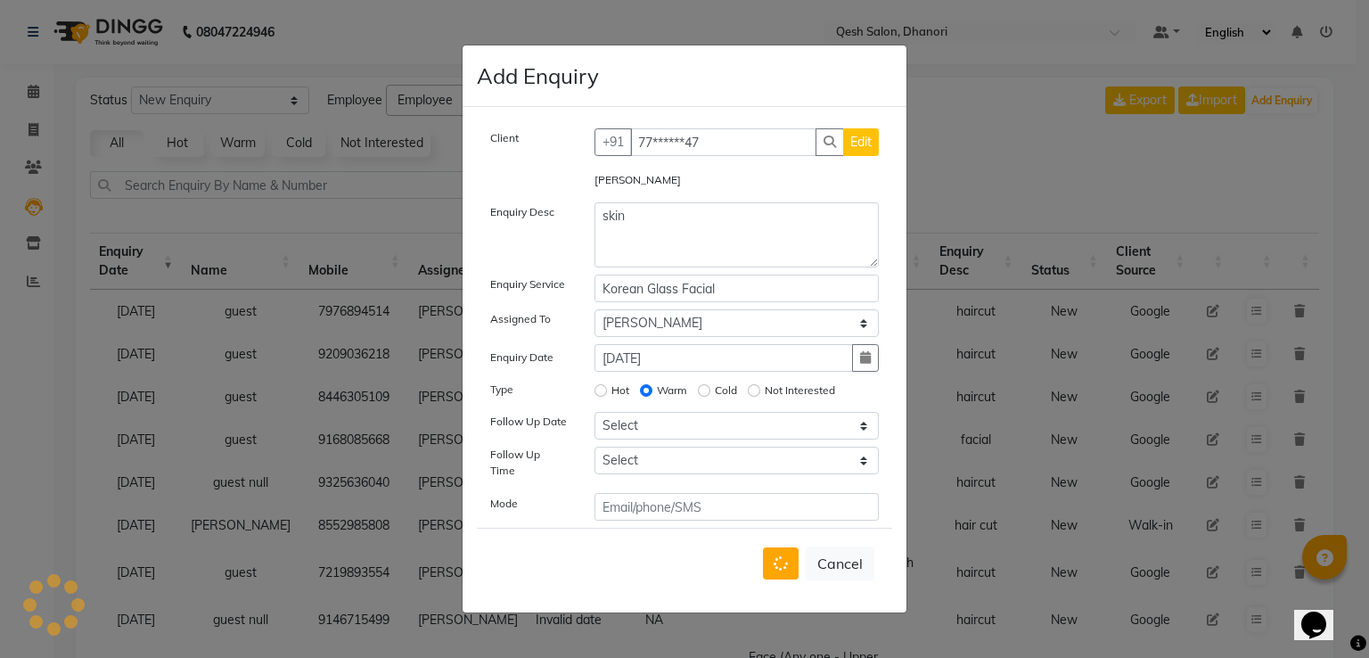
select select
radio input "false"
select select
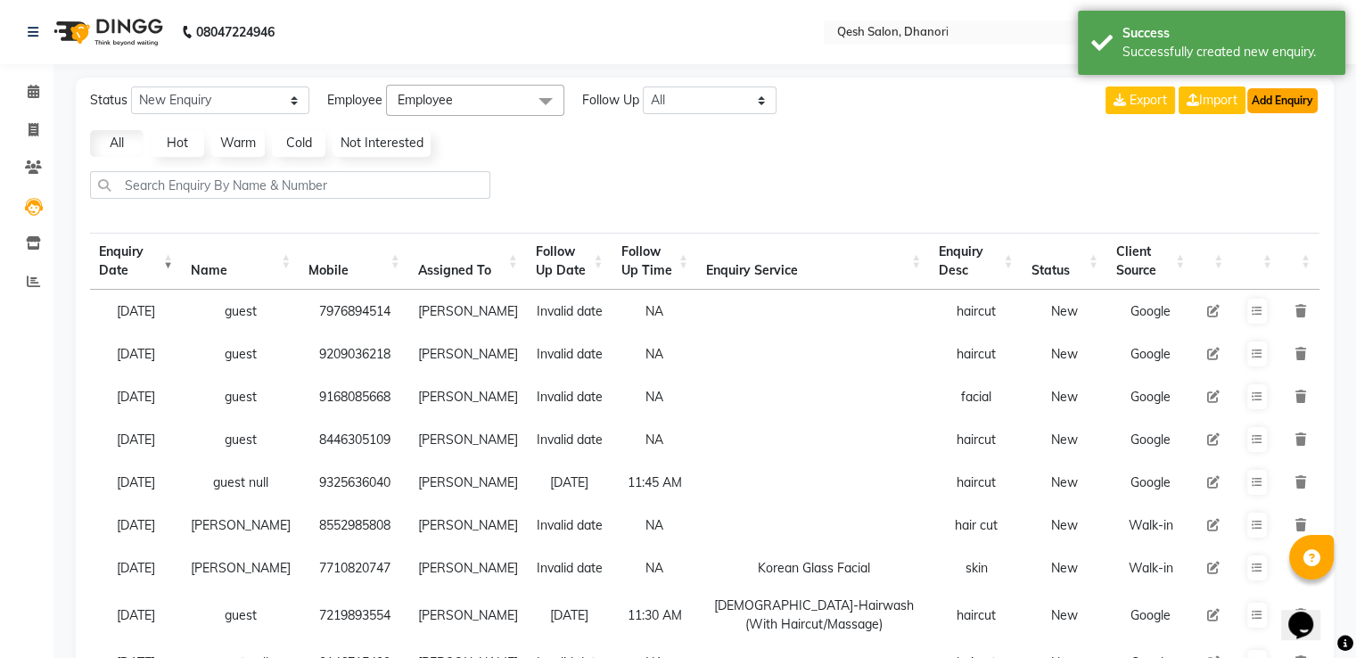
click at [1300, 93] on button "Add Enquiry" at bounding box center [1282, 100] width 70 height 25
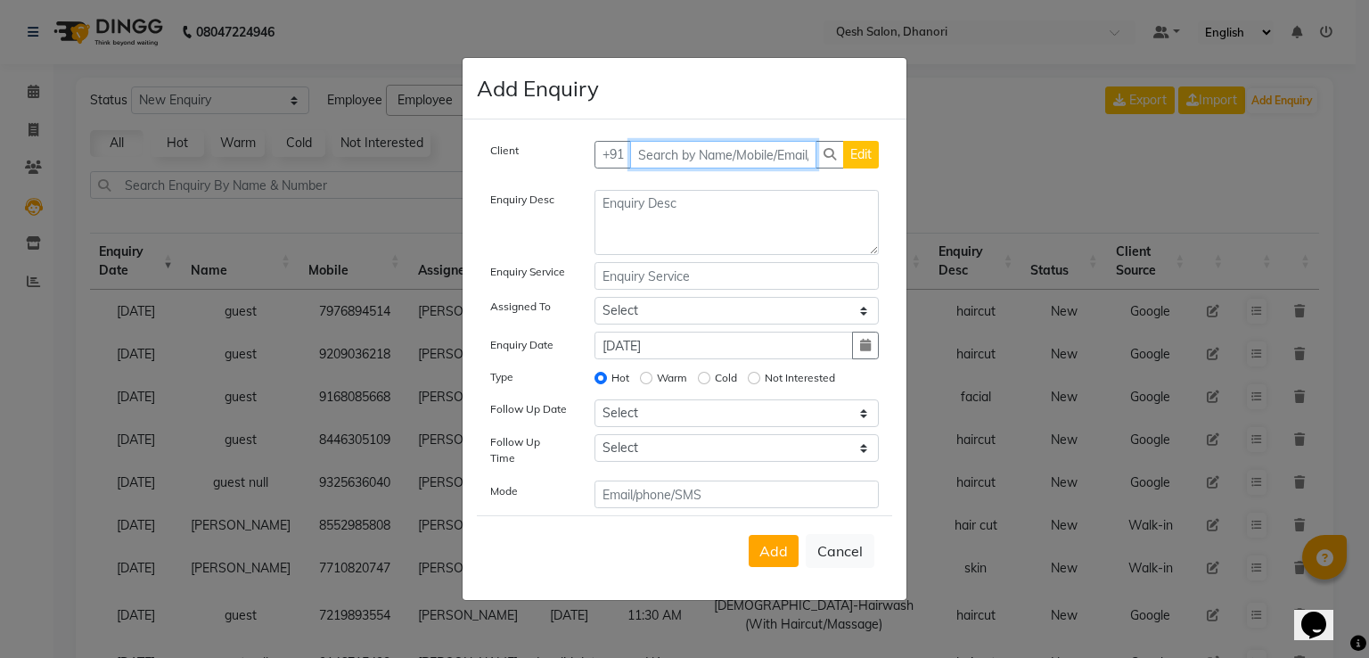
click at [658, 162] on input "text" at bounding box center [723, 155] width 187 height 28
type input "8975351514"
click at [829, 168] on button "Add Client" at bounding box center [842, 155] width 74 height 28
select select "51686"
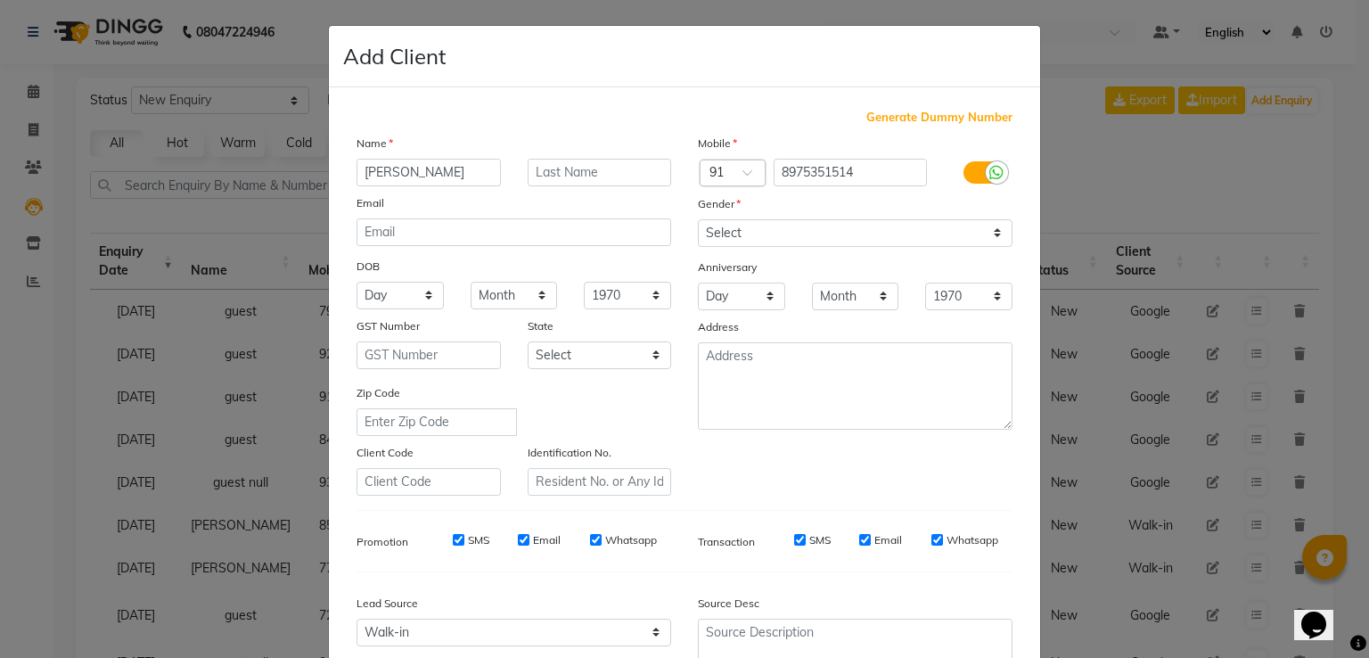
type input "[PERSON_NAME]"
click at [604, 183] on input "text" at bounding box center [600, 173] width 144 height 28
click at [724, 229] on select "Select [DEMOGRAPHIC_DATA] [DEMOGRAPHIC_DATA] Other Prefer Not To Say" at bounding box center [855, 233] width 315 height 28
click at [698, 220] on select "Select [DEMOGRAPHIC_DATA] [DEMOGRAPHIC_DATA] Other Prefer Not To Say" at bounding box center [855, 233] width 315 height 28
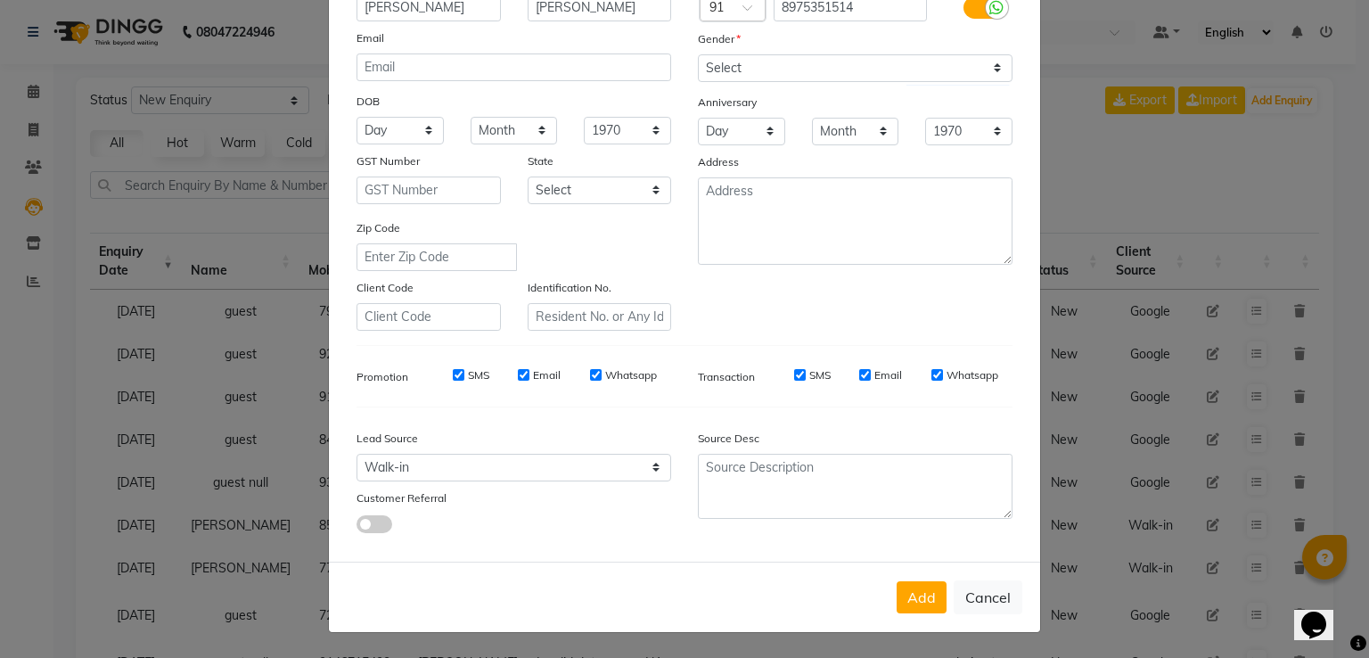
click at [727, 315] on div "Mobile Country Code × 91 8975351514 Gender Select [DEMOGRAPHIC_DATA] [DEMOGRAPH…" at bounding box center [855, 150] width 341 height 362
click at [910, 578] on div "Add Cancel" at bounding box center [684, 597] width 711 height 70
click at [917, 586] on button "Add" at bounding box center [922, 597] width 50 height 32
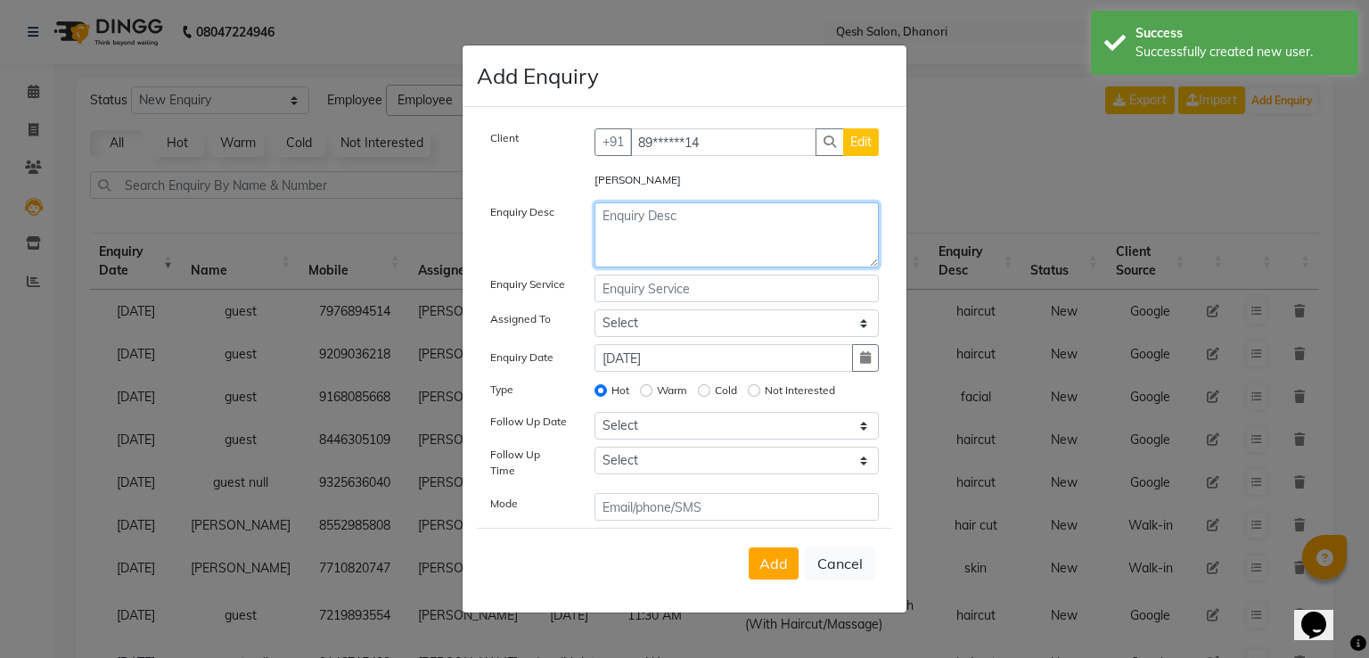
click at [622, 229] on textarea at bounding box center [737, 234] width 285 height 65
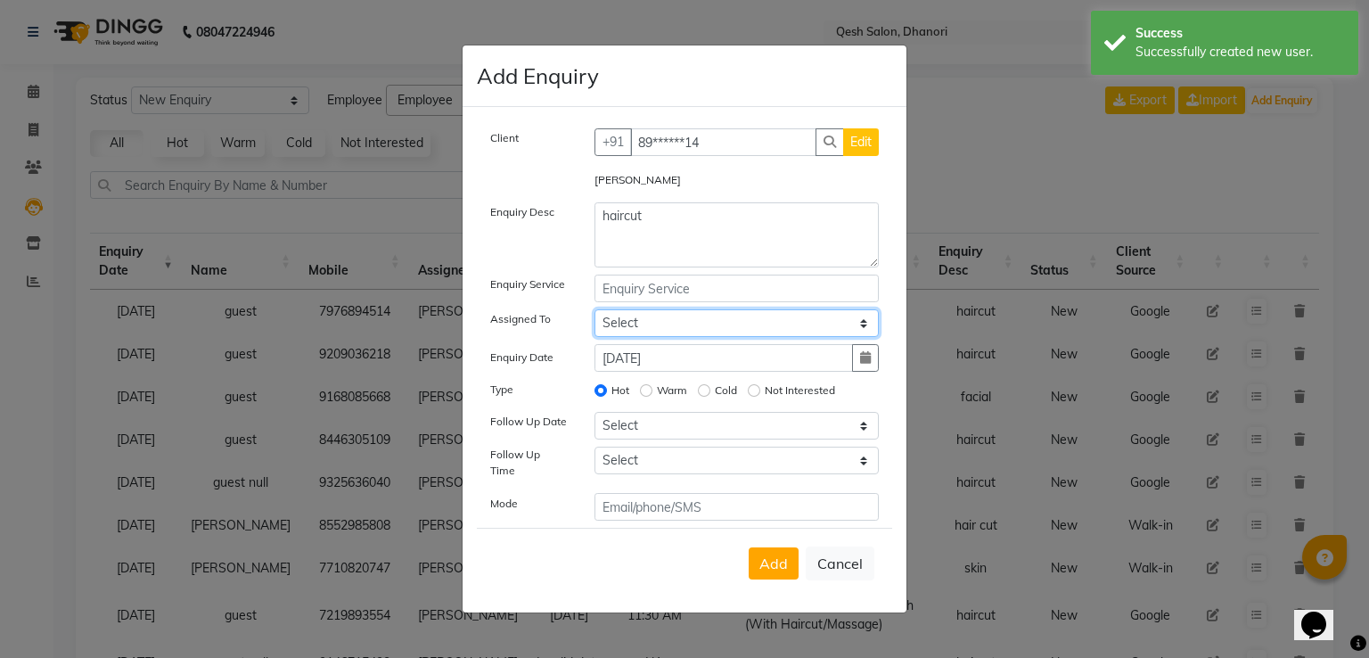
click at [631, 318] on select "Select [PERSON_NAME] [PERSON_NAME] [PERSON_NAME] [PERSON_NAME] [PERSON_NAME] Sa…" at bounding box center [737, 323] width 285 height 28
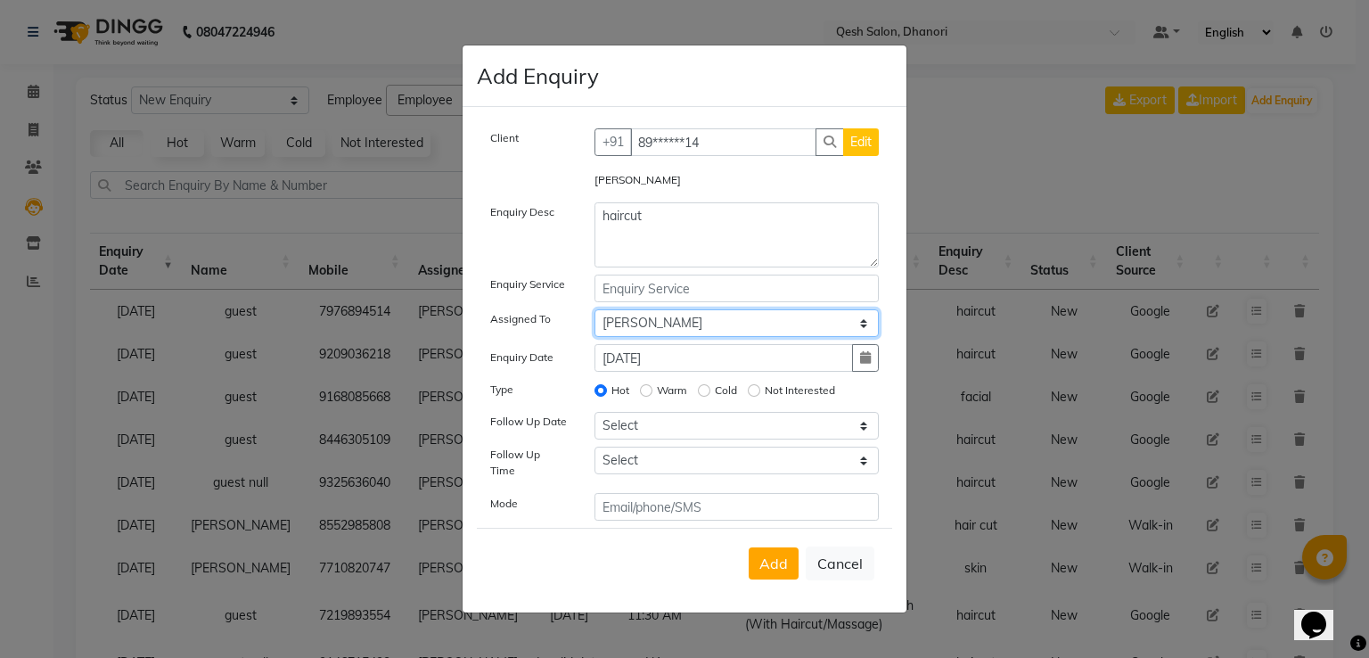
click at [595, 314] on select "Select [PERSON_NAME] [PERSON_NAME] [PERSON_NAME] [PERSON_NAME] [PERSON_NAME] Sa…" at bounding box center [737, 323] width 285 height 28
click at [645, 386] on div "Warm" at bounding box center [663, 390] width 47 height 21
click at [645, 390] on input "Warm" at bounding box center [646, 390] width 12 height 12
click at [863, 372] on button "button" at bounding box center [865, 358] width 27 height 28
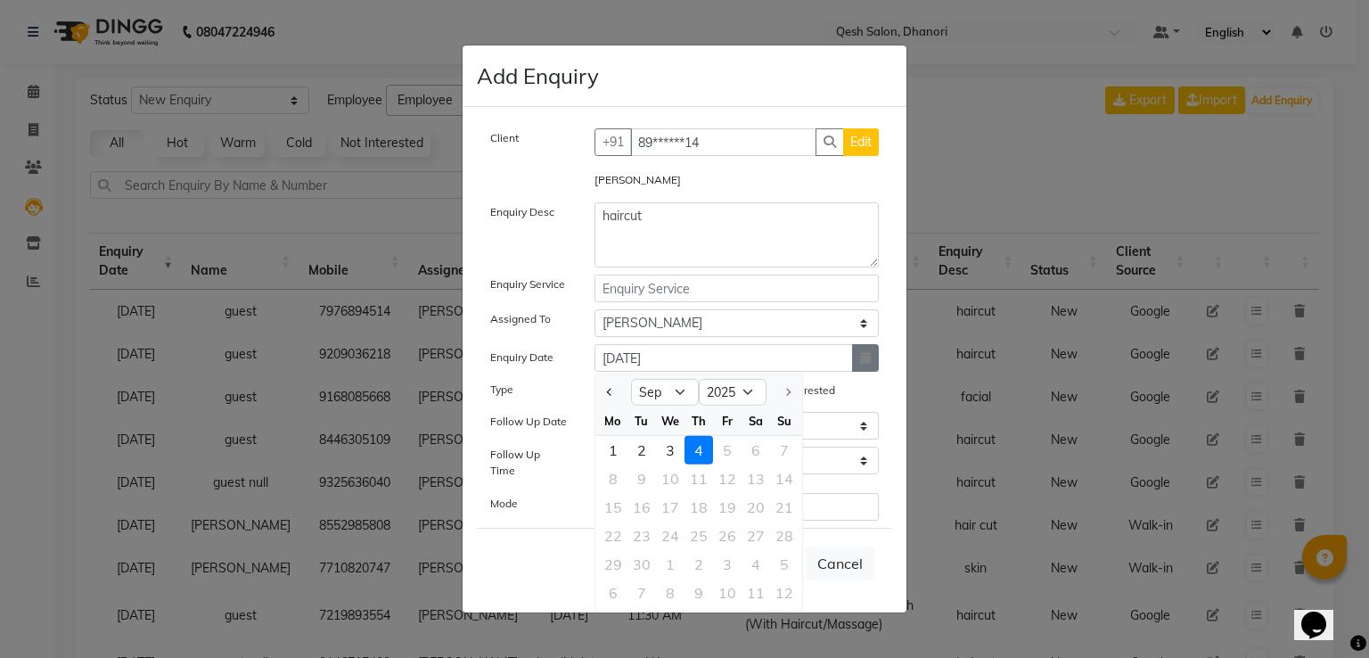
click at [860, 372] on button "button" at bounding box center [865, 358] width 27 height 28
click at [667, 450] on div "3" at bounding box center [670, 450] width 29 height 29
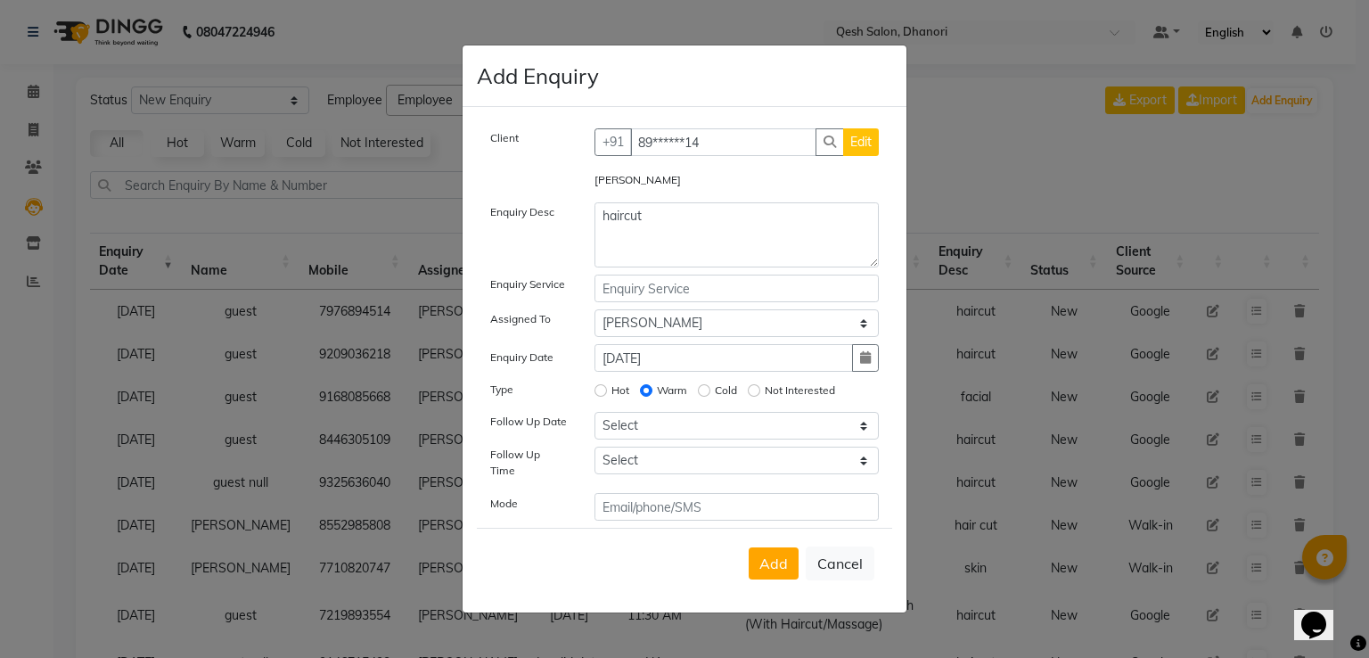
click at [667, 450] on div "Client +91 89******14 Edit [PERSON_NAME] Enquiry Desc haircut Enquiry Service A…" at bounding box center [684, 324] width 415 height 392
click at [771, 558] on span "Add" at bounding box center [774, 564] width 29 height 18
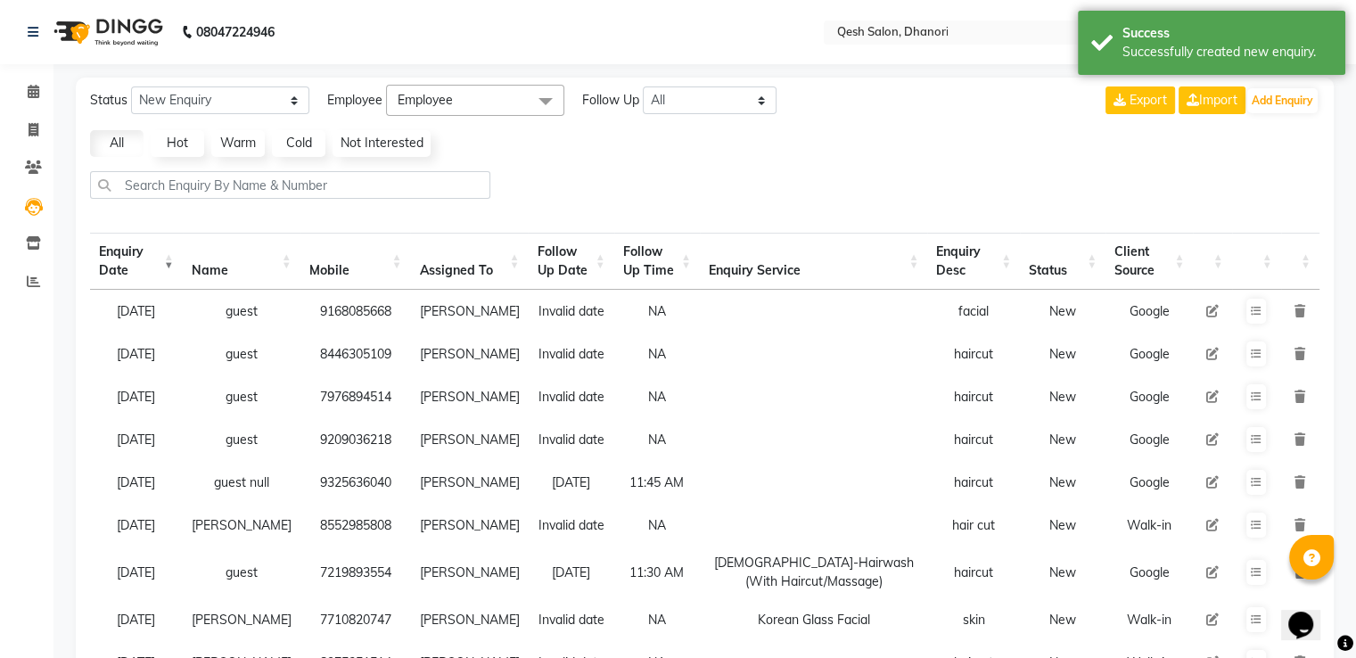
click at [791, 504] on td at bounding box center [813, 482] width 227 height 43
click at [1292, 99] on button "Add Enquiry" at bounding box center [1282, 100] width 70 height 25
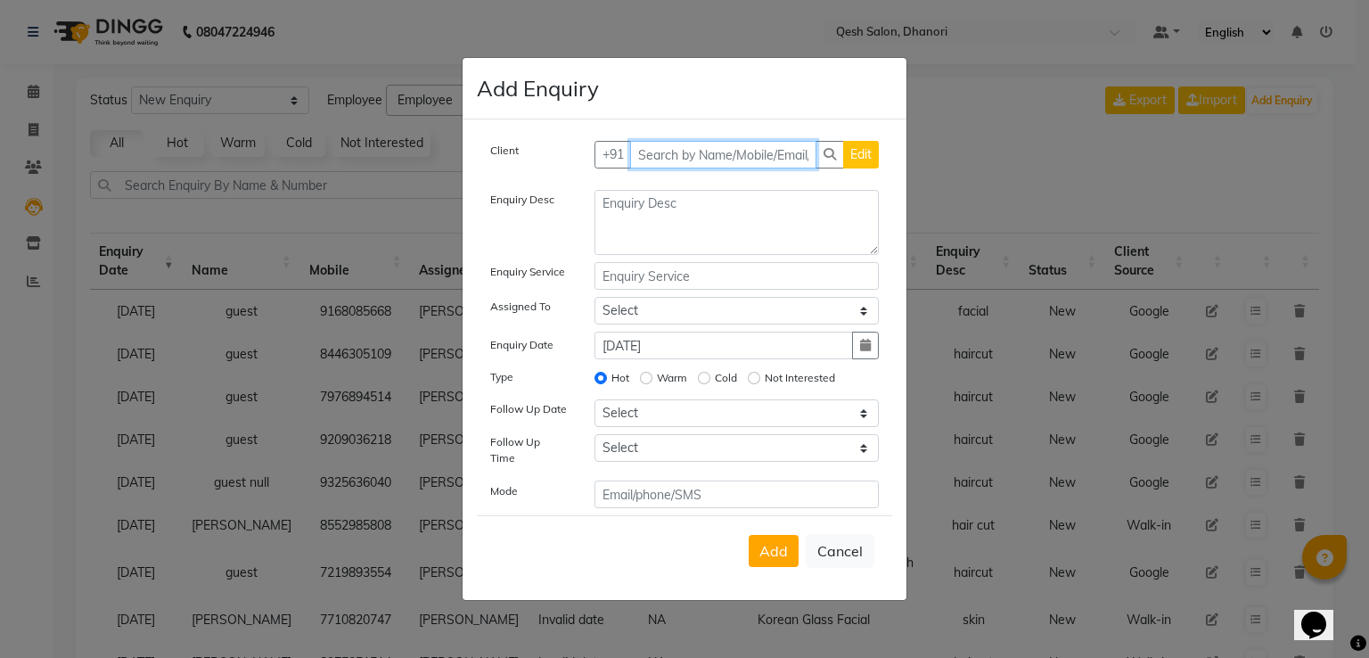
click at [698, 160] on input "text" at bounding box center [723, 155] width 187 height 28
click at [869, 154] on span "Add Client" at bounding box center [842, 154] width 60 height 16
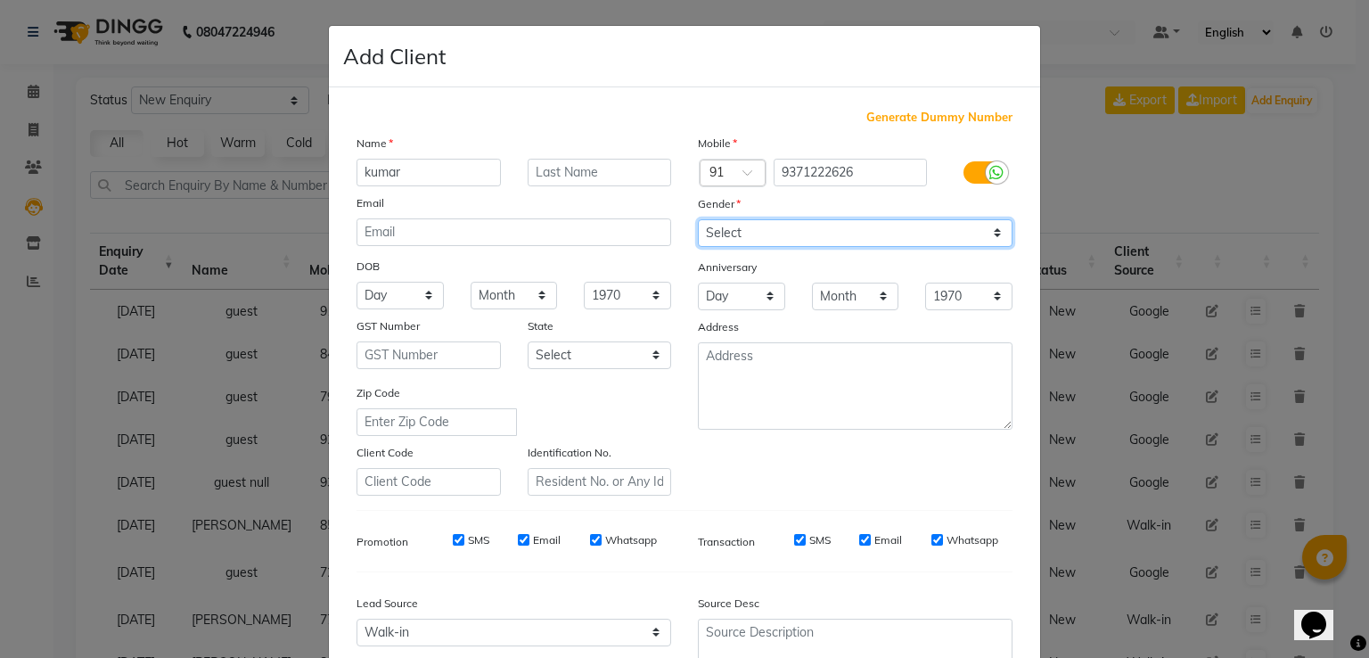
click at [859, 236] on select "Select [DEMOGRAPHIC_DATA] [DEMOGRAPHIC_DATA] Other Prefer Not To Say" at bounding box center [855, 233] width 315 height 28
click at [698, 220] on select "Select [DEMOGRAPHIC_DATA] [DEMOGRAPHIC_DATA] Other Prefer Not To Say" at bounding box center [855, 233] width 315 height 28
click at [854, 292] on select "Month January February March April May June July August September October Novem…" at bounding box center [855, 297] width 87 height 28
drag, startPoint x: 854, startPoint y: 292, endPoint x: 888, endPoint y: 300, distance: 34.8
click at [888, 300] on select "Month January February March April May June July August September October Novem…" at bounding box center [855, 297] width 87 height 28
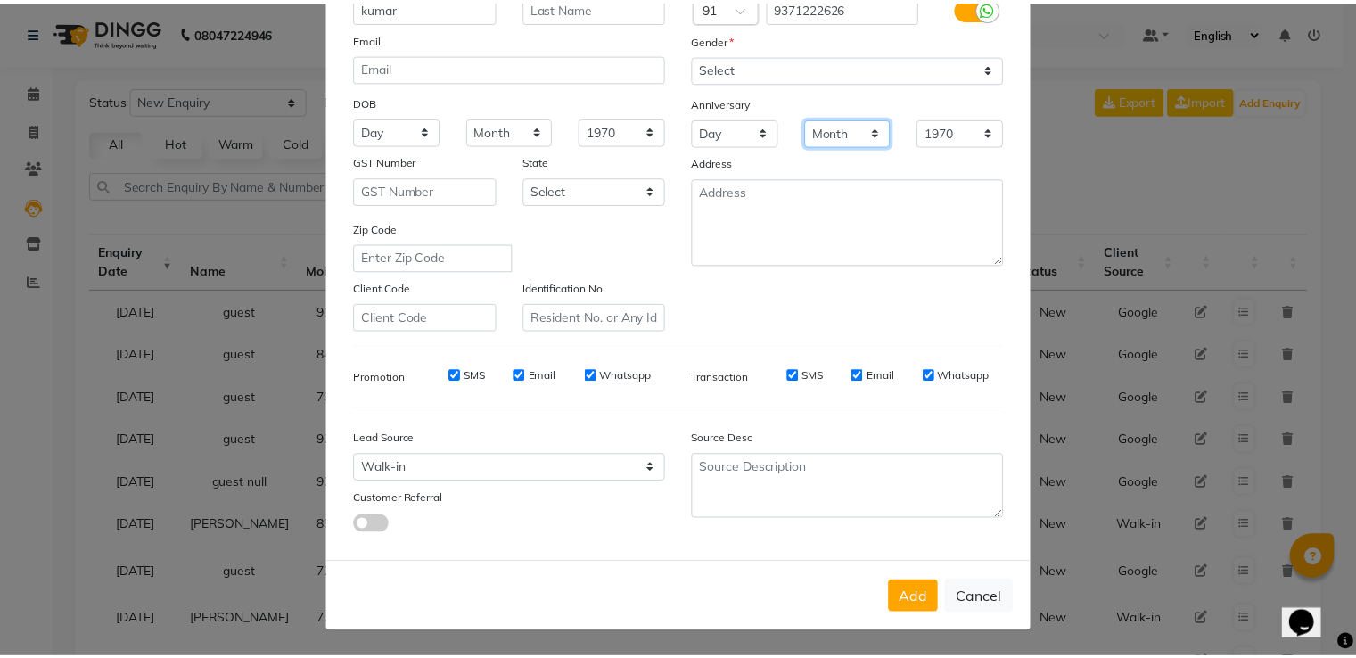
scroll to position [171, 0]
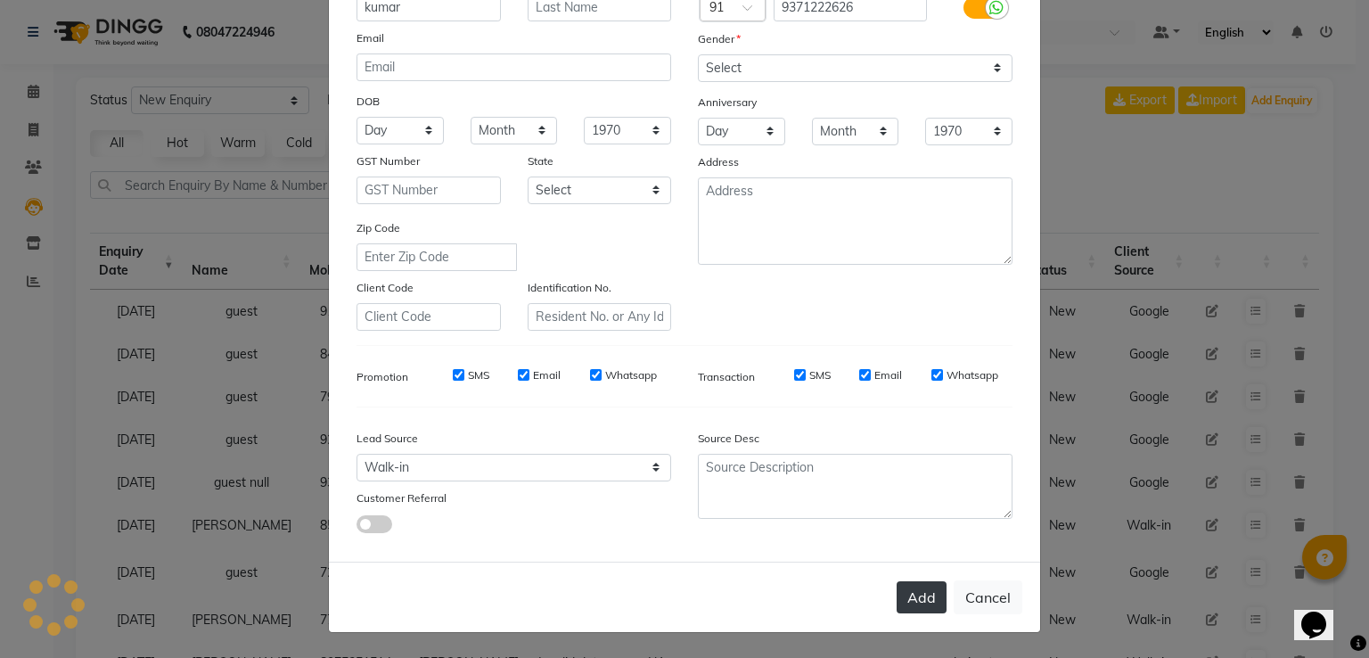
click at [918, 595] on button "Add" at bounding box center [922, 597] width 50 height 32
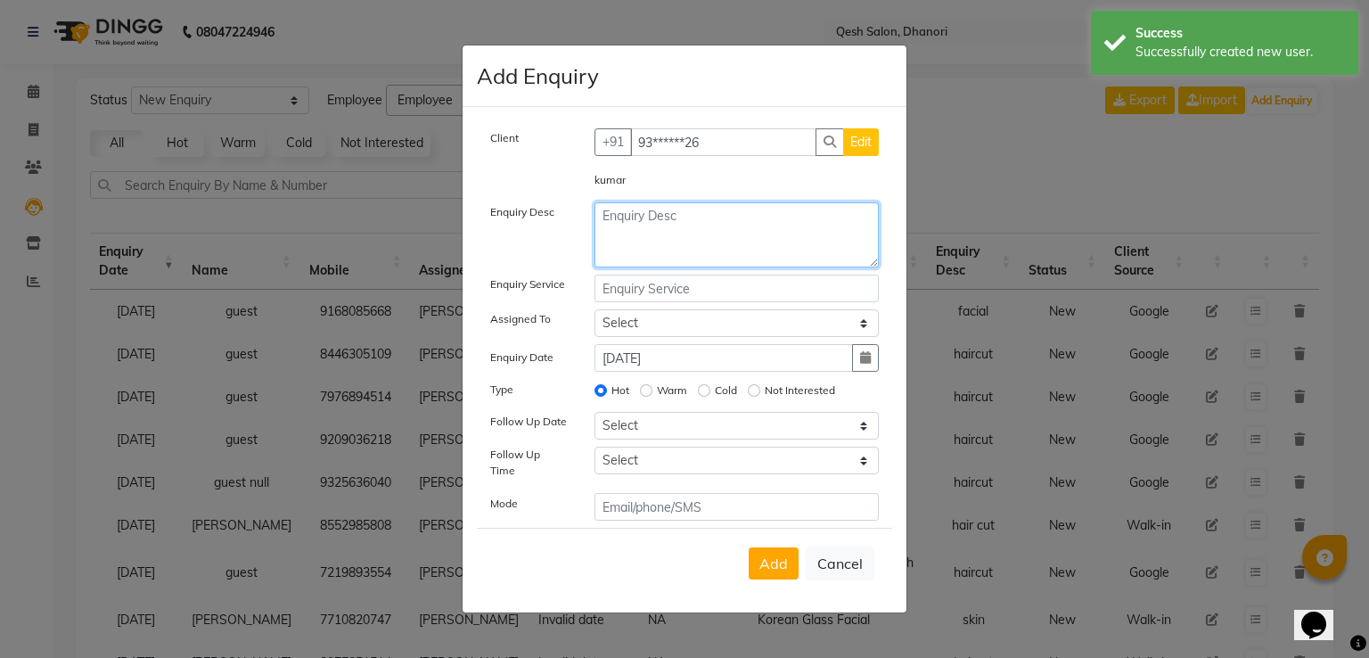
click at [645, 243] on textarea at bounding box center [737, 234] width 285 height 65
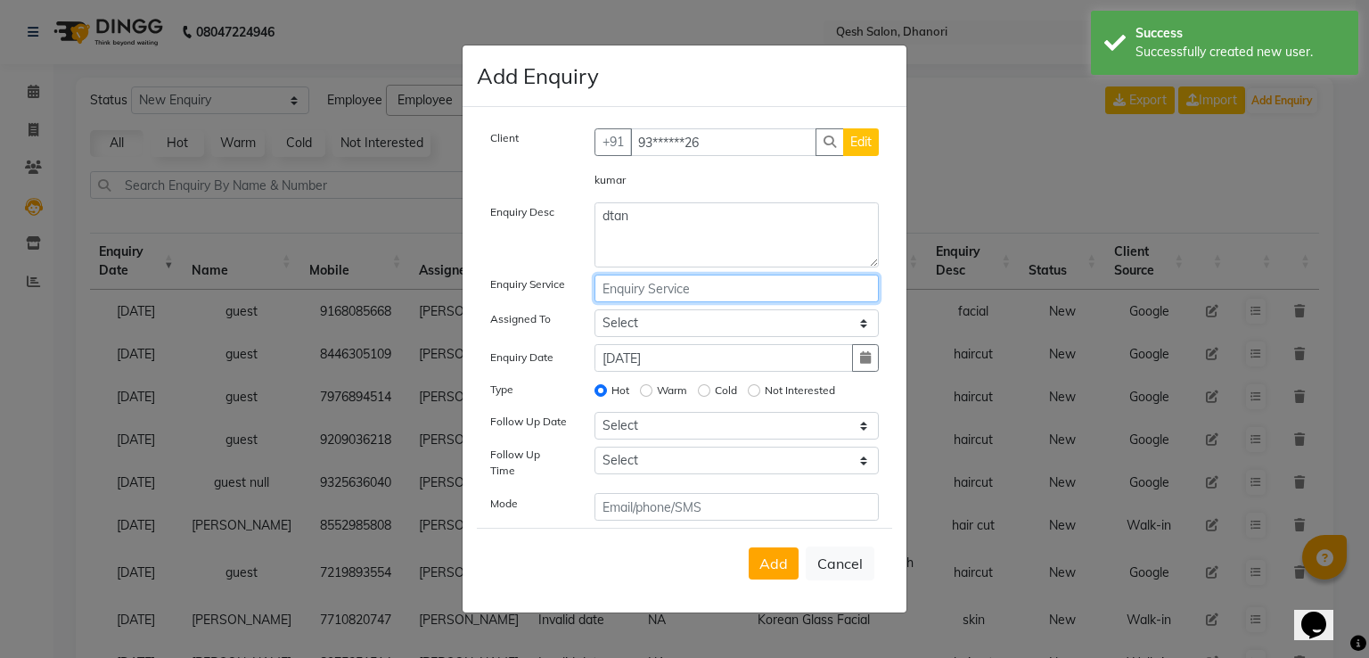
click at [635, 293] on input "text" at bounding box center [737, 289] width 285 height 28
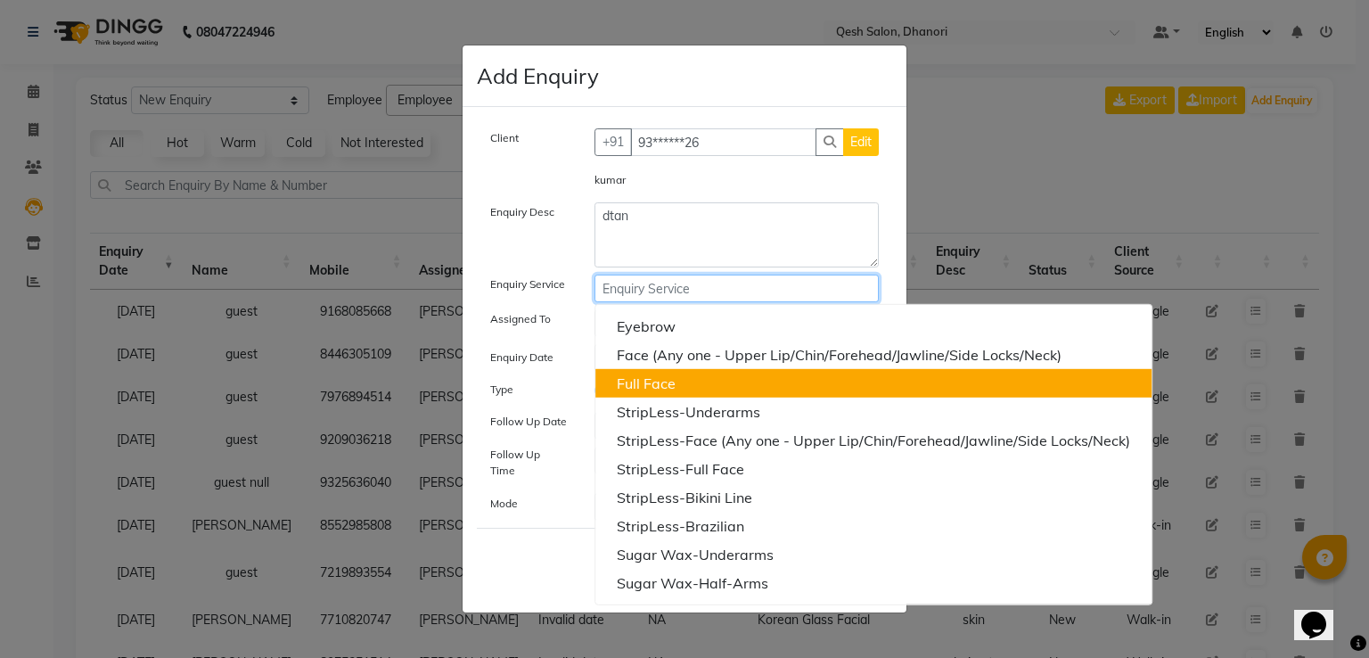
click at [730, 390] on button "Full Face" at bounding box center [874, 383] width 556 height 29
click at [730, 390] on label "Cold" at bounding box center [726, 390] width 22 height 16
click at [711, 390] on input "Cold" at bounding box center [704, 390] width 12 height 12
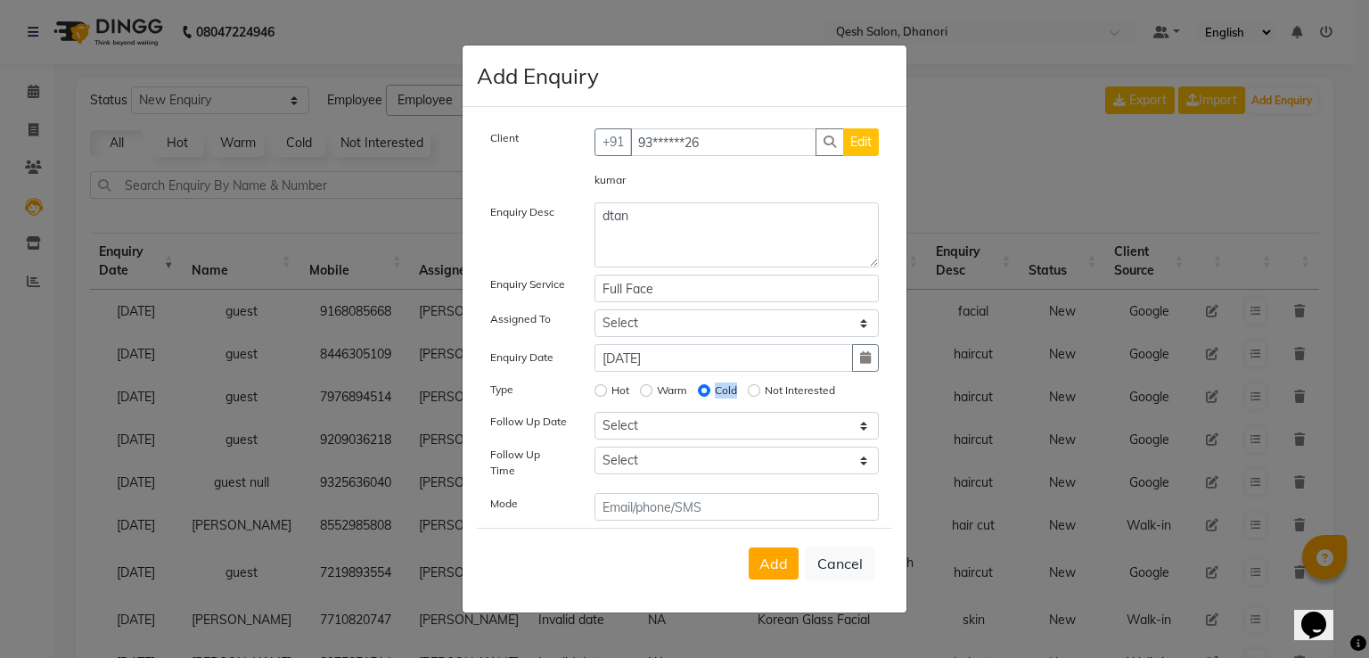
click at [730, 390] on label "Cold" at bounding box center [726, 390] width 22 height 16
click at [711, 390] on input "Cold" at bounding box center [704, 390] width 12 height 12
click at [723, 405] on div "Hot Warm Cold Not Interested" at bounding box center [737, 392] width 312 height 25
click at [767, 555] on span "Add" at bounding box center [774, 564] width 29 height 18
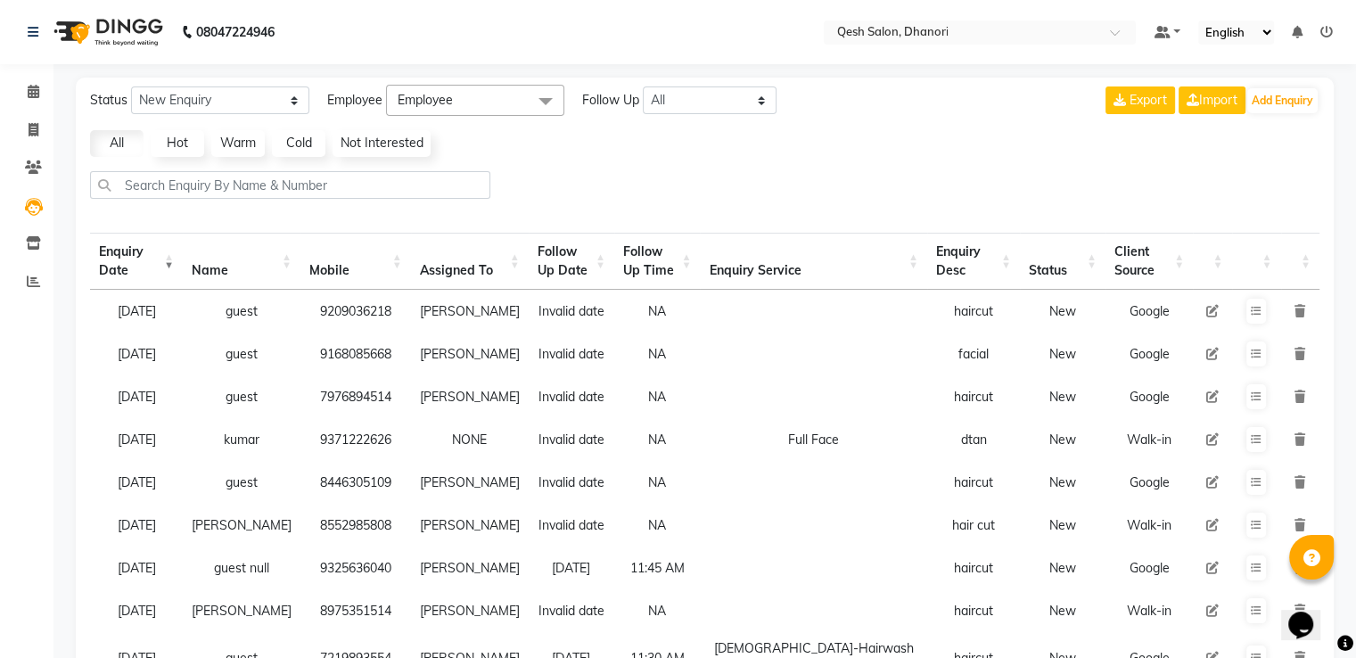
click at [825, 115] on div "Status New Enquiry Open Enquiry Converted Enquiry All All New Open Converted Em…" at bounding box center [705, 100] width 1244 height 31
